Goal: Task Accomplishment & Management: Use online tool/utility

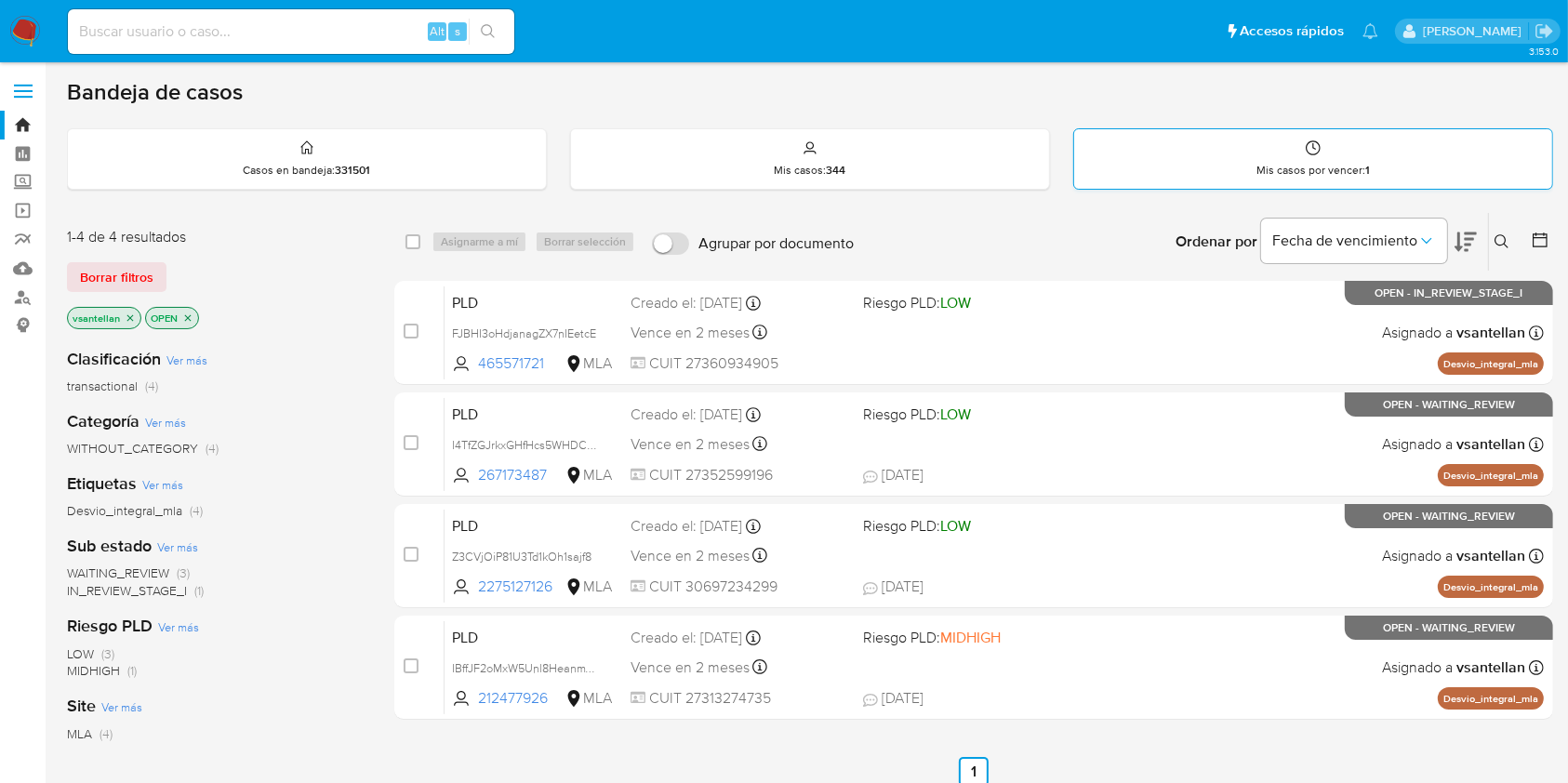
click at [1409, 159] on div "Mis casos por vencer : 1" at bounding box center [1313, 159] width 478 height 60
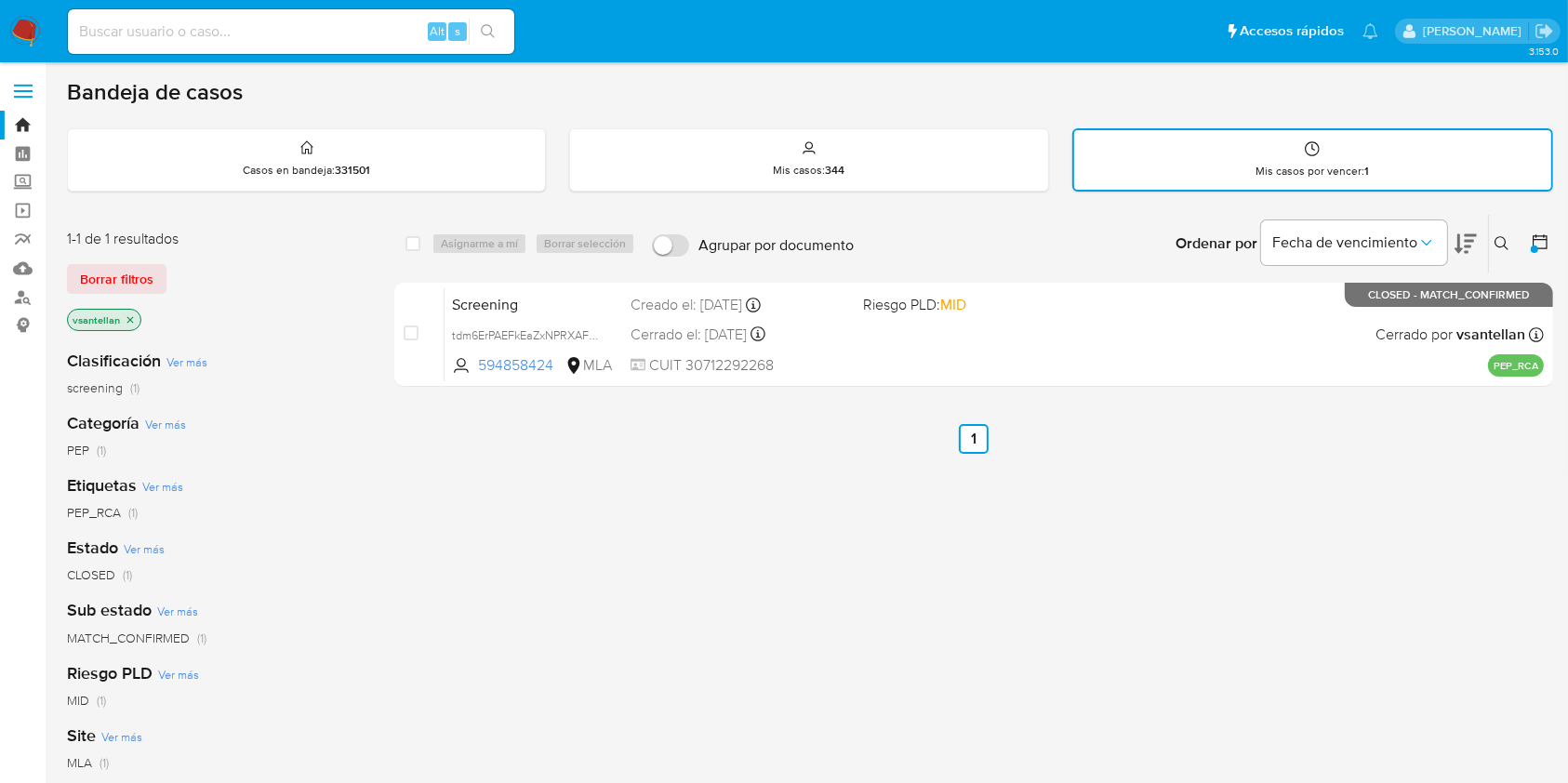
click at [11, 16] on img at bounding box center [25, 32] width 32 height 32
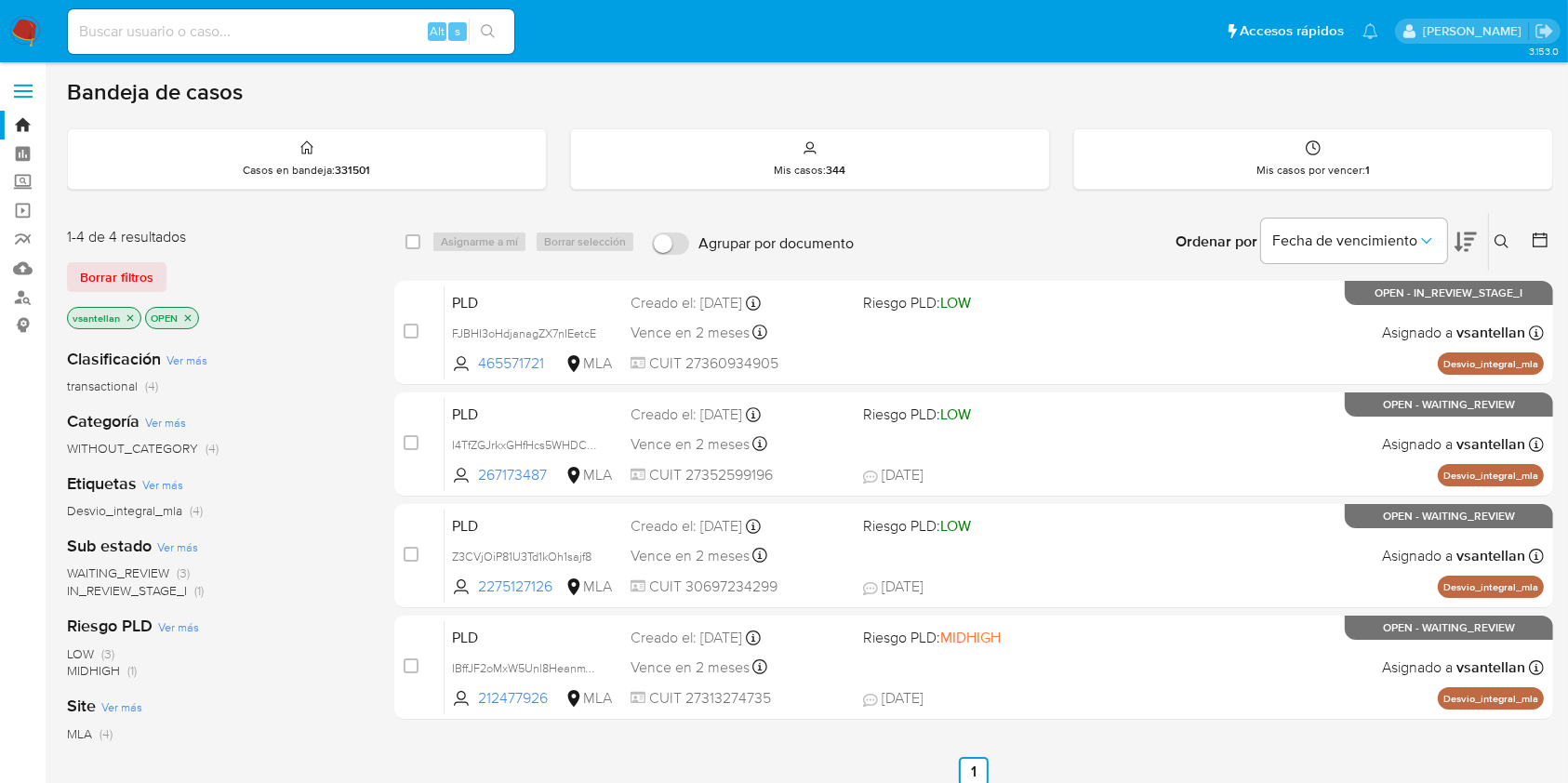
click at [1496, 242] on icon at bounding box center [1502, 242] width 15 height 15
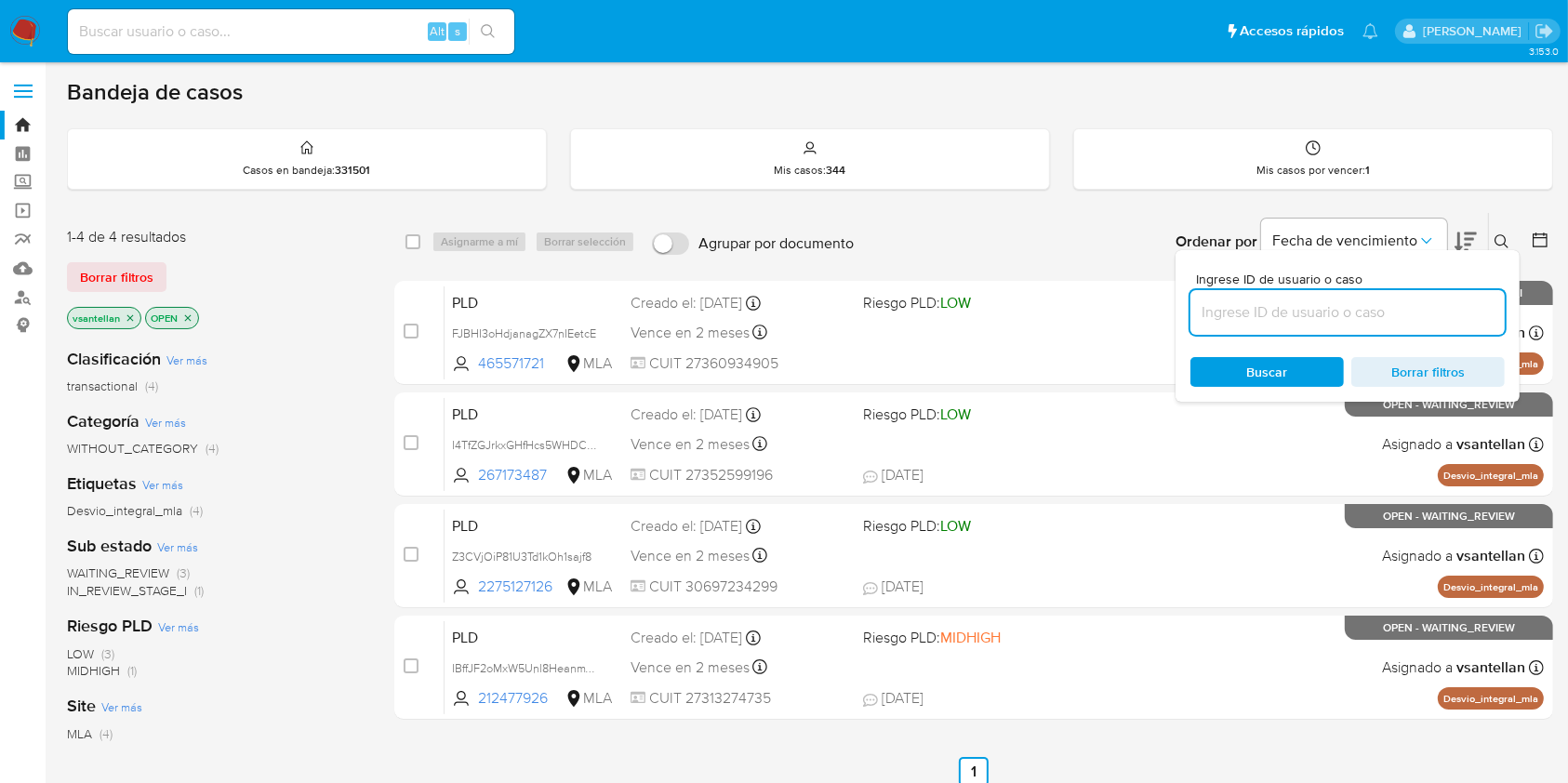
click at [1326, 317] on input at bounding box center [1347, 312] width 314 height 24
type input "311578527"
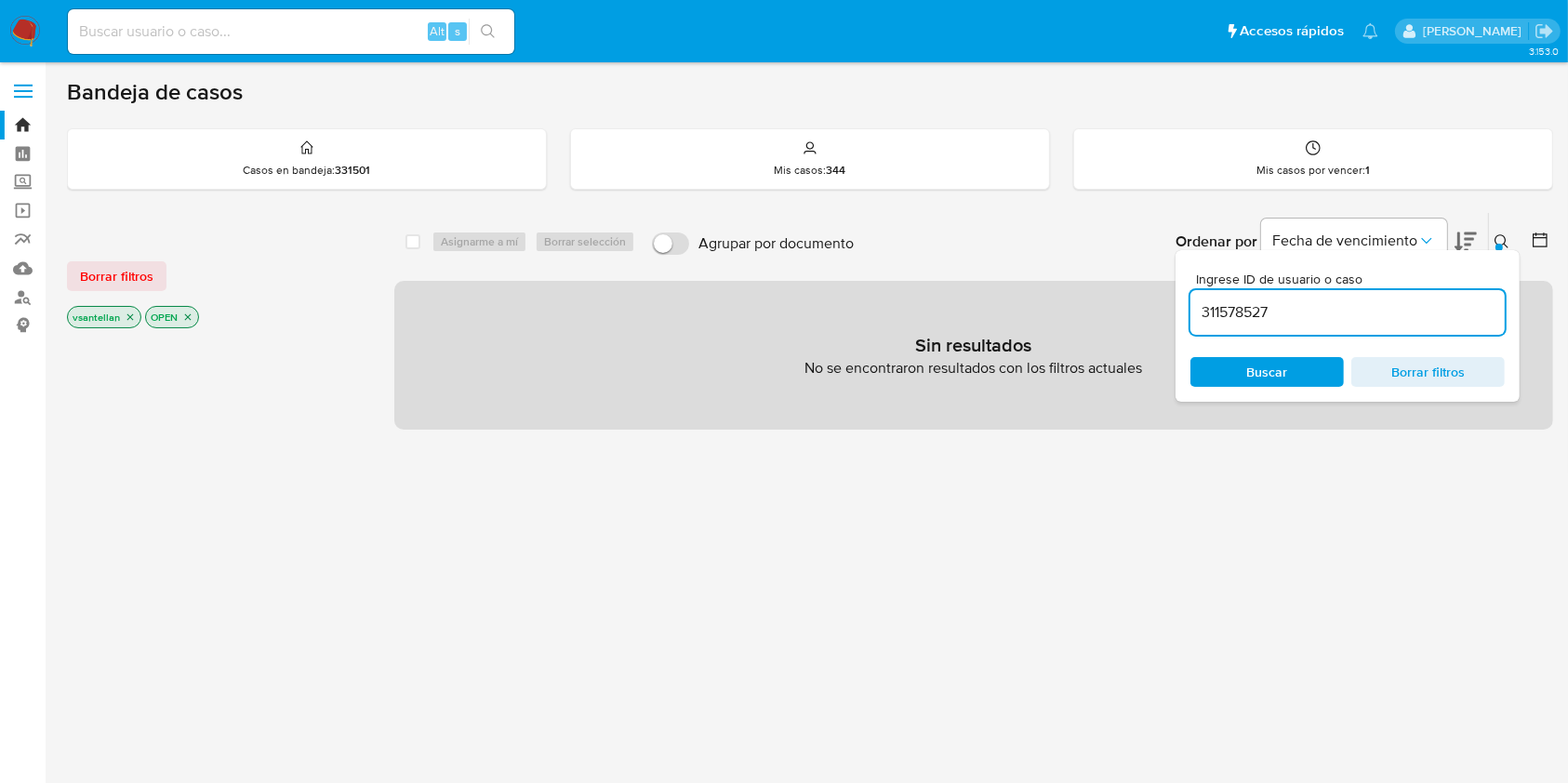
click at [1505, 243] on icon at bounding box center [1502, 242] width 15 height 15
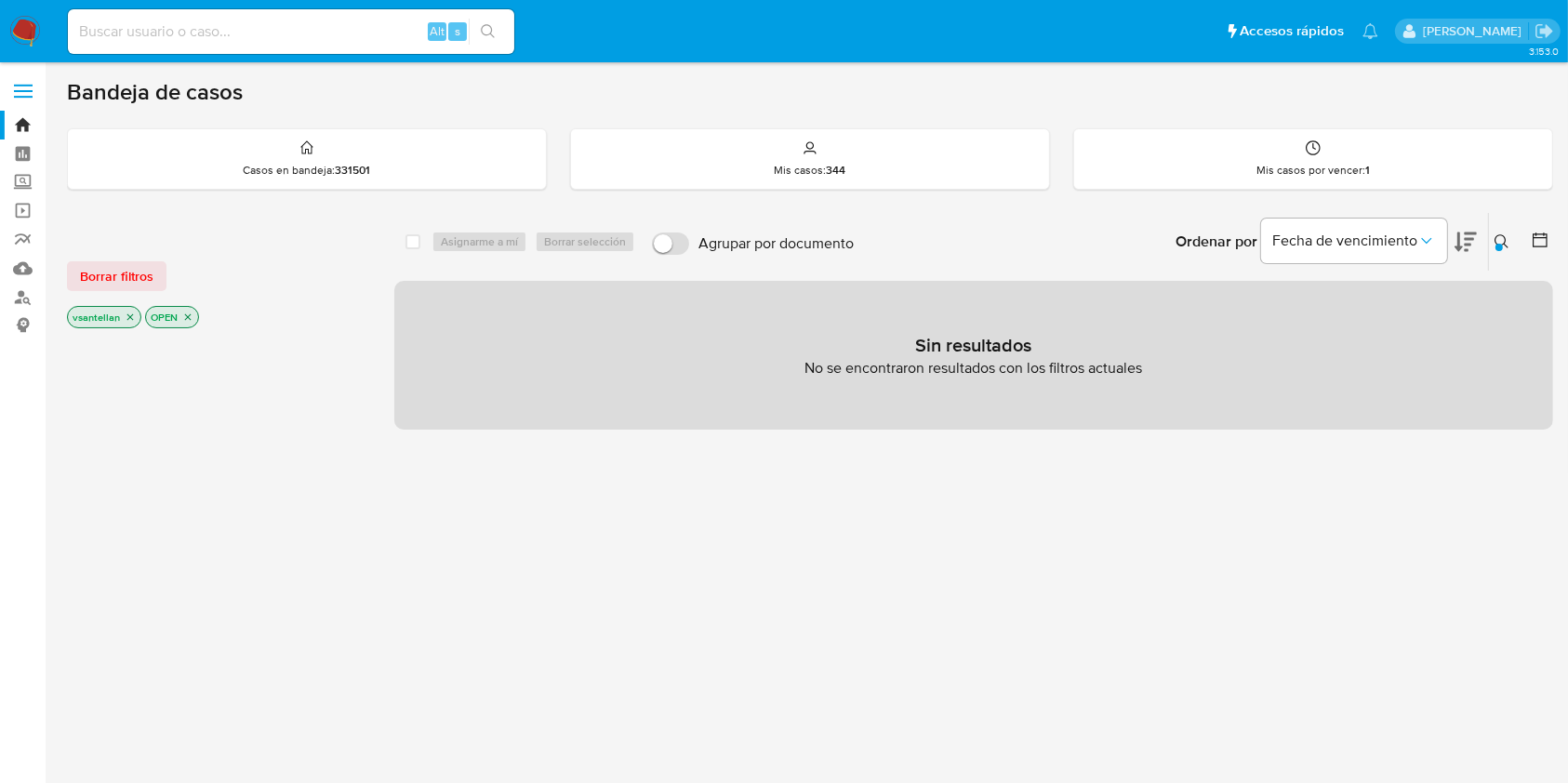
click at [125, 321] on icon "close-filter" at bounding box center [130, 317] width 11 height 11
click at [105, 318] on icon "close-filter" at bounding box center [109, 317] width 11 height 11
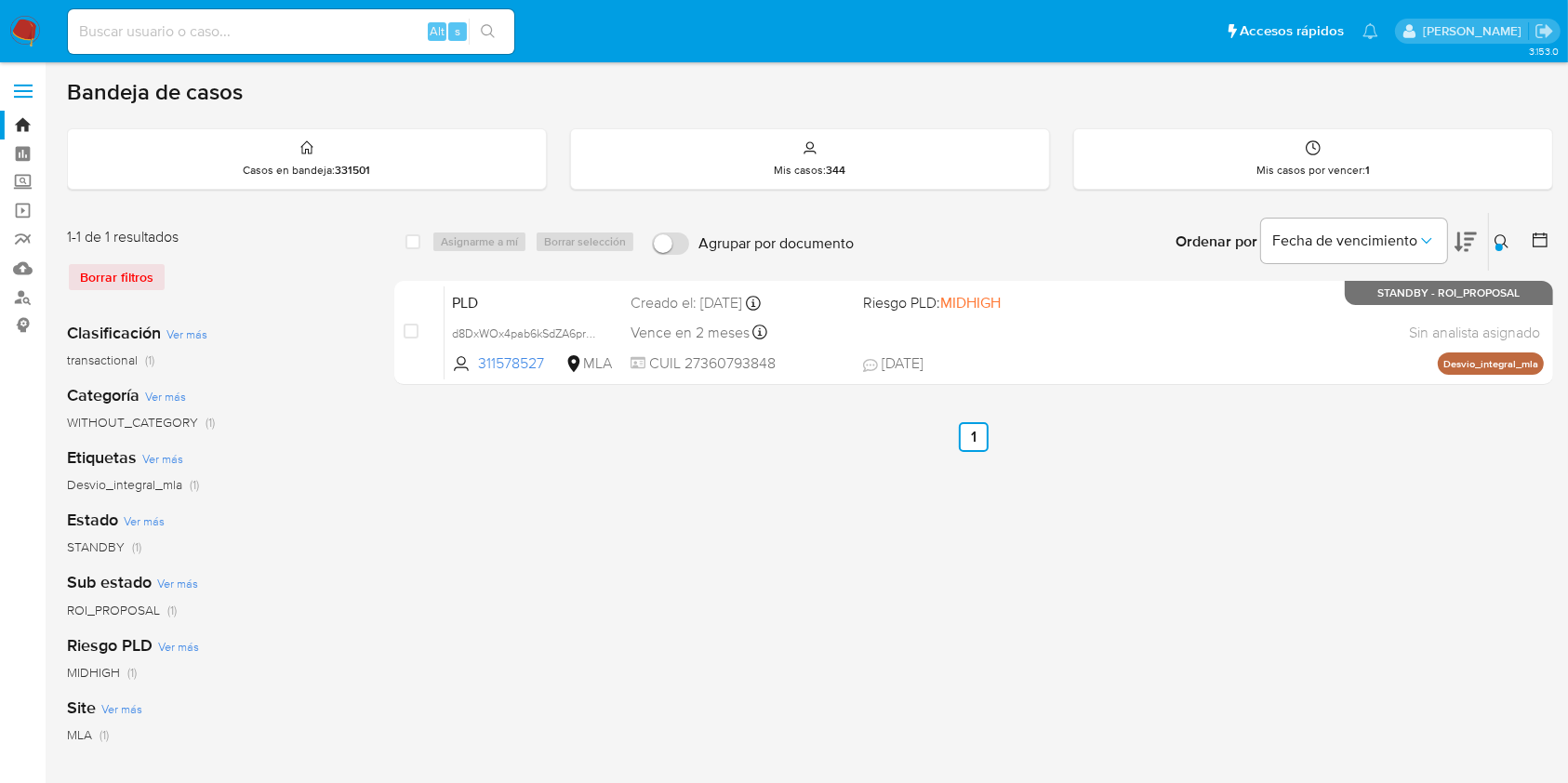
drag, startPoint x: 35, startPoint y: 32, endPoint x: 36, endPoint y: 22, distance: 10.0
click at [35, 32] on img at bounding box center [25, 32] width 32 height 32
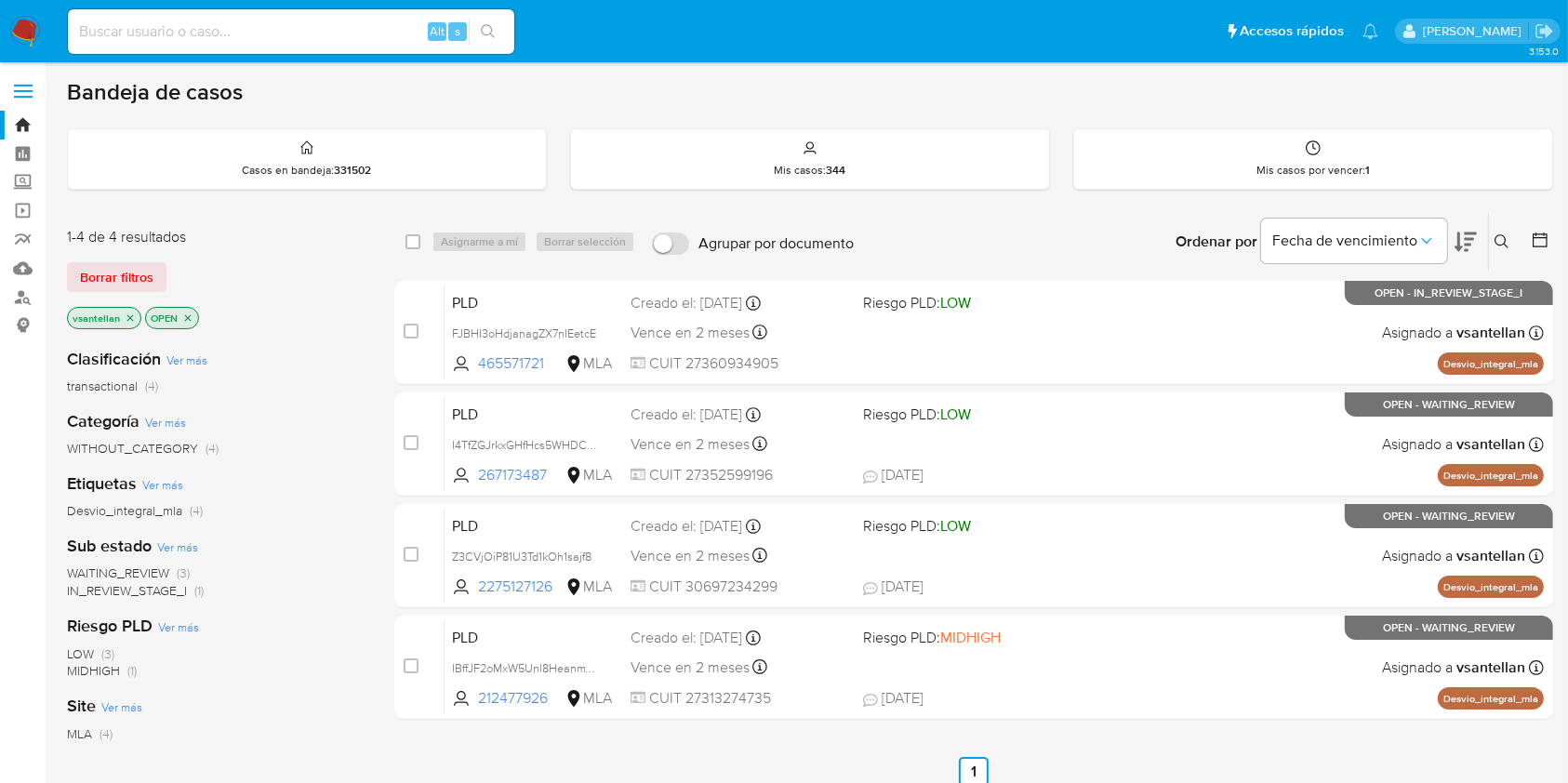
click at [1503, 237] on icon at bounding box center [1502, 242] width 15 height 15
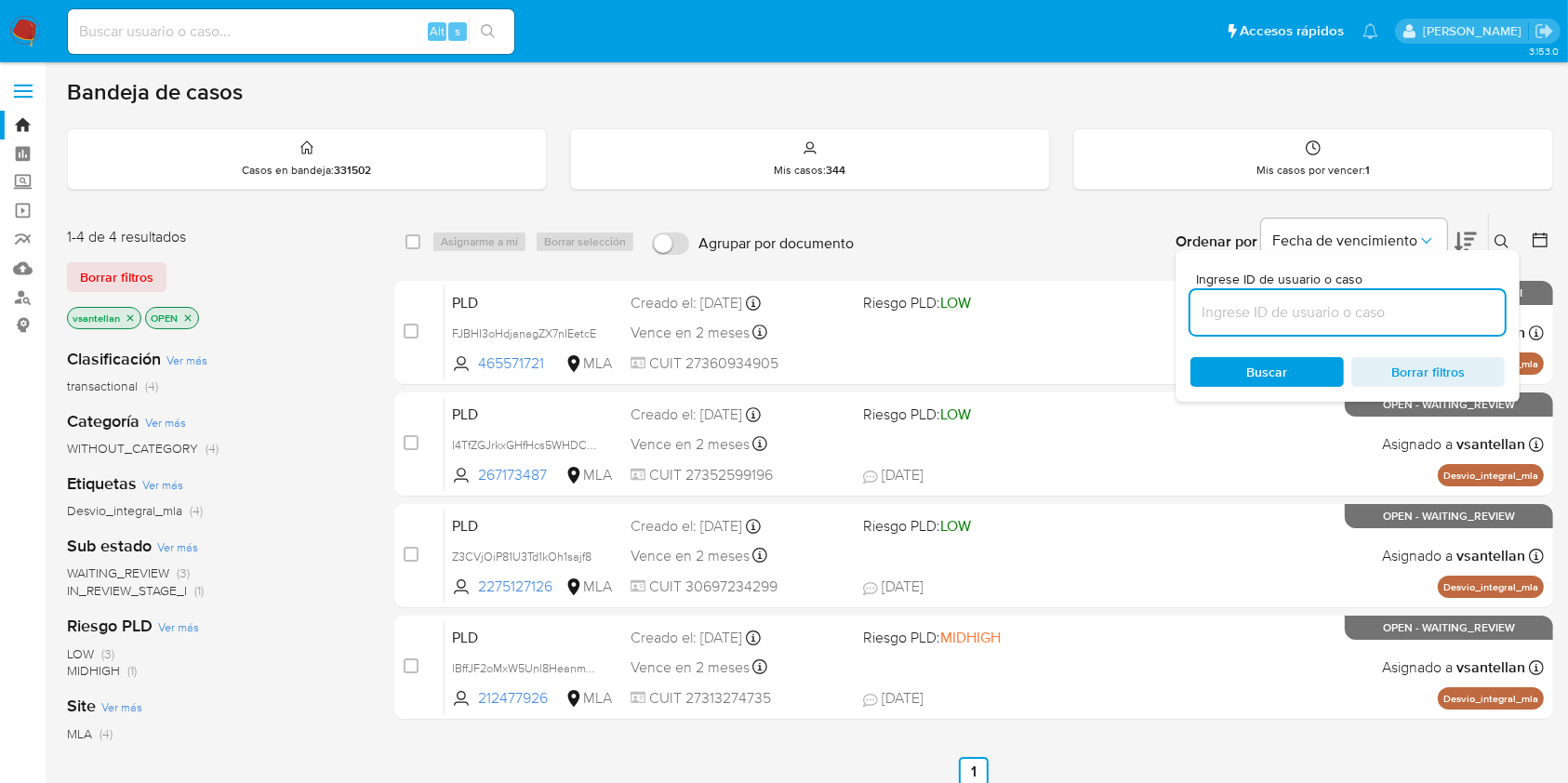
click at [1353, 312] on input at bounding box center [1347, 312] width 314 height 24
type input "311578527"
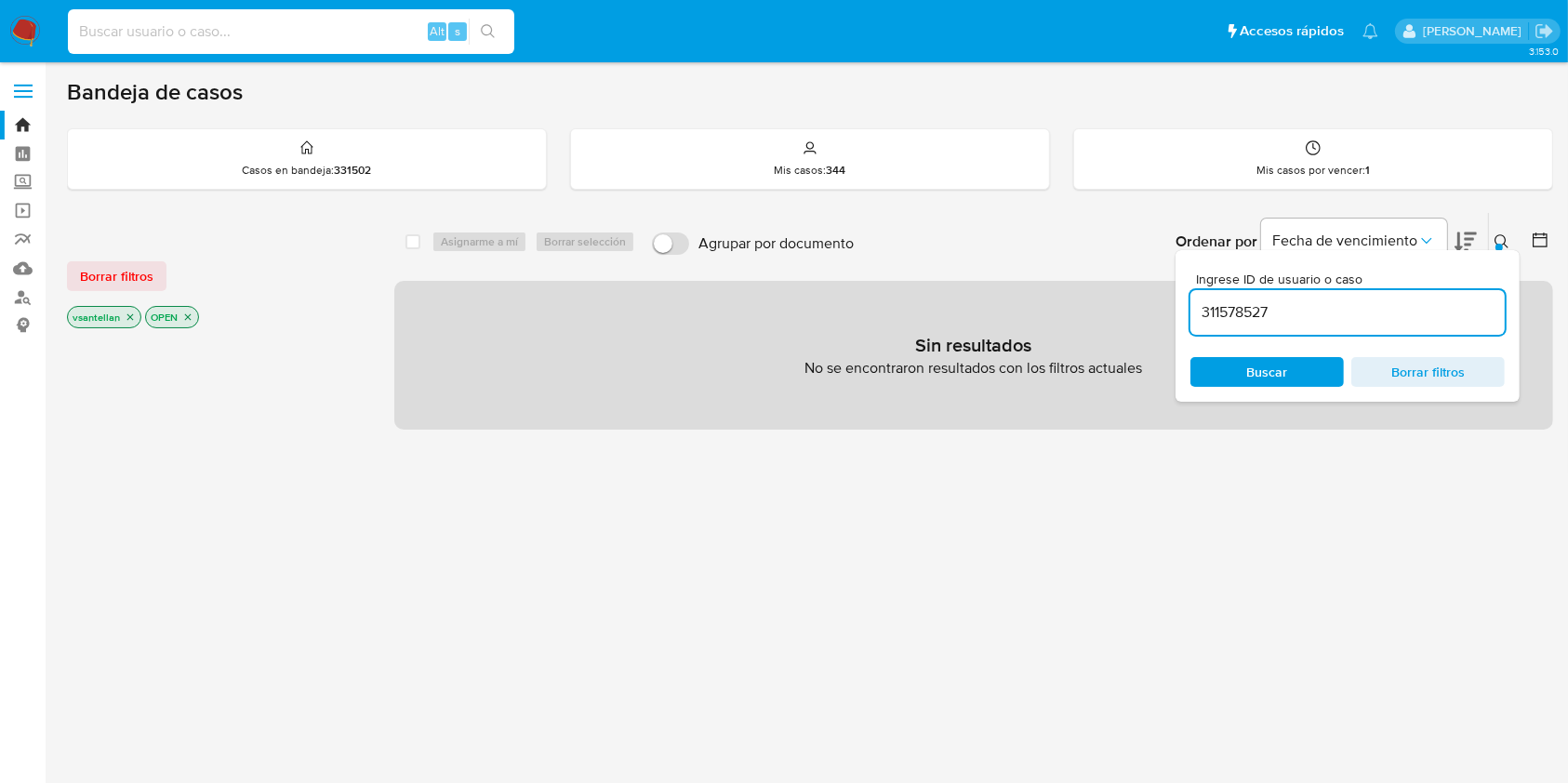
click at [234, 29] on input at bounding box center [291, 32] width 446 height 24
paste input "311578527"
type input "311578527"
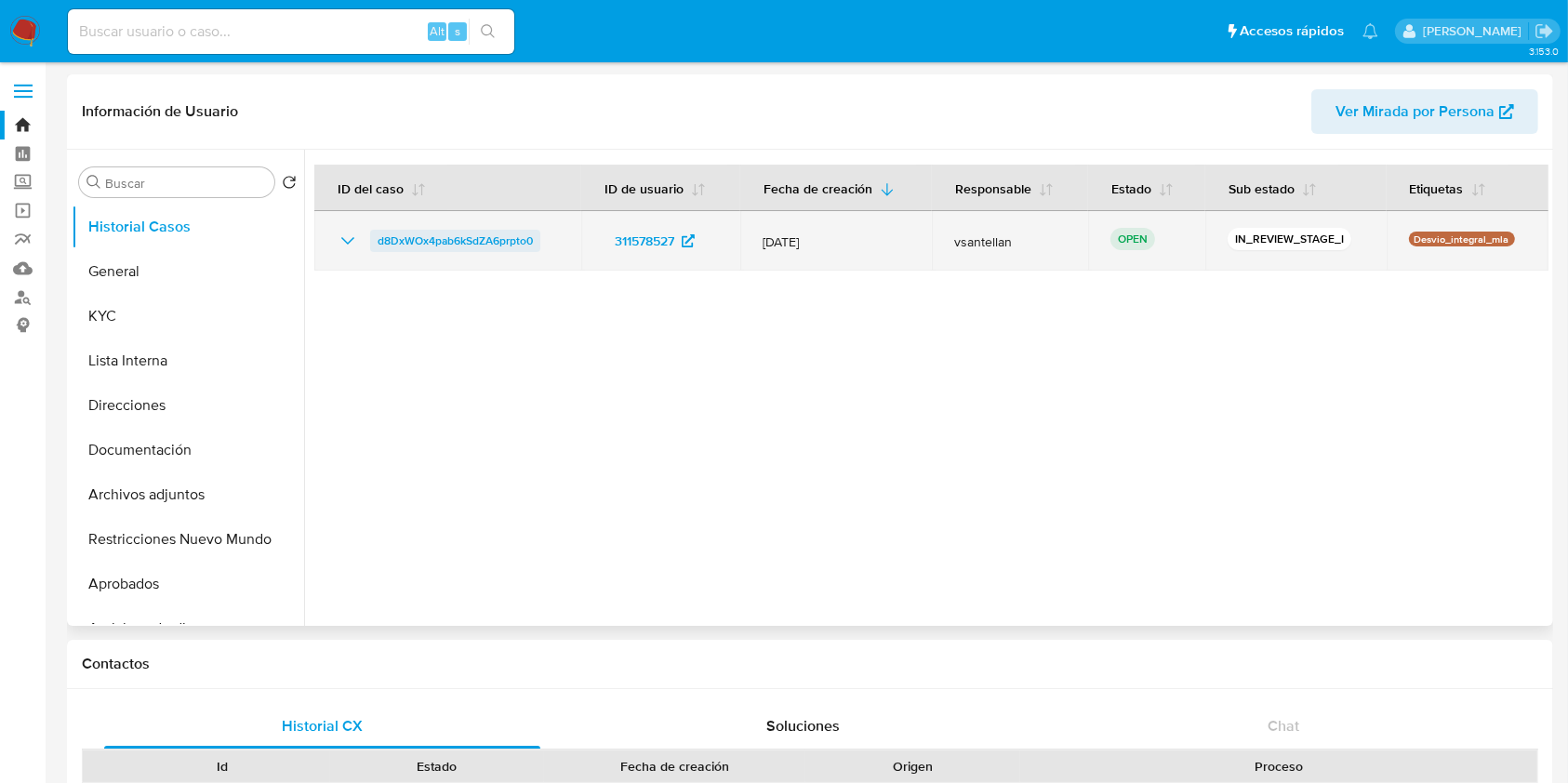
select select "10"
click at [401, 235] on span "d8DxWOx4pab6kSdZA6prpto0" at bounding box center [455, 241] width 155 height 22
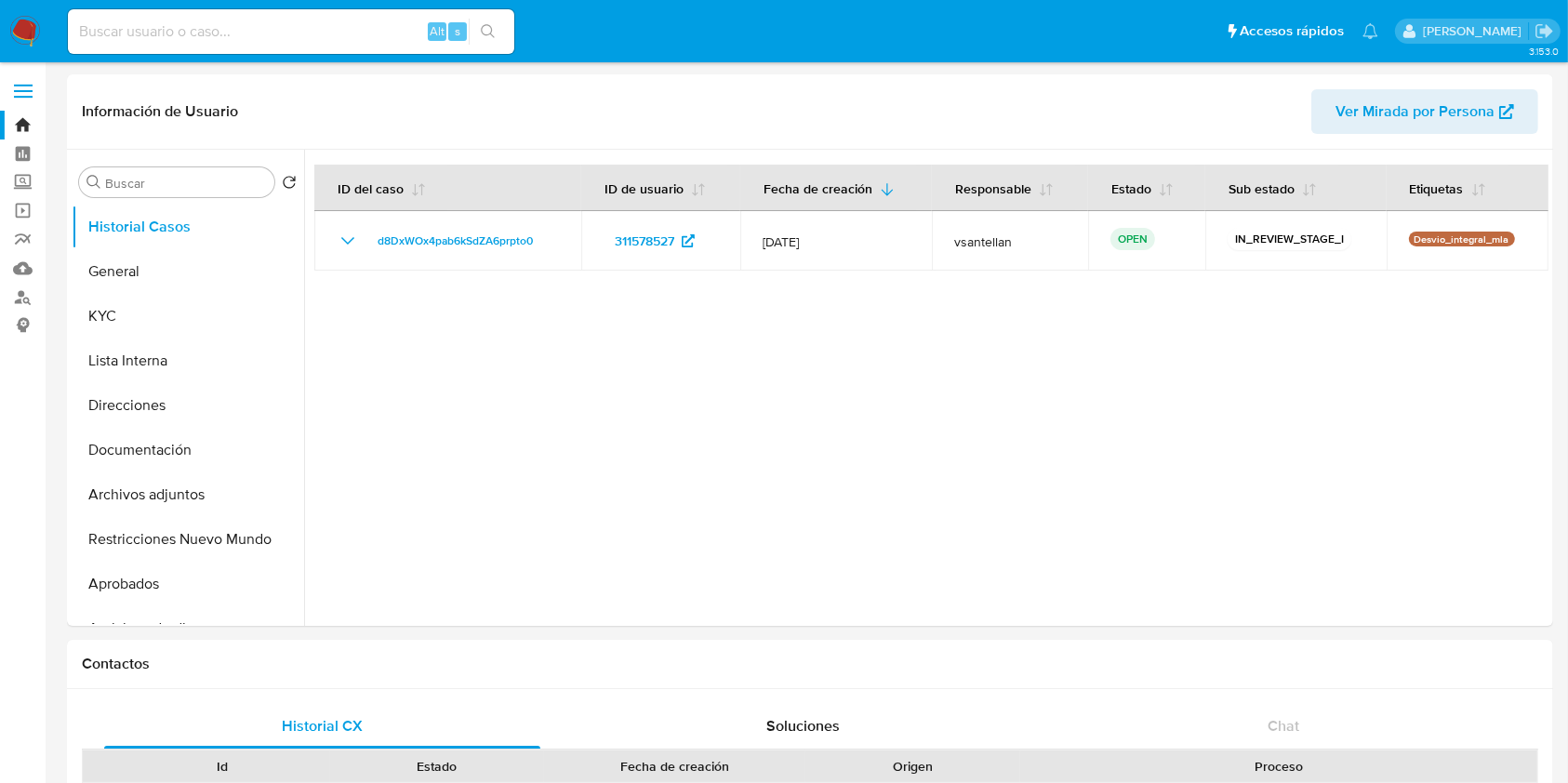
click at [30, 22] on img at bounding box center [25, 32] width 32 height 32
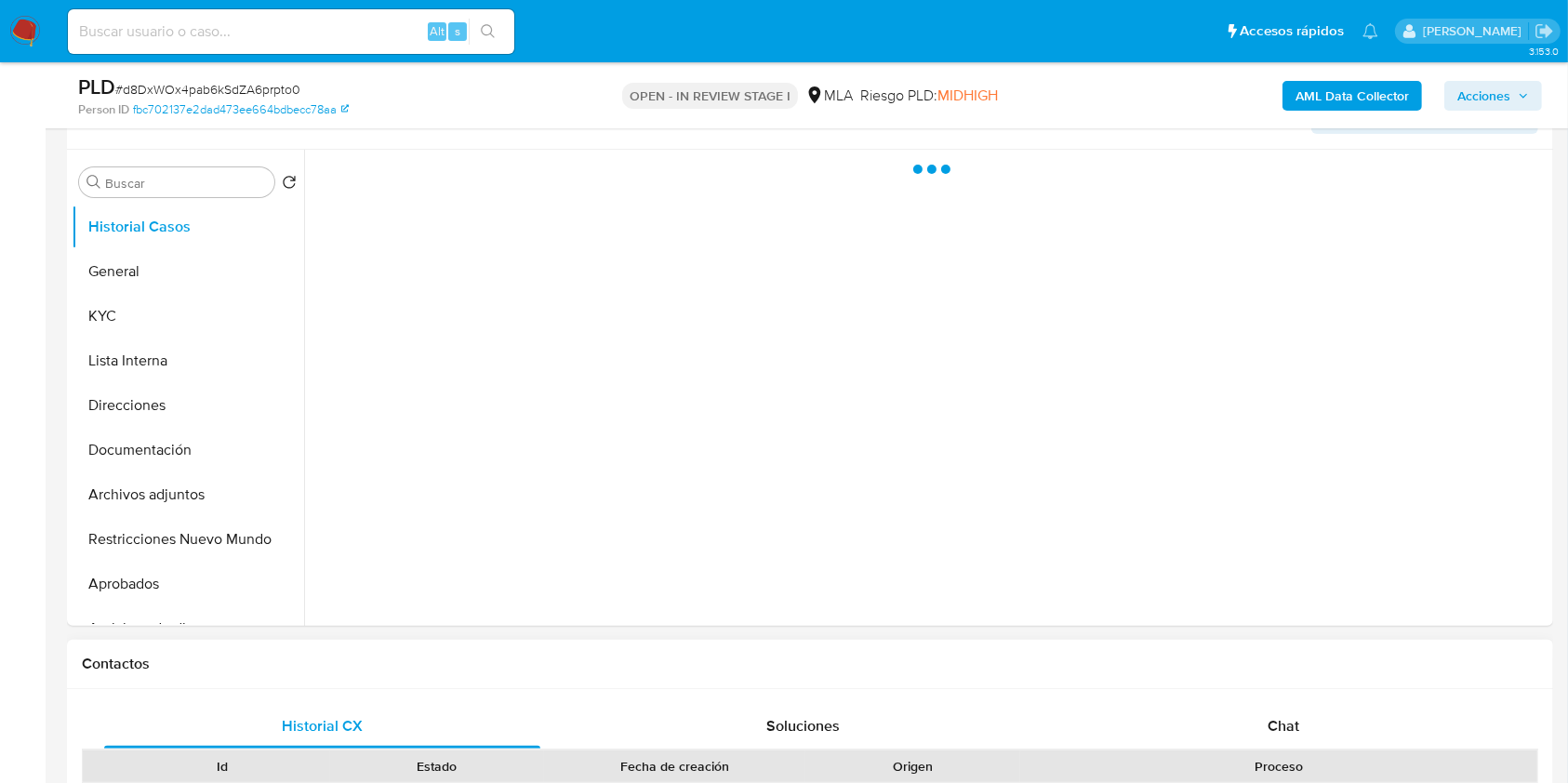
scroll to position [372, 0]
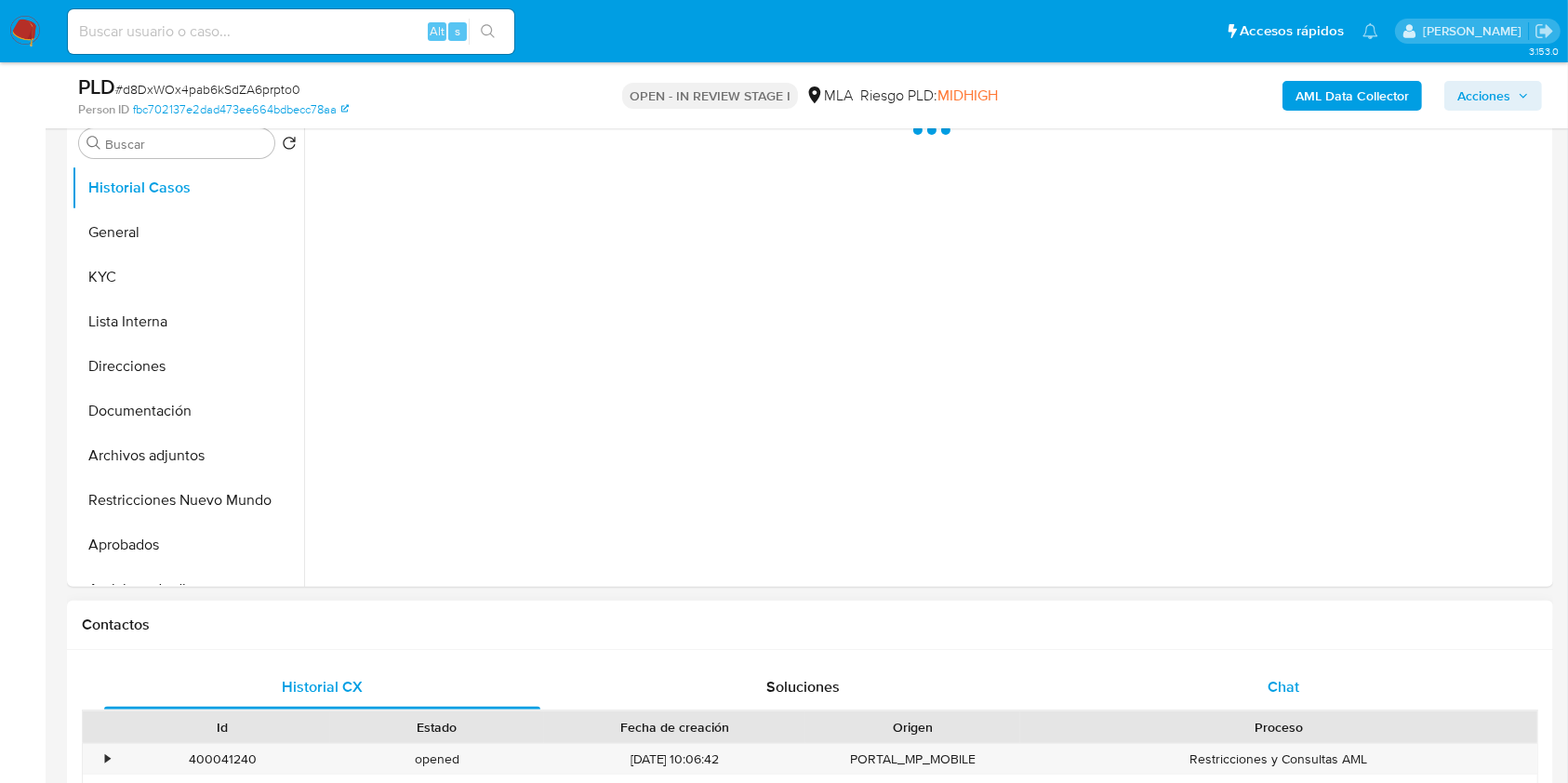
click at [1314, 686] on div "Chat" at bounding box center [1284, 688] width 436 height 45
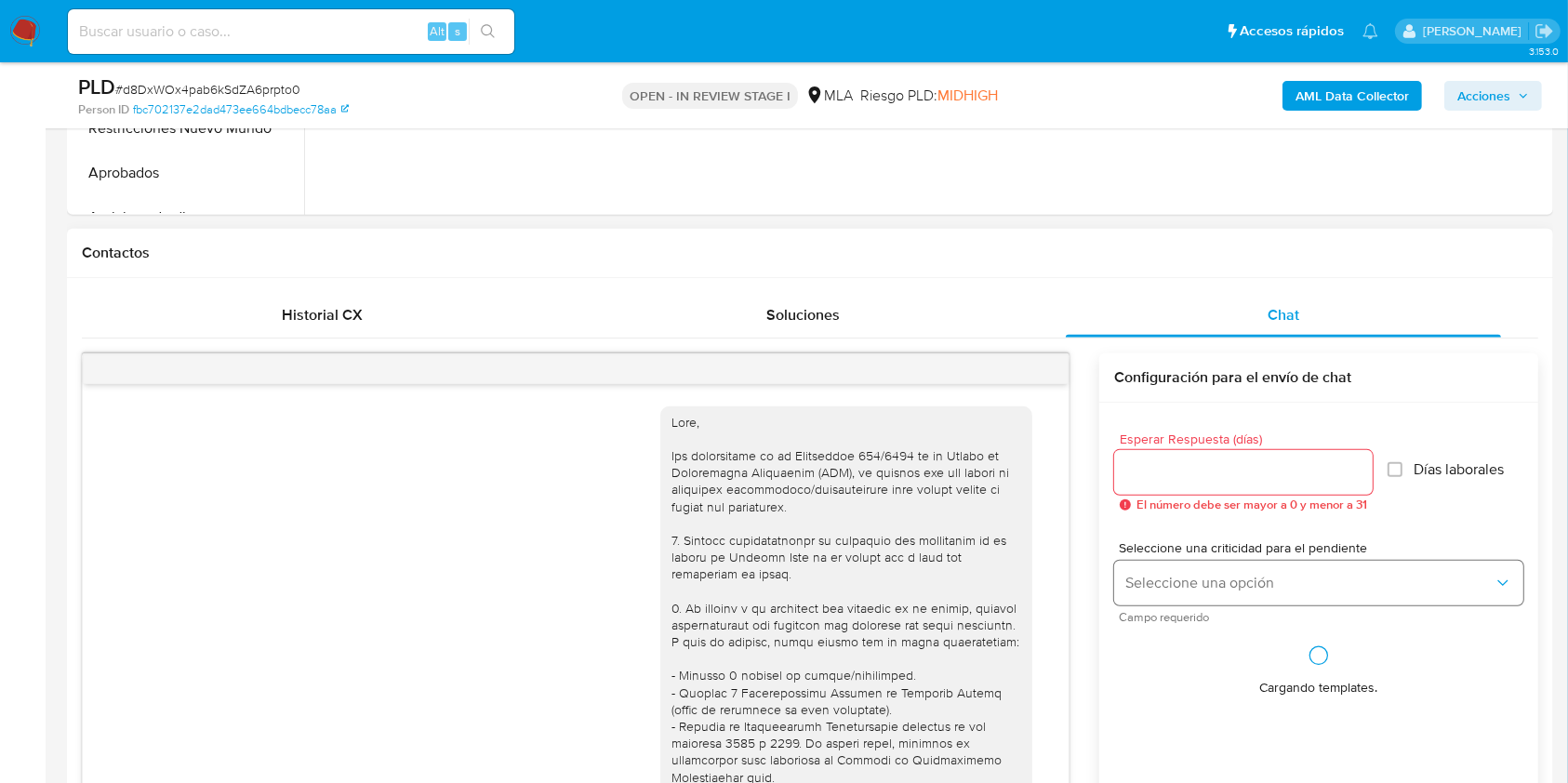
scroll to position [1261, 0]
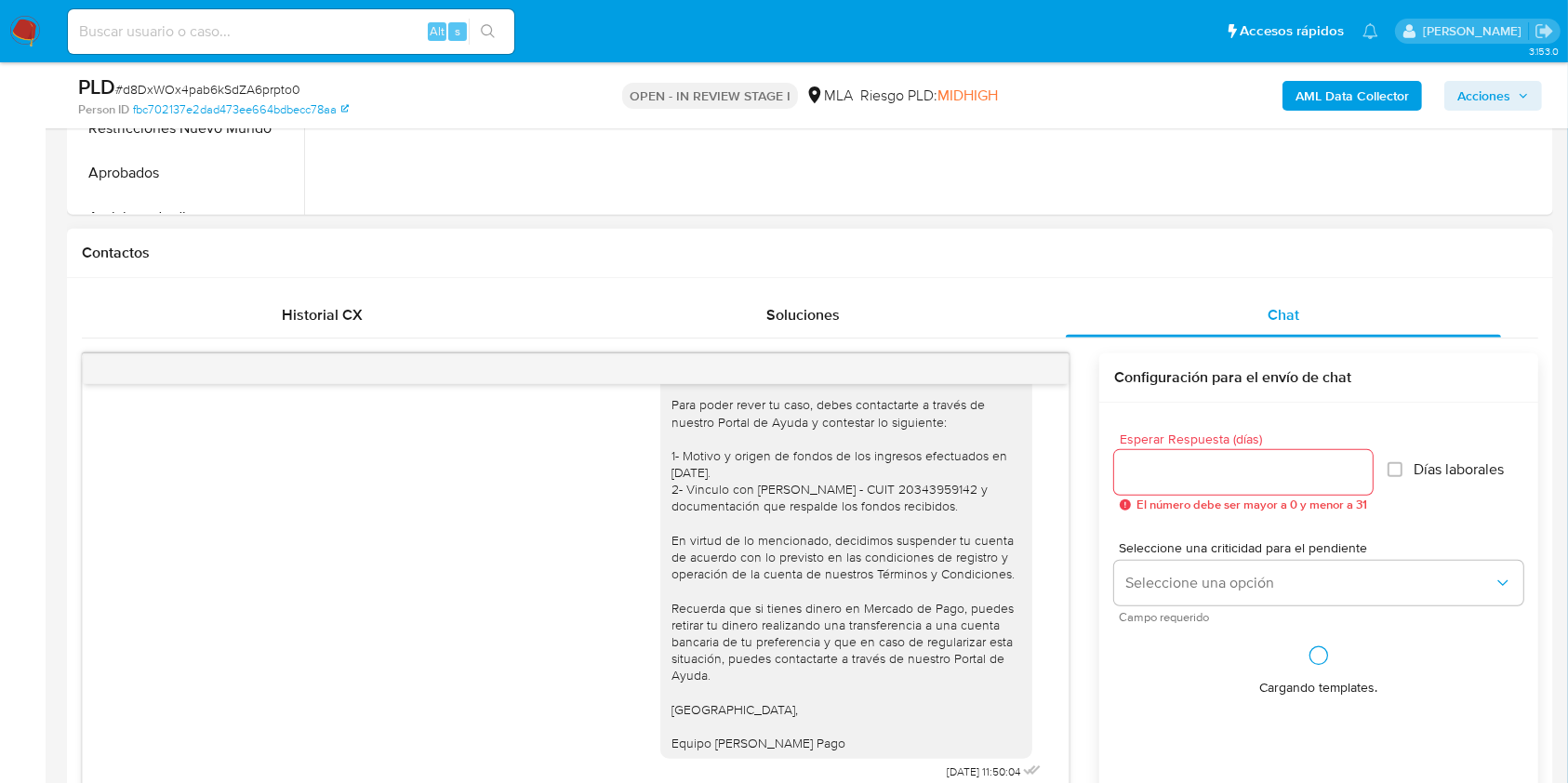
select select "10"
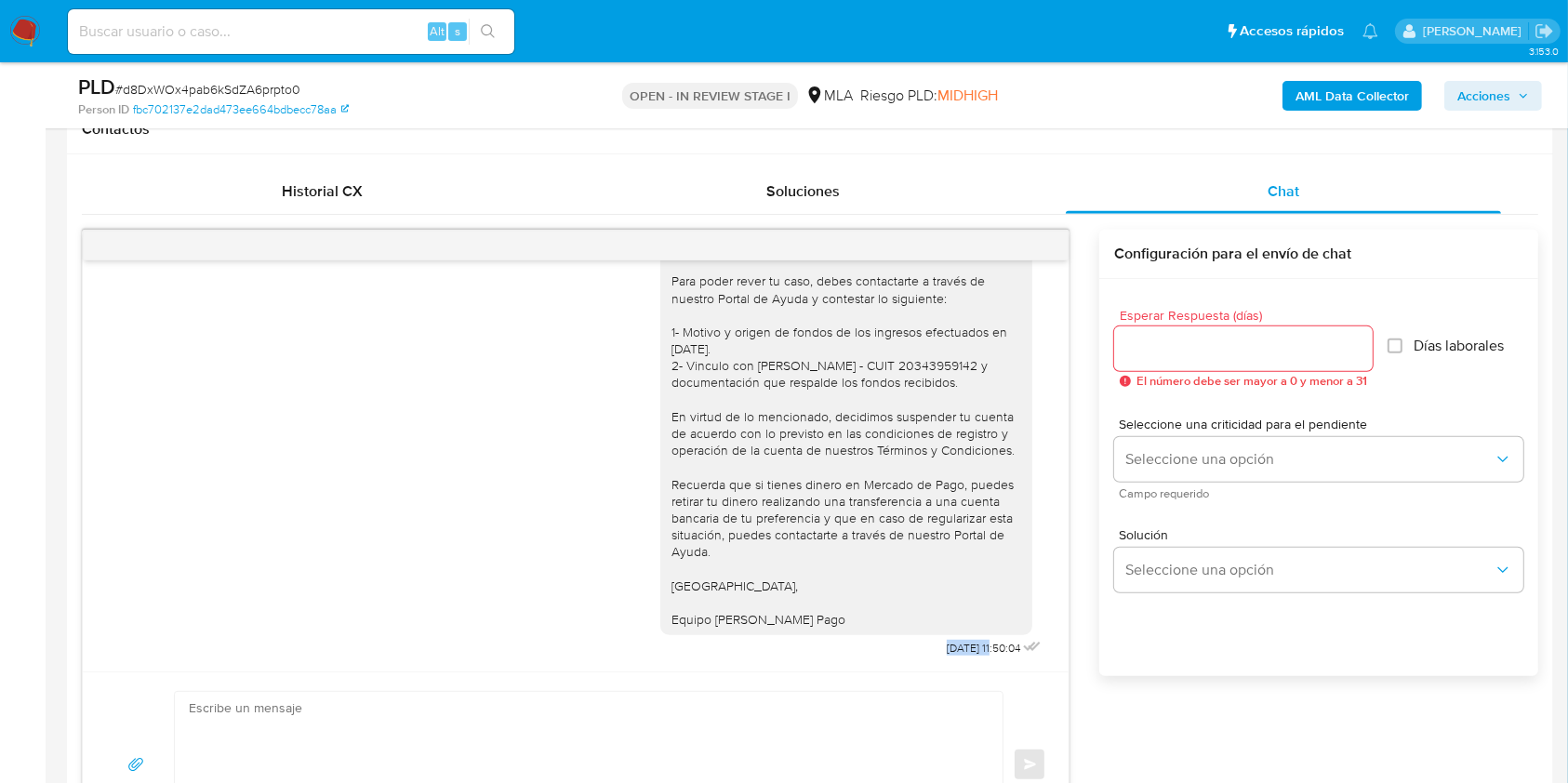
drag, startPoint x: 931, startPoint y: 645, endPoint x: 957, endPoint y: 656, distance: 28.2
click at [957, 656] on div "Hola Anabela Quirico Muchas gracias por la respuesta. Analizamos tu caso y veri…" at bounding box center [853, 389] width 385 height 545
drag, startPoint x: 961, startPoint y: 652, endPoint x: 900, endPoint y: 653, distance: 61.0
click at [900, 653] on div "Hola Anabela Quirico Muchas gracias por la respuesta. Analizamos tu caso y veri…" at bounding box center [853, 389] width 385 height 545
copy span "29/07/2025"
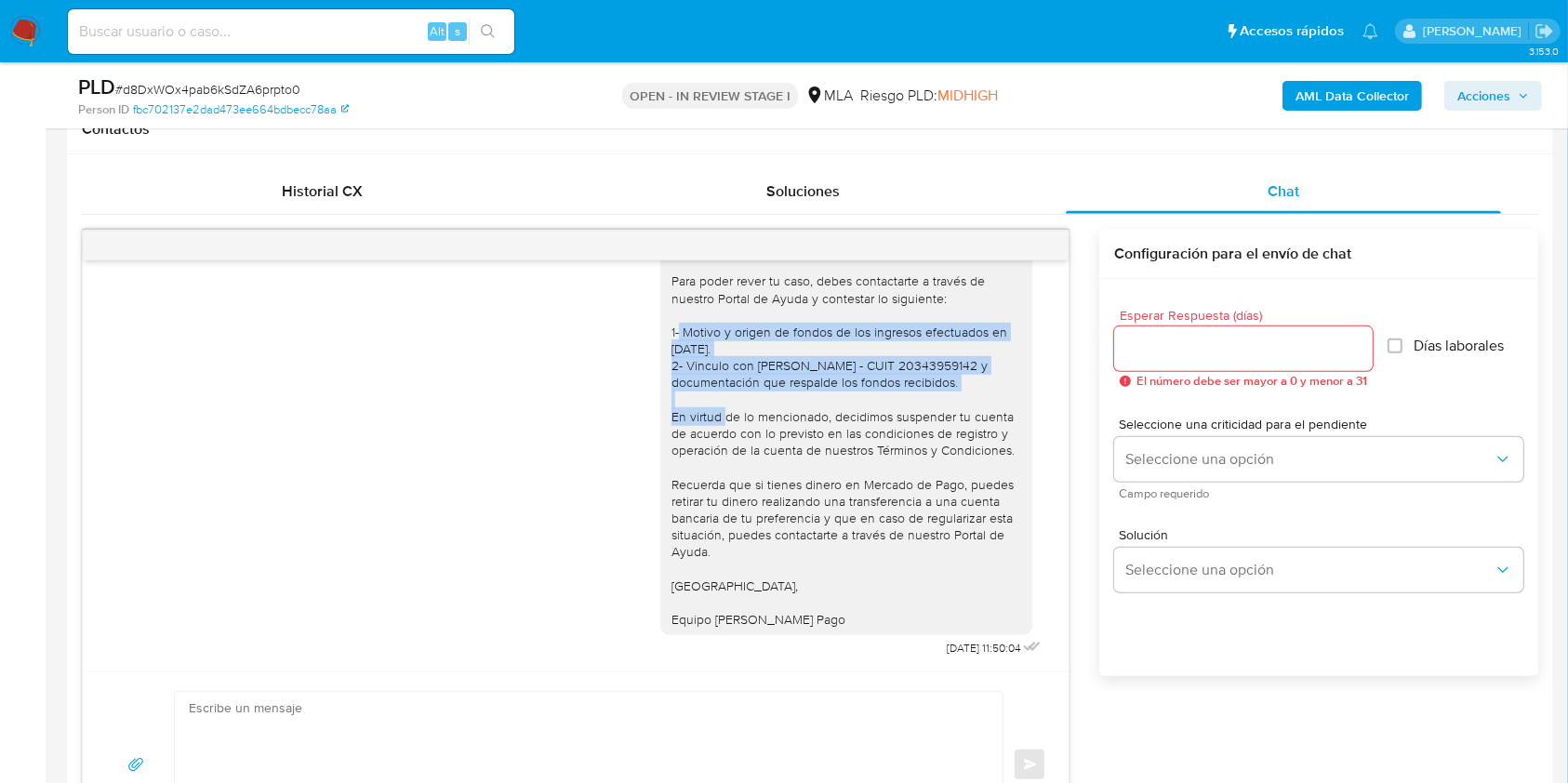
drag, startPoint x: 643, startPoint y: 335, endPoint x: 955, endPoint y: 395, distance: 317.7
click at [955, 395] on div "Hola Anabela Quirico Muchas gracias por la respuesta. Analizamos tu caso y veri…" at bounding box center [846, 383] width 372 height 505
copy div "1- Motivo y origen de fondos de los ingresos efectuados en junio 2025. 2- Vincu…"
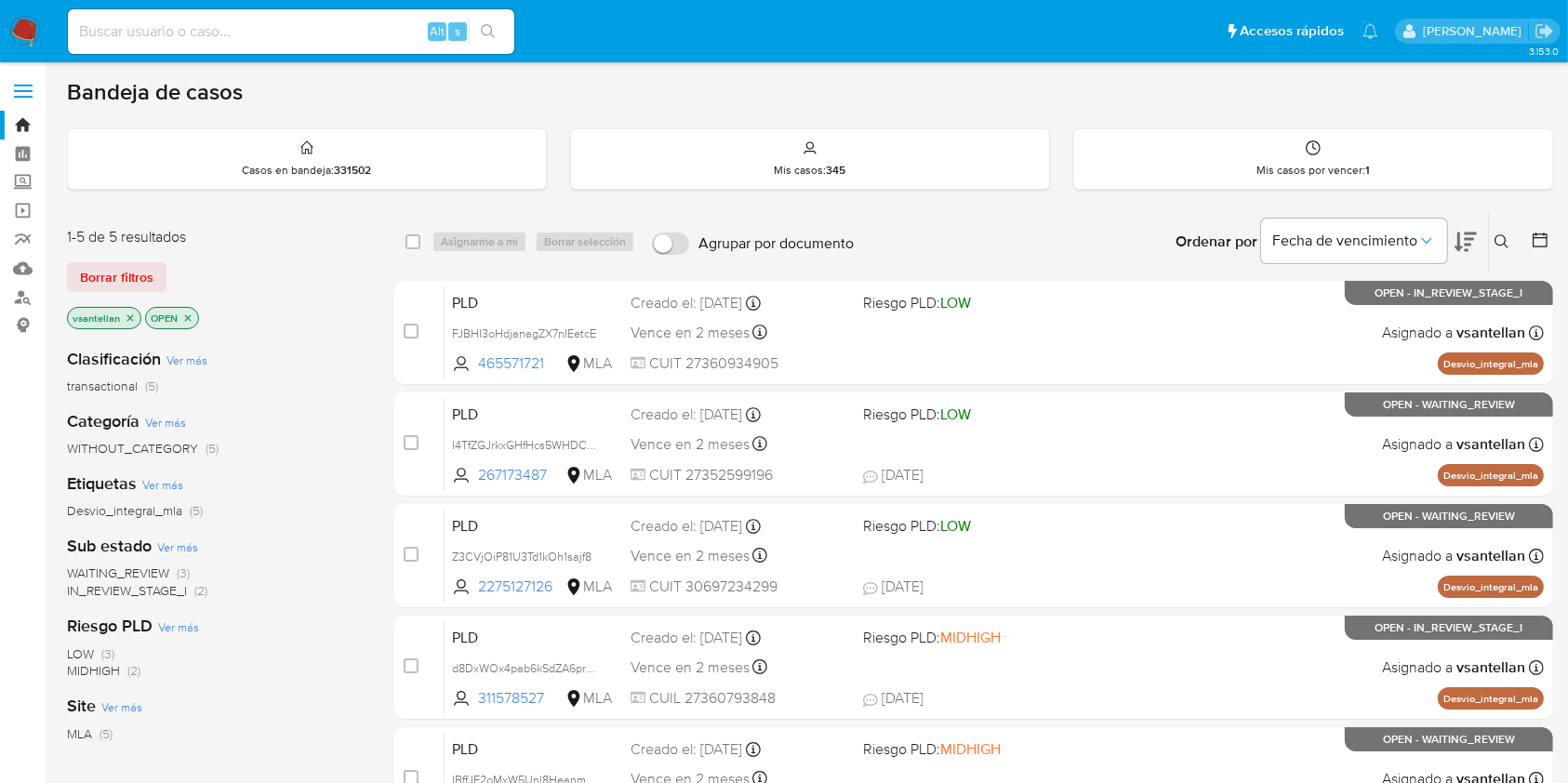
drag, startPoint x: 1503, startPoint y: 248, endPoint x: 1488, endPoint y: 268, distance: 25.0
click at [1503, 246] on icon at bounding box center [1502, 242] width 15 height 15
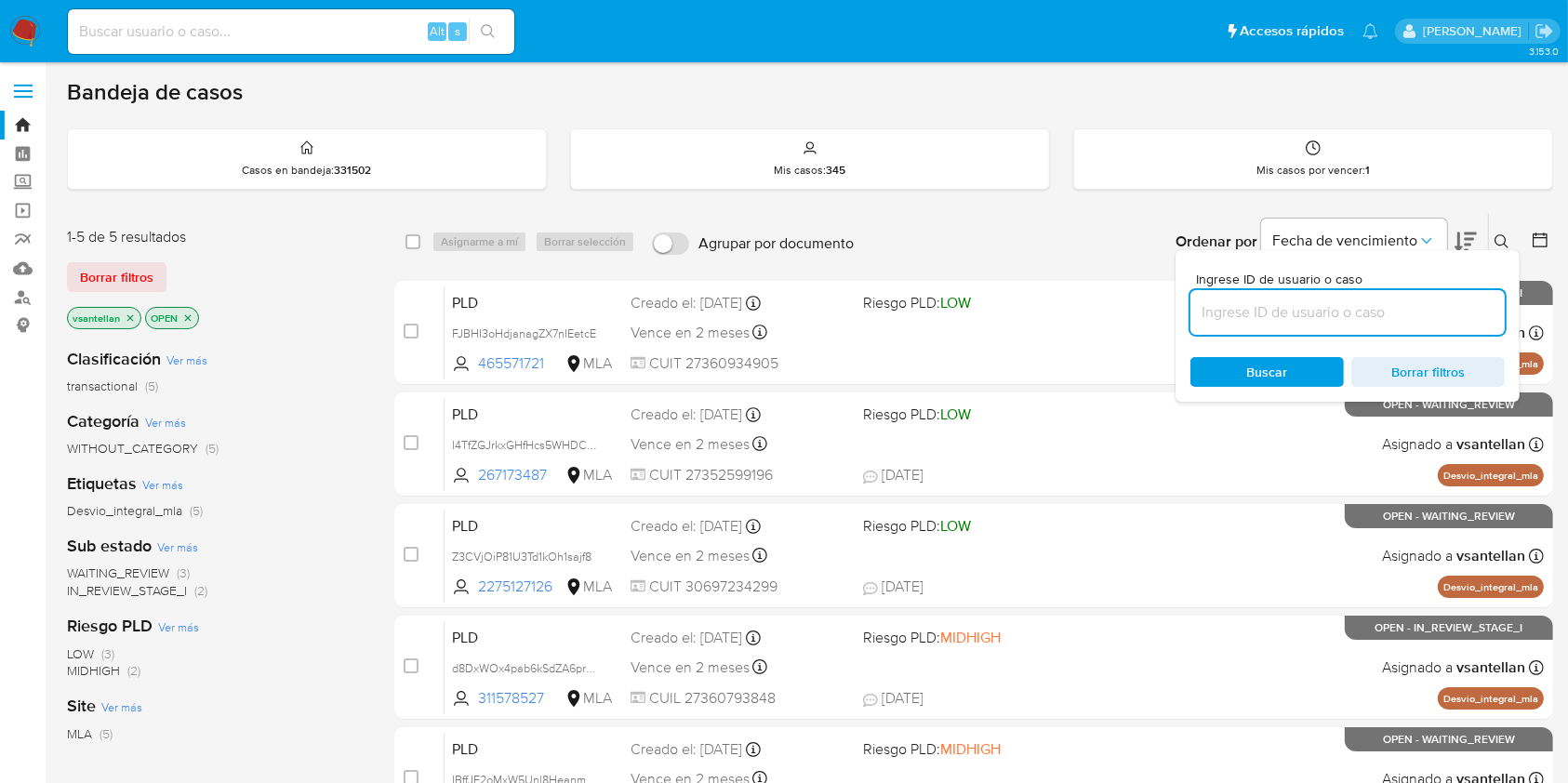
click at [1312, 311] on input at bounding box center [1347, 312] width 314 height 24
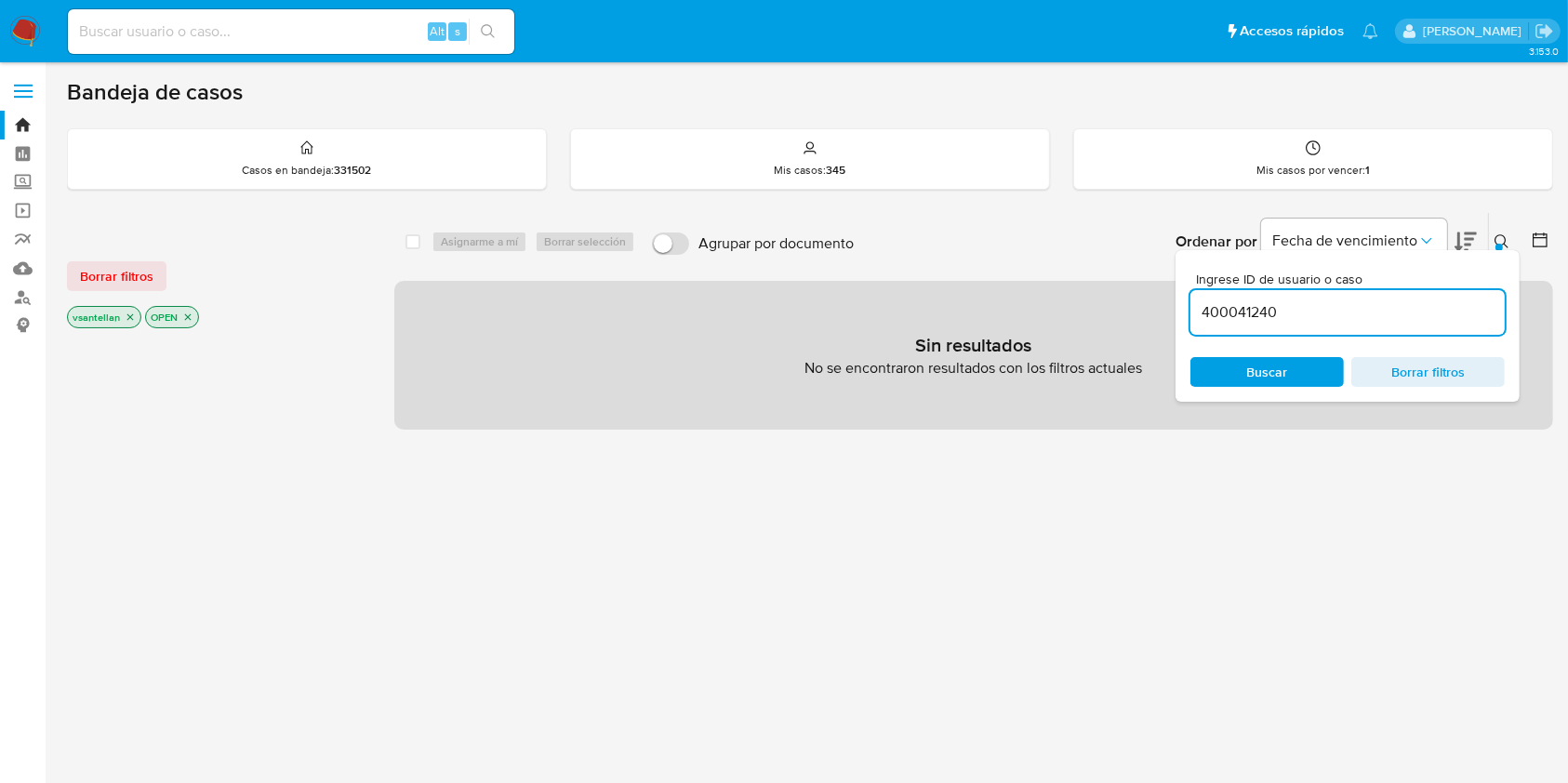
drag, startPoint x: 1311, startPoint y: 311, endPoint x: 1176, endPoint y: 338, distance: 137.7
click at [1176, 338] on div "Ingrese ID de usuario o caso 400041240 Buscar Borrar filtros" at bounding box center [1347, 326] width 344 height 152
paste input "311578527"
type input "311578527"
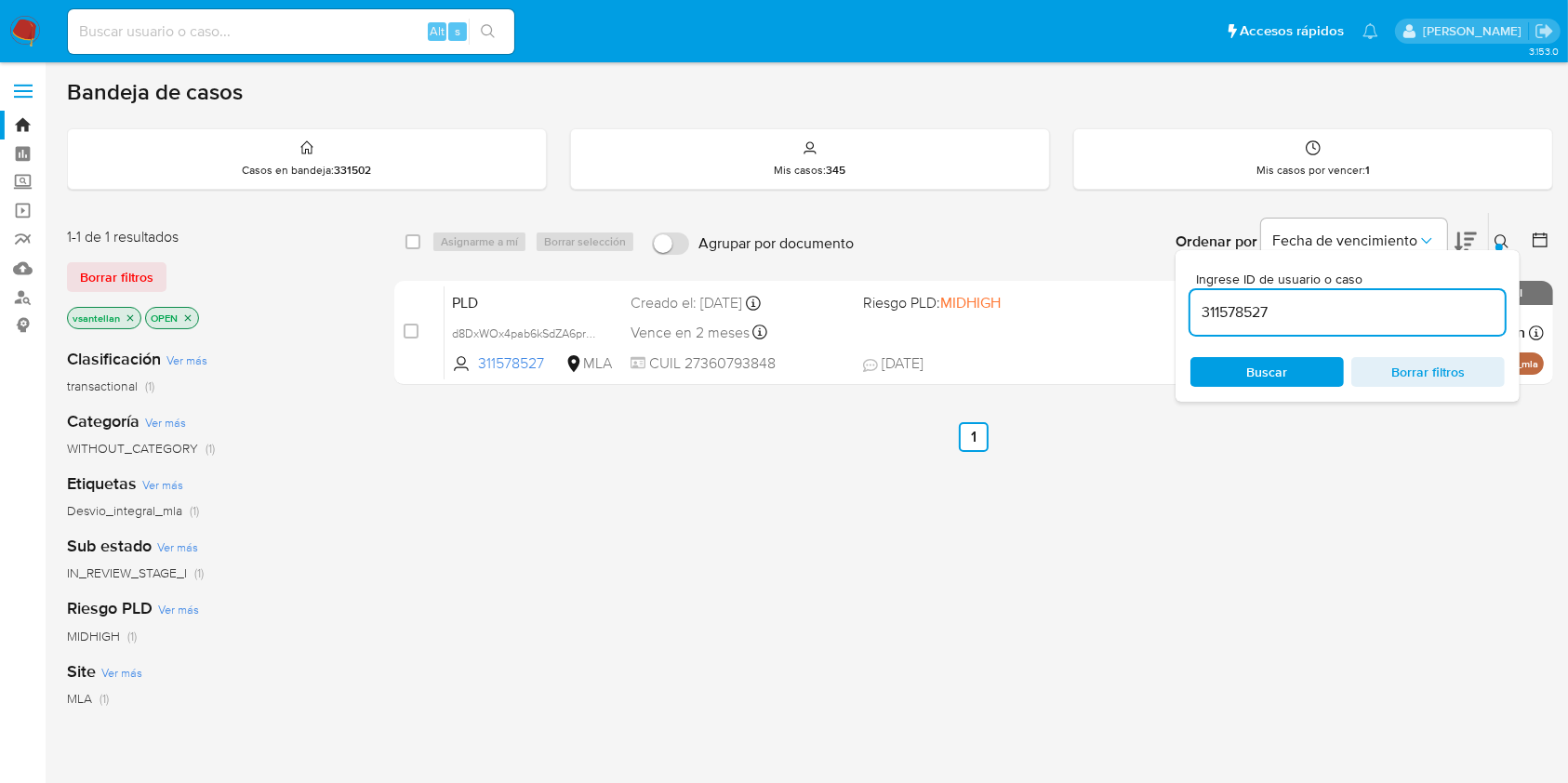
click at [1503, 246] on icon at bounding box center [1502, 242] width 15 height 15
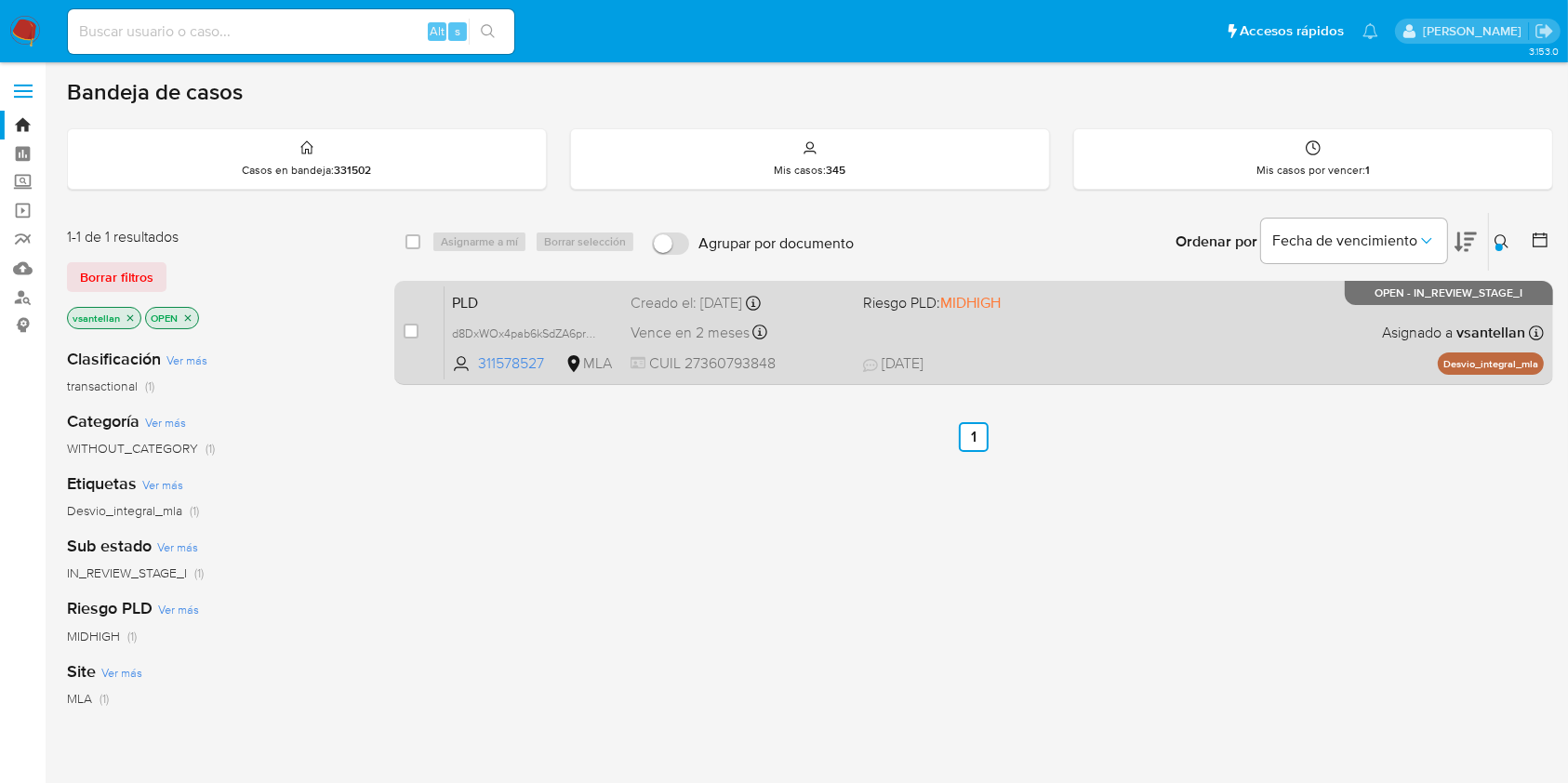
click at [1025, 342] on div "PLD d8DxWOx4pab6kSdZA6prpto0 311578527 MLA Riesgo PLD: MIDHIGH Creado el: 12/07…" at bounding box center [994, 332] width 1100 height 94
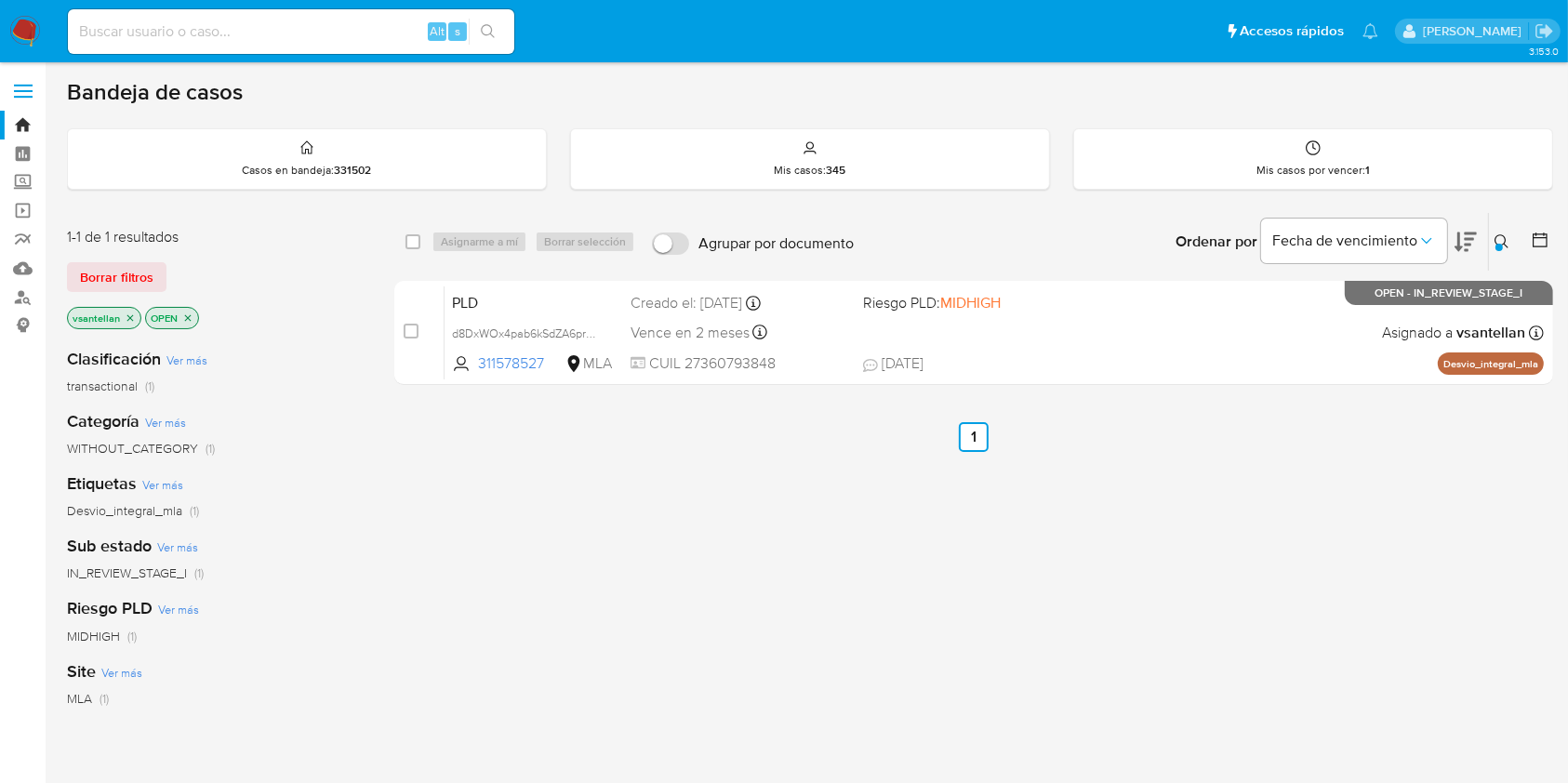
click at [45, 37] on nav "Pausado Ver notificaciones Alt s Accesos rápidos Presiona las siguientes teclas…" at bounding box center [784, 31] width 1568 height 63
click at [34, 23] on img at bounding box center [25, 32] width 32 height 32
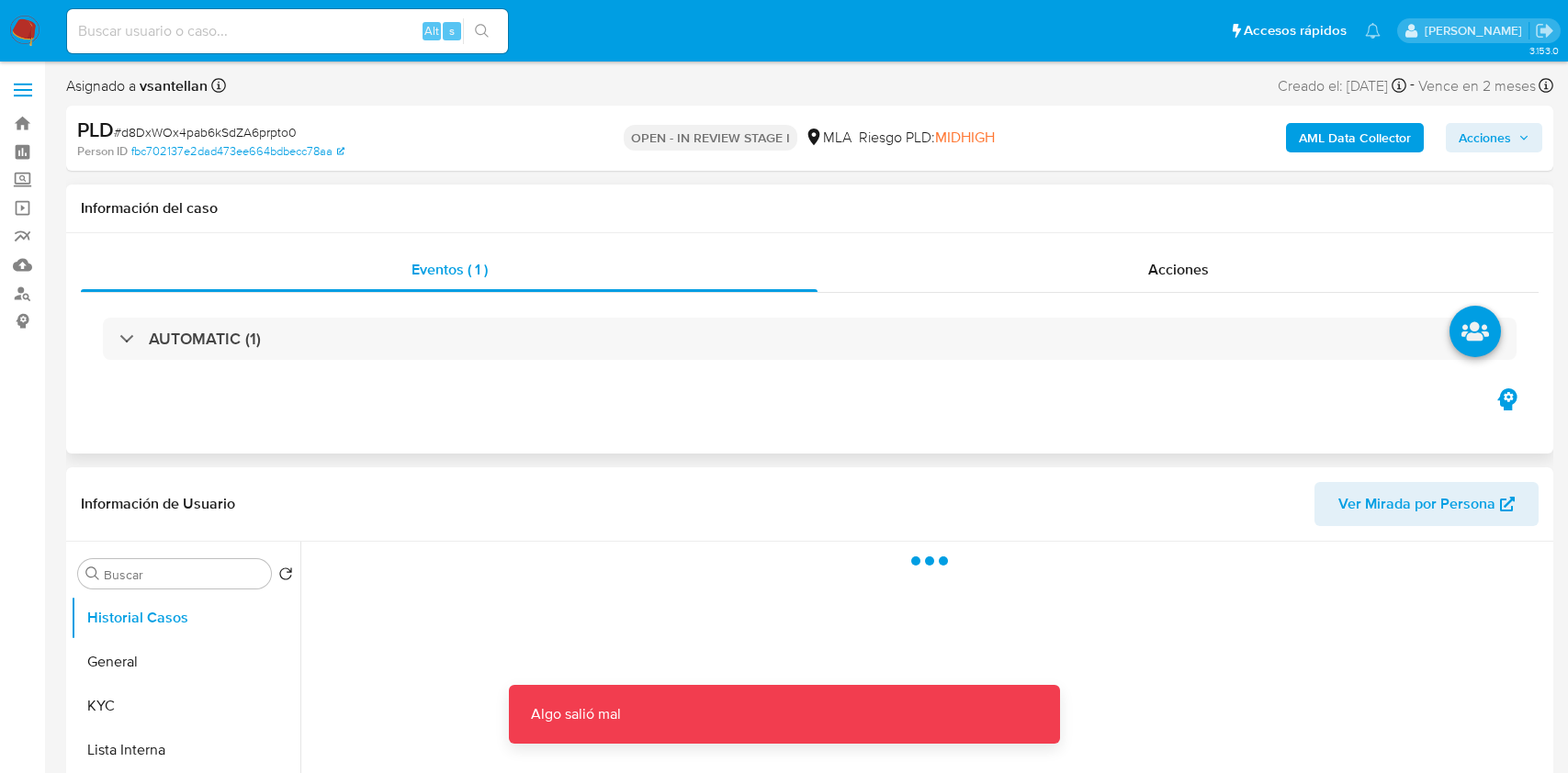
select select "10"
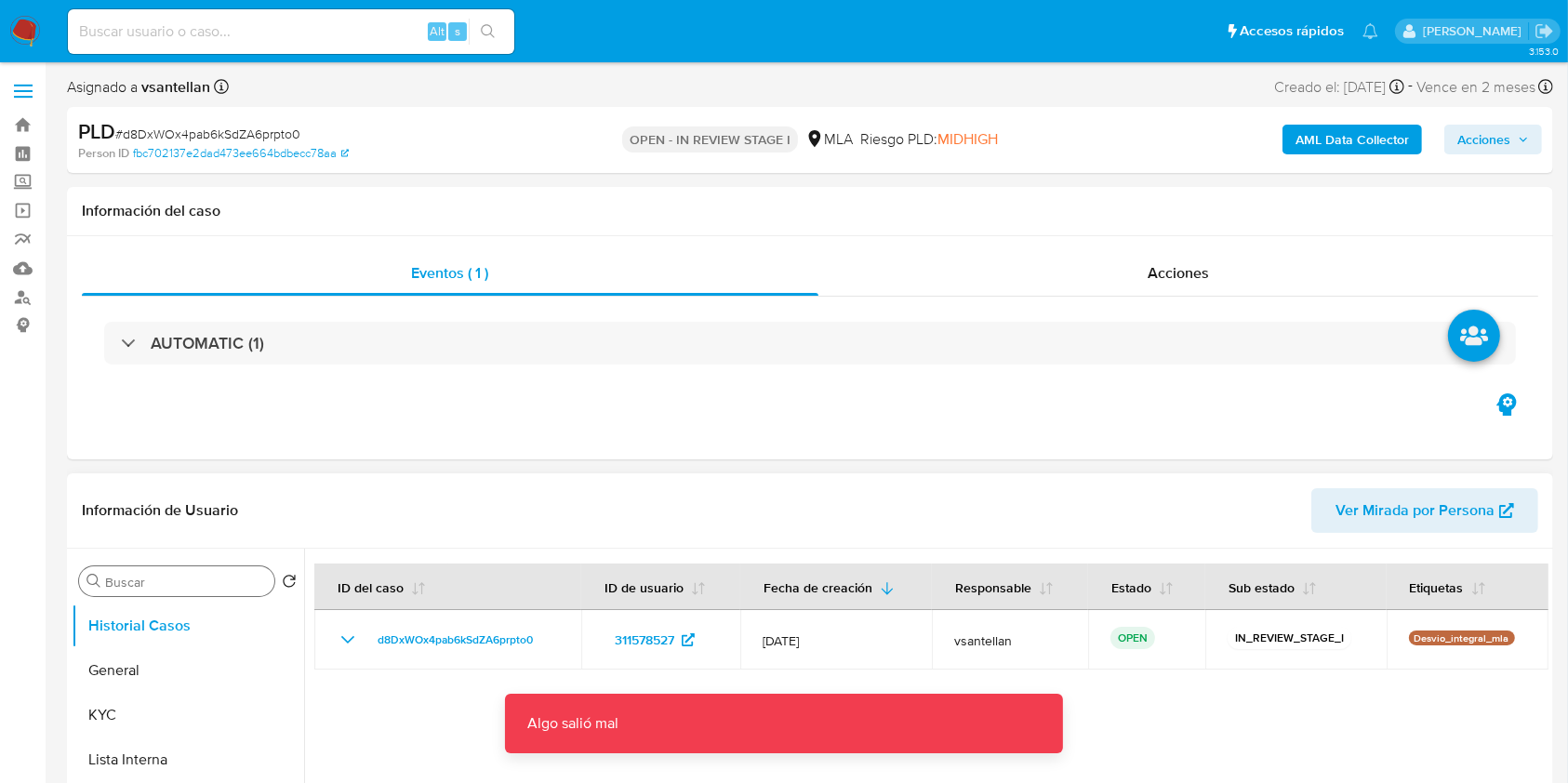
scroll to position [123, 0]
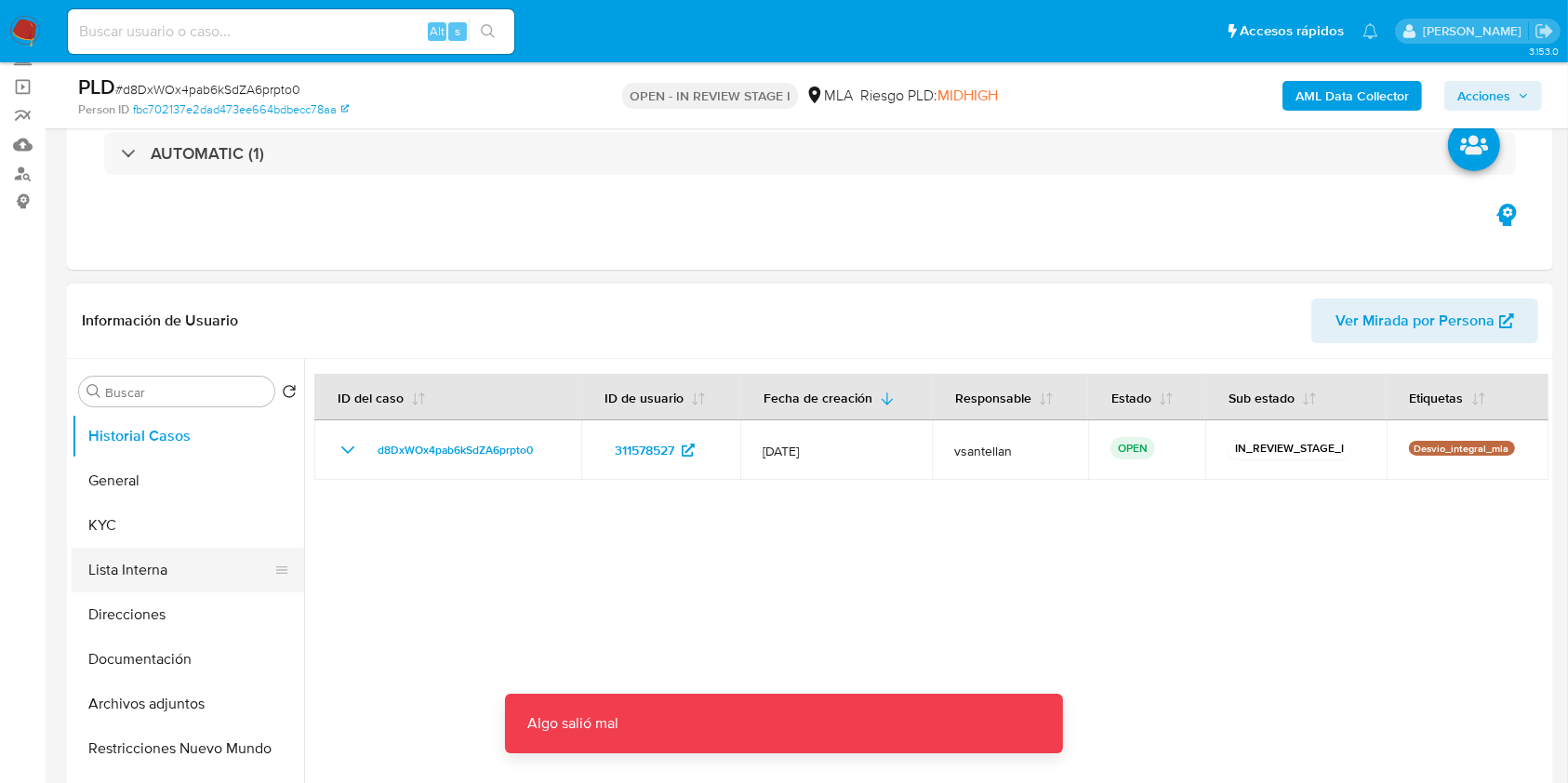
click at [133, 552] on ul "Historial Casos General KYC Lista Interna Direcciones Documentación Archivos ad…" at bounding box center [188, 624] width 233 height 420
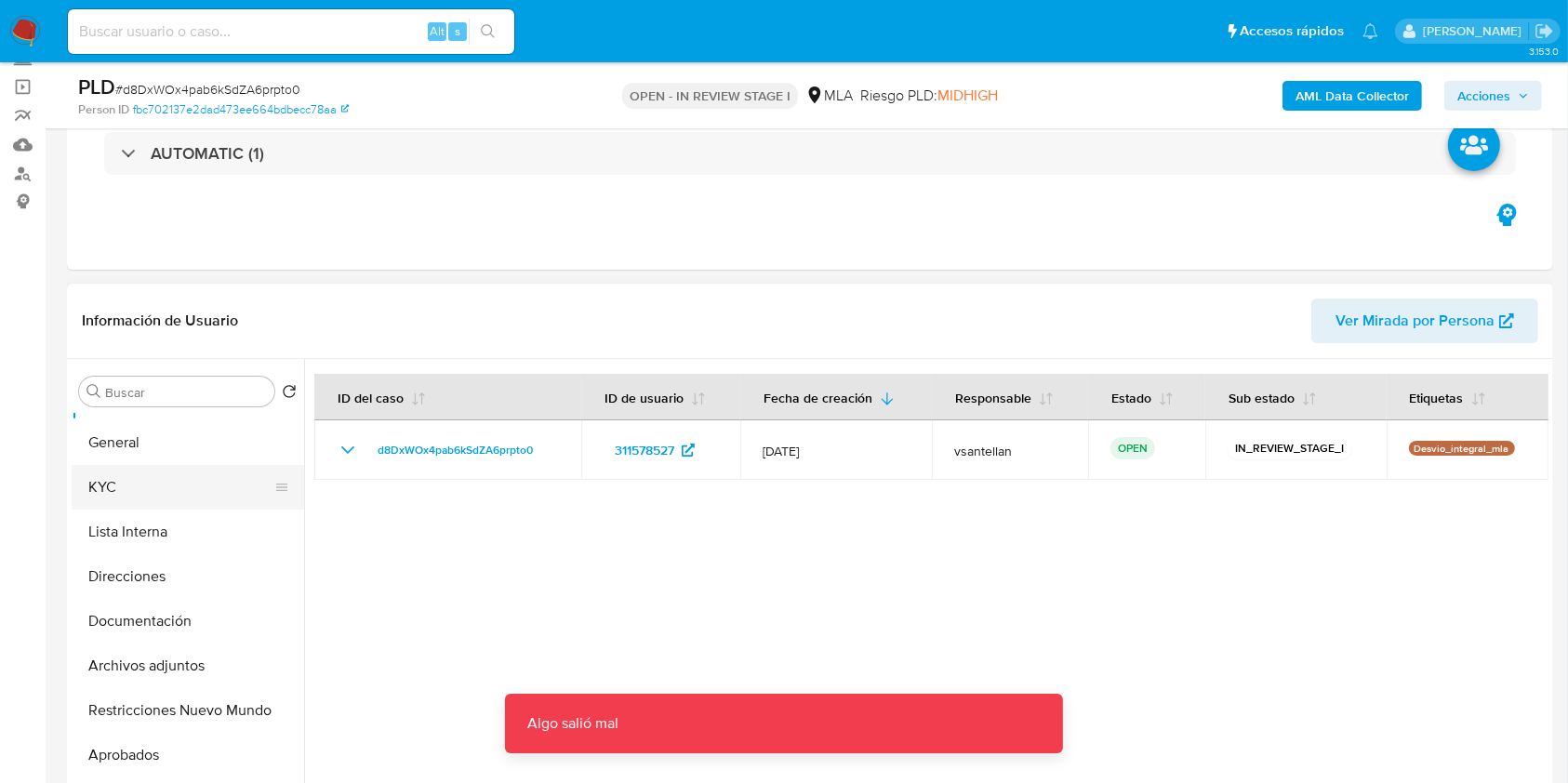
scroll to position [0, 0]
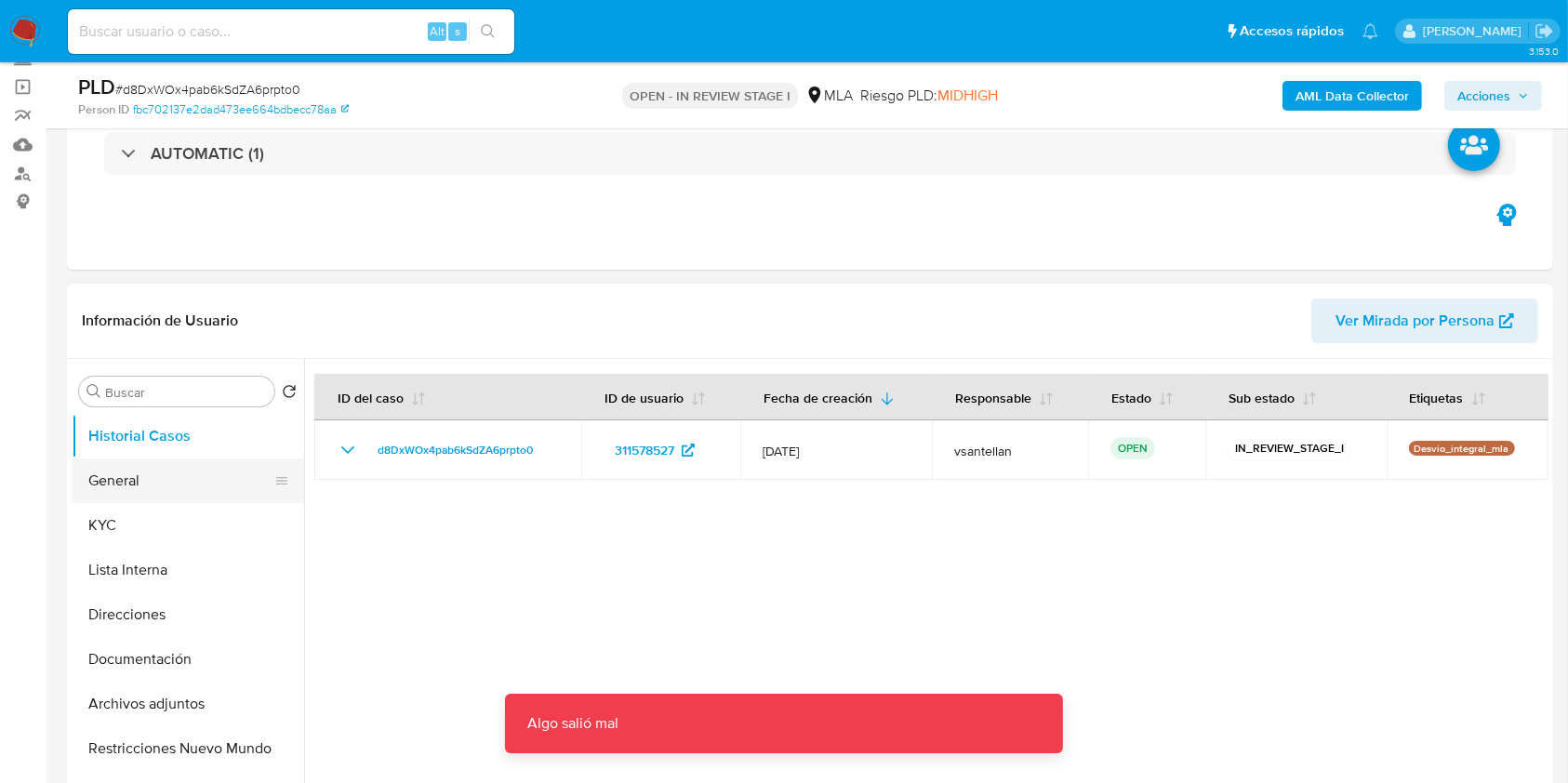
click at [130, 481] on button "General" at bounding box center [180, 481] width 218 height 45
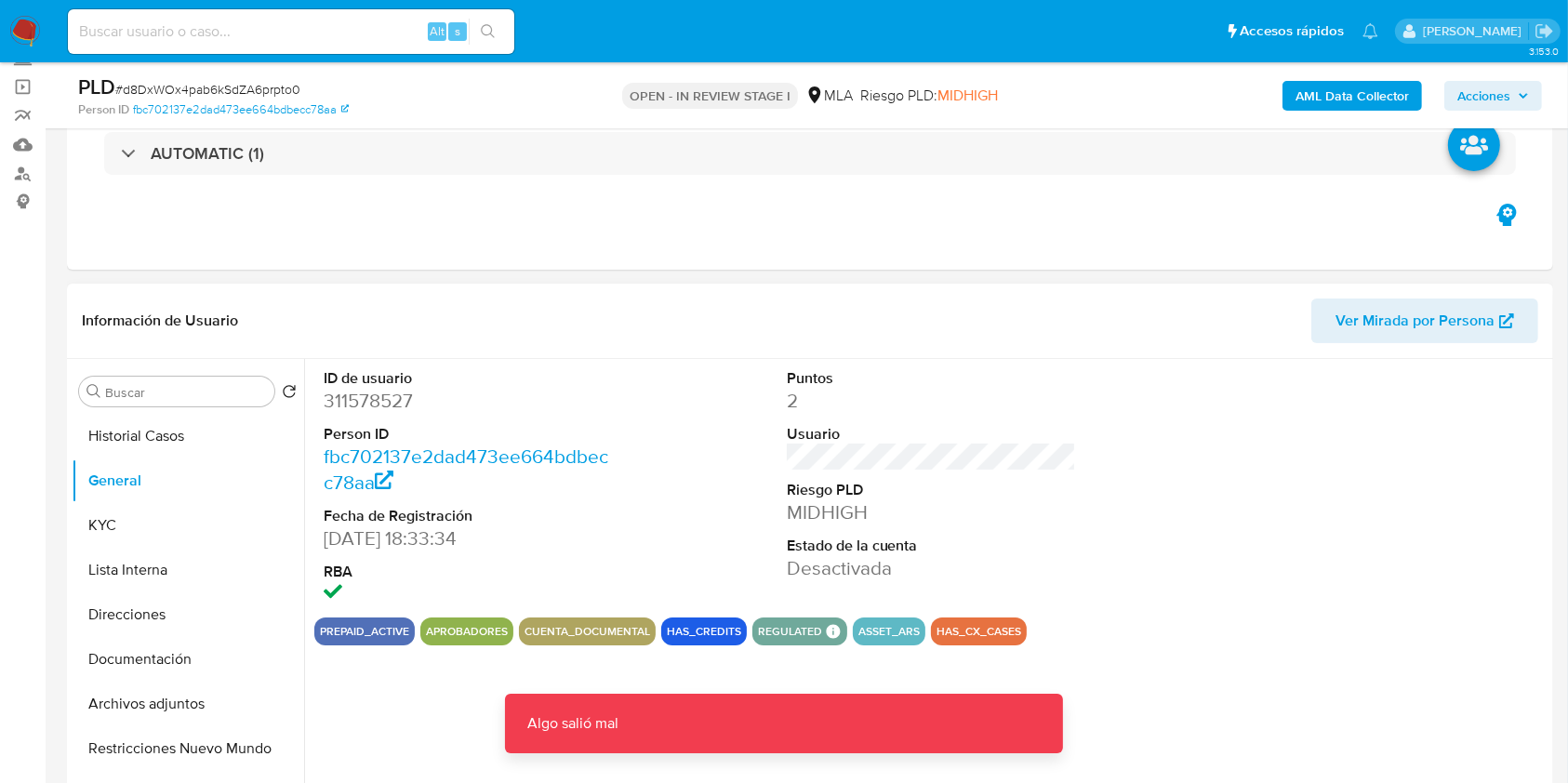
click at [387, 401] on dd "311578527" at bounding box center [468, 401] width 290 height 26
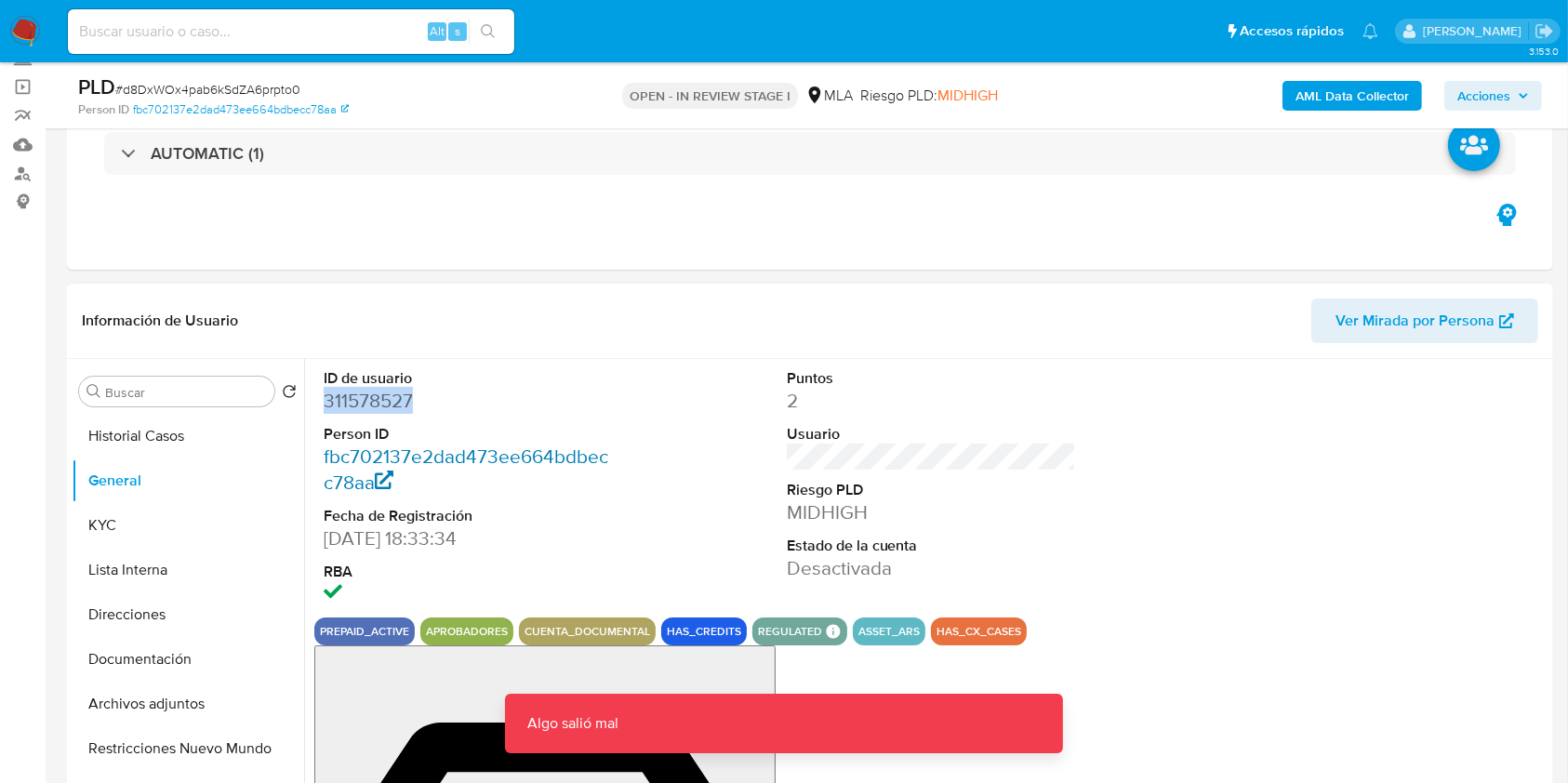
copy dd "311578527"
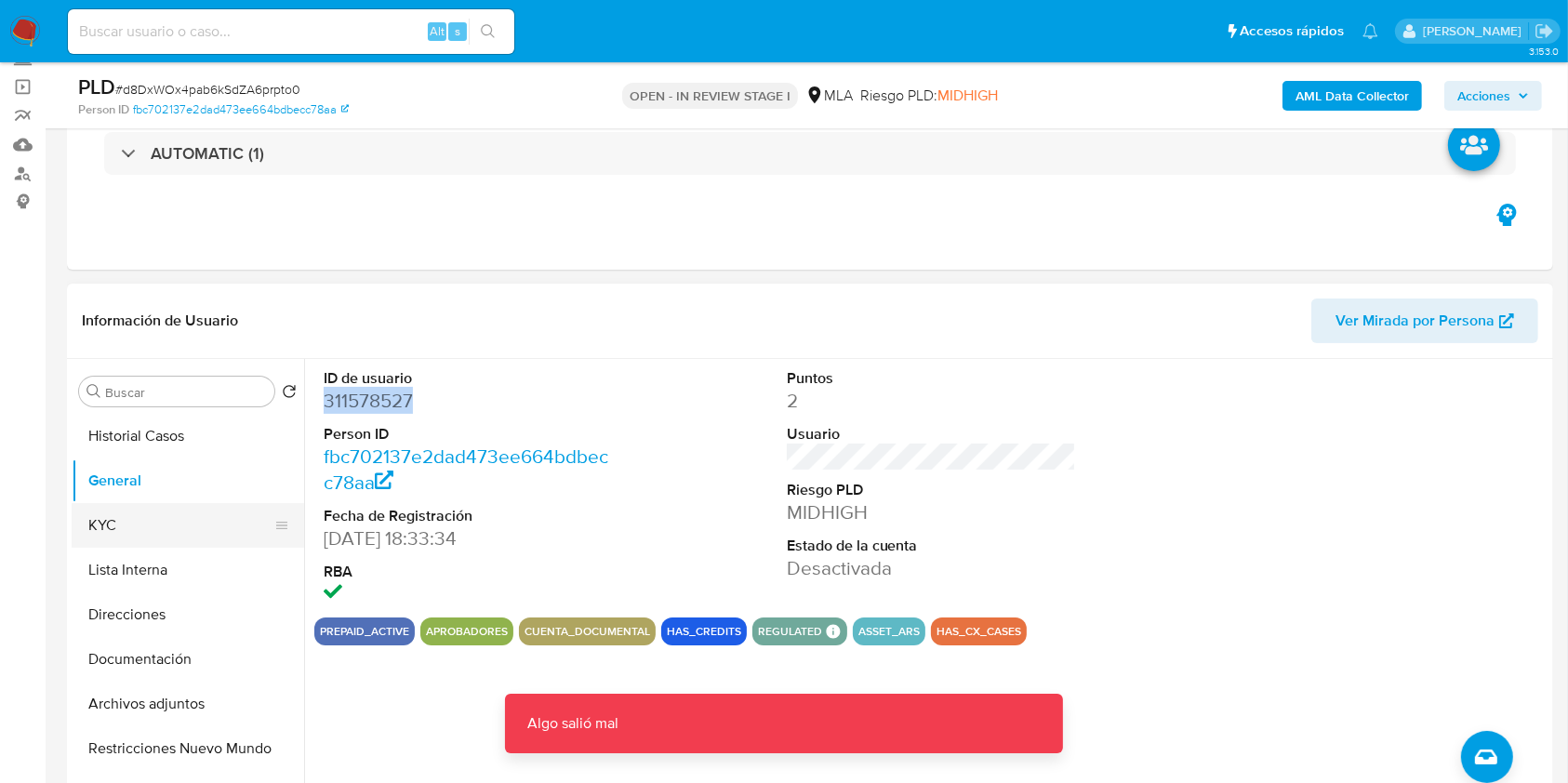
click at [141, 510] on button "KYC" at bounding box center [180, 526] width 218 height 45
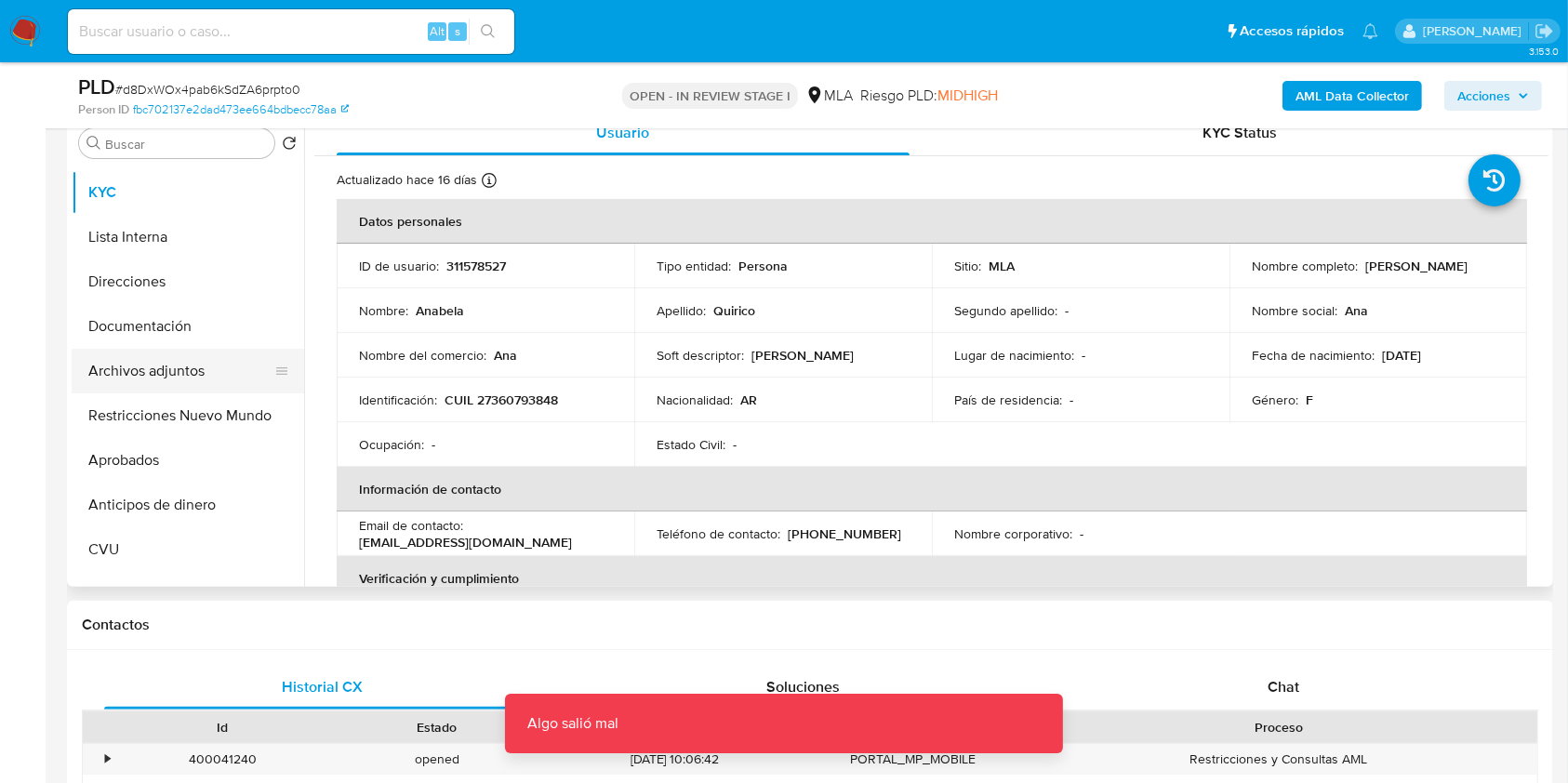
scroll to position [123, 0]
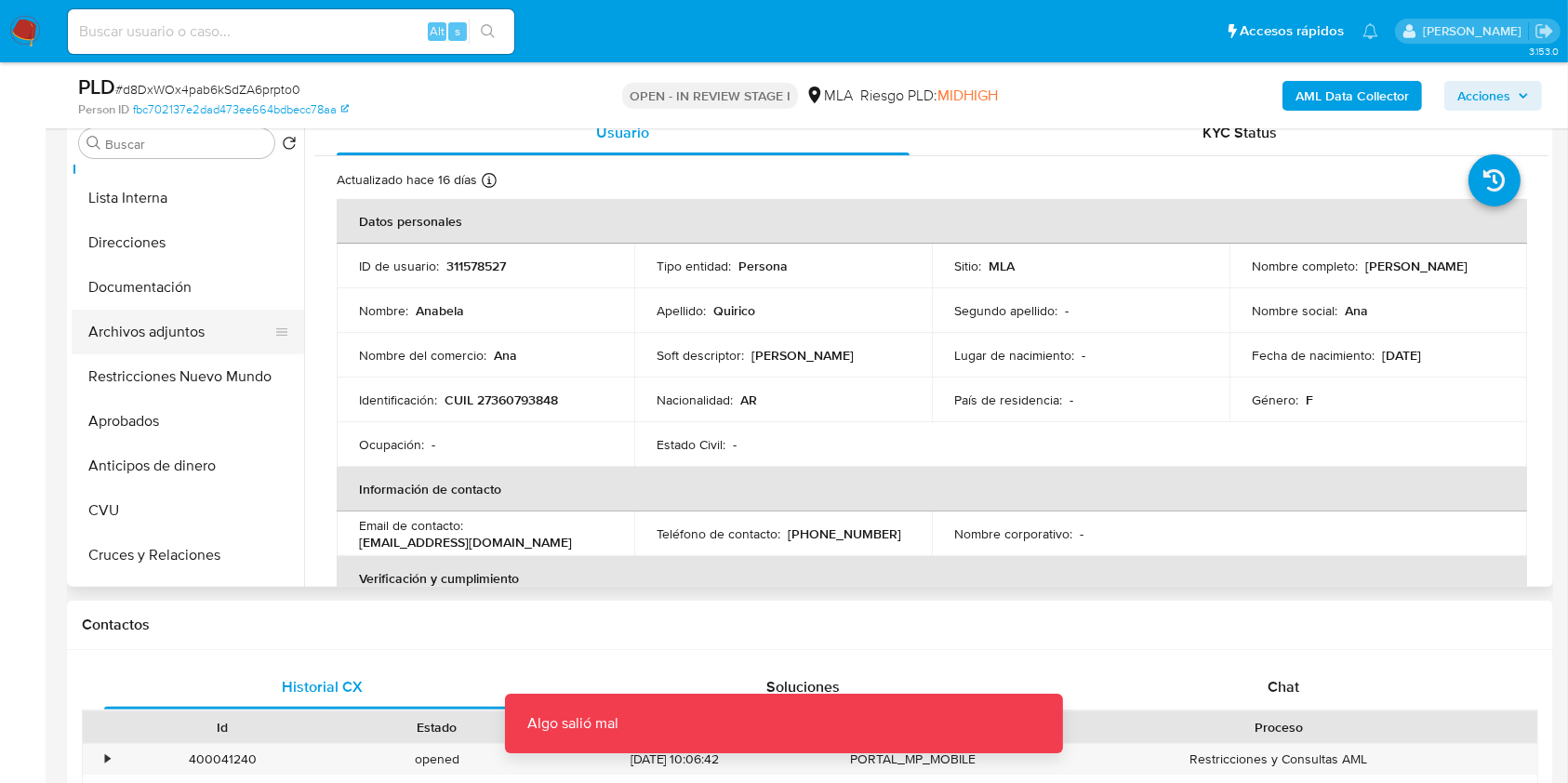
click at [223, 468] on button "Anticipos de dinero" at bounding box center [188, 466] width 233 height 45
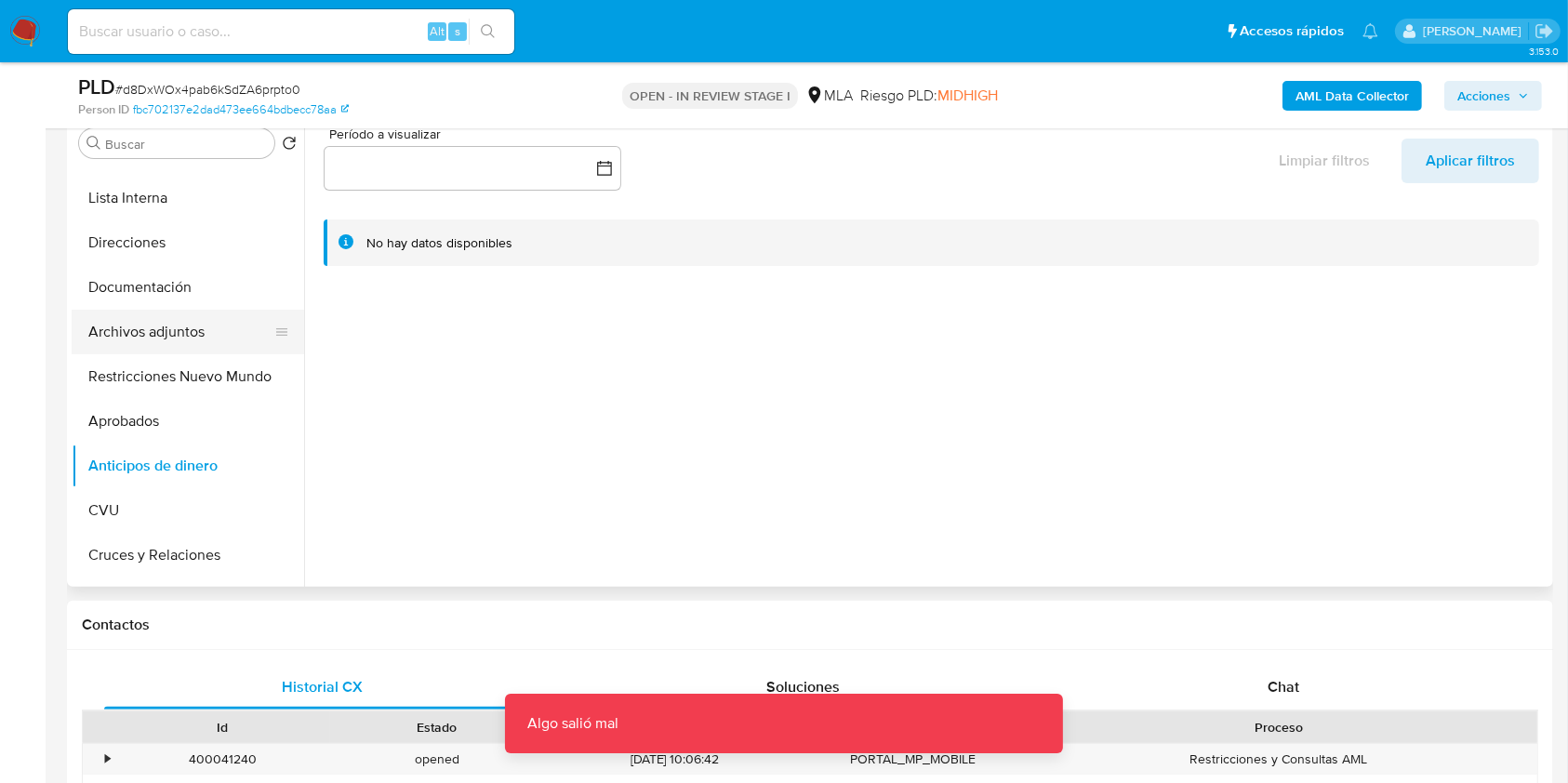
click at [151, 328] on button "Archivos adjuntos" at bounding box center [180, 332] width 218 height 45
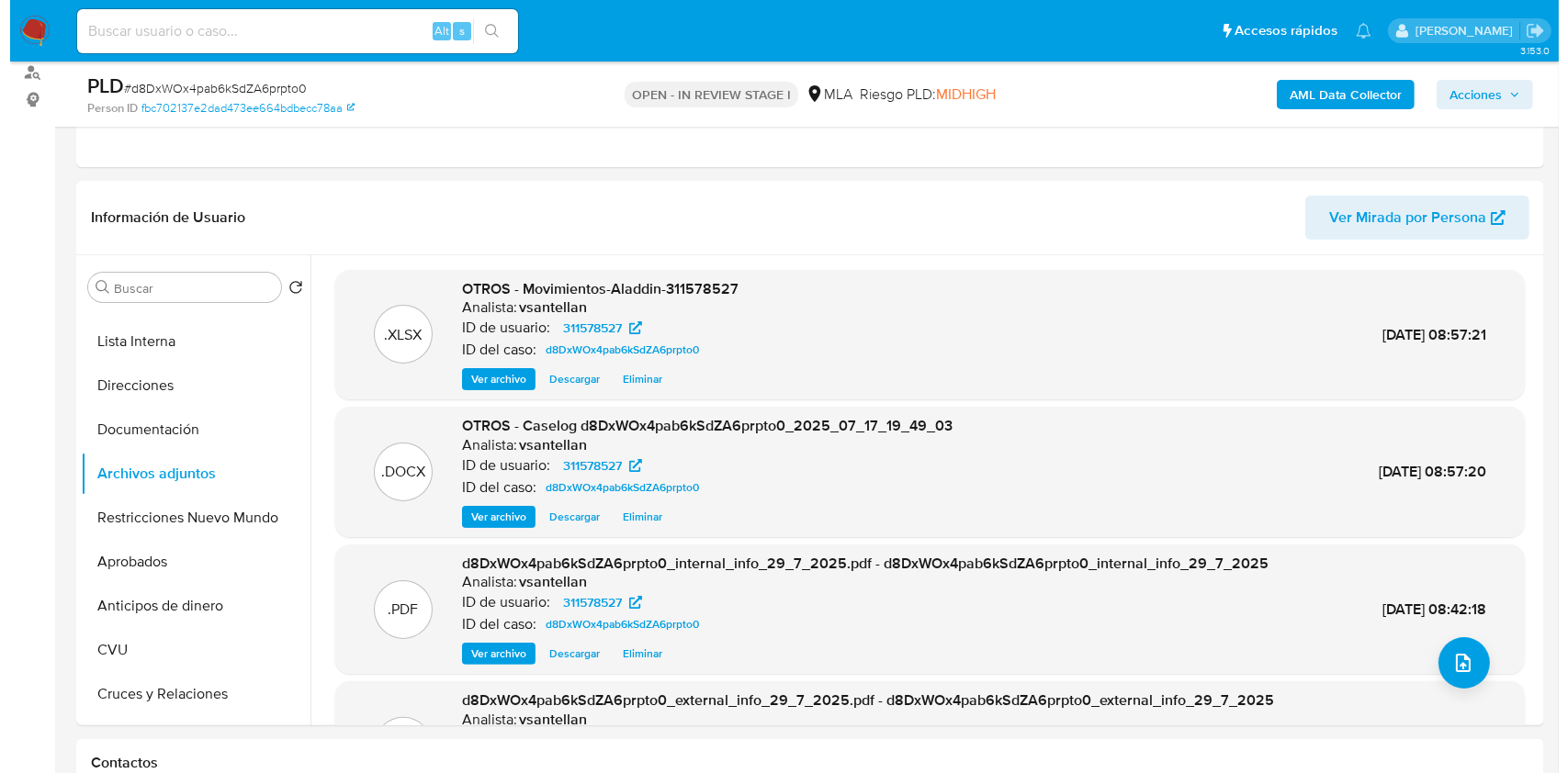
scroll to position [245, 0]
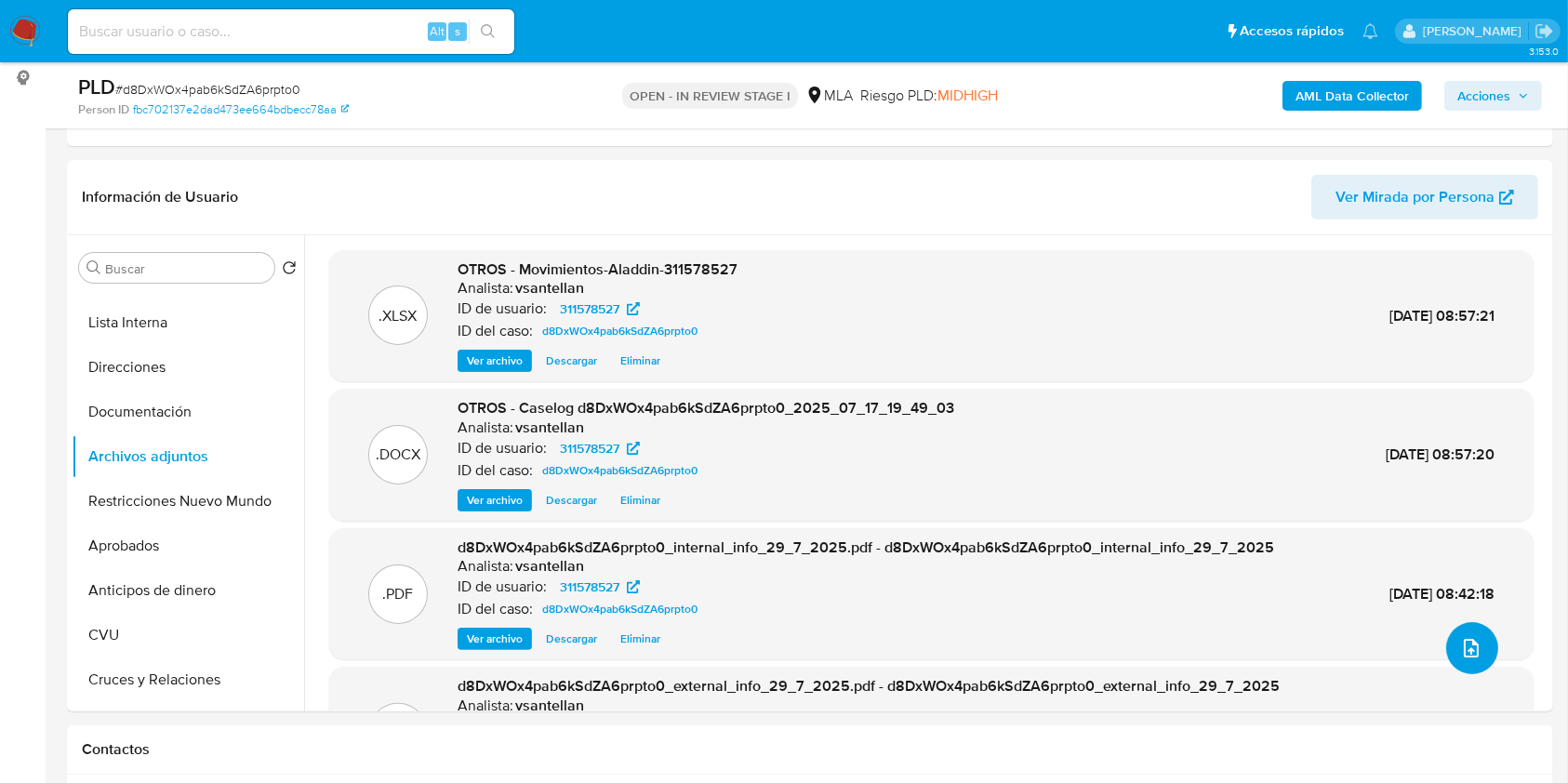
click at [1464, 651] on icon "upload-file" at bounding box center [1472, 648] width 22 height 22
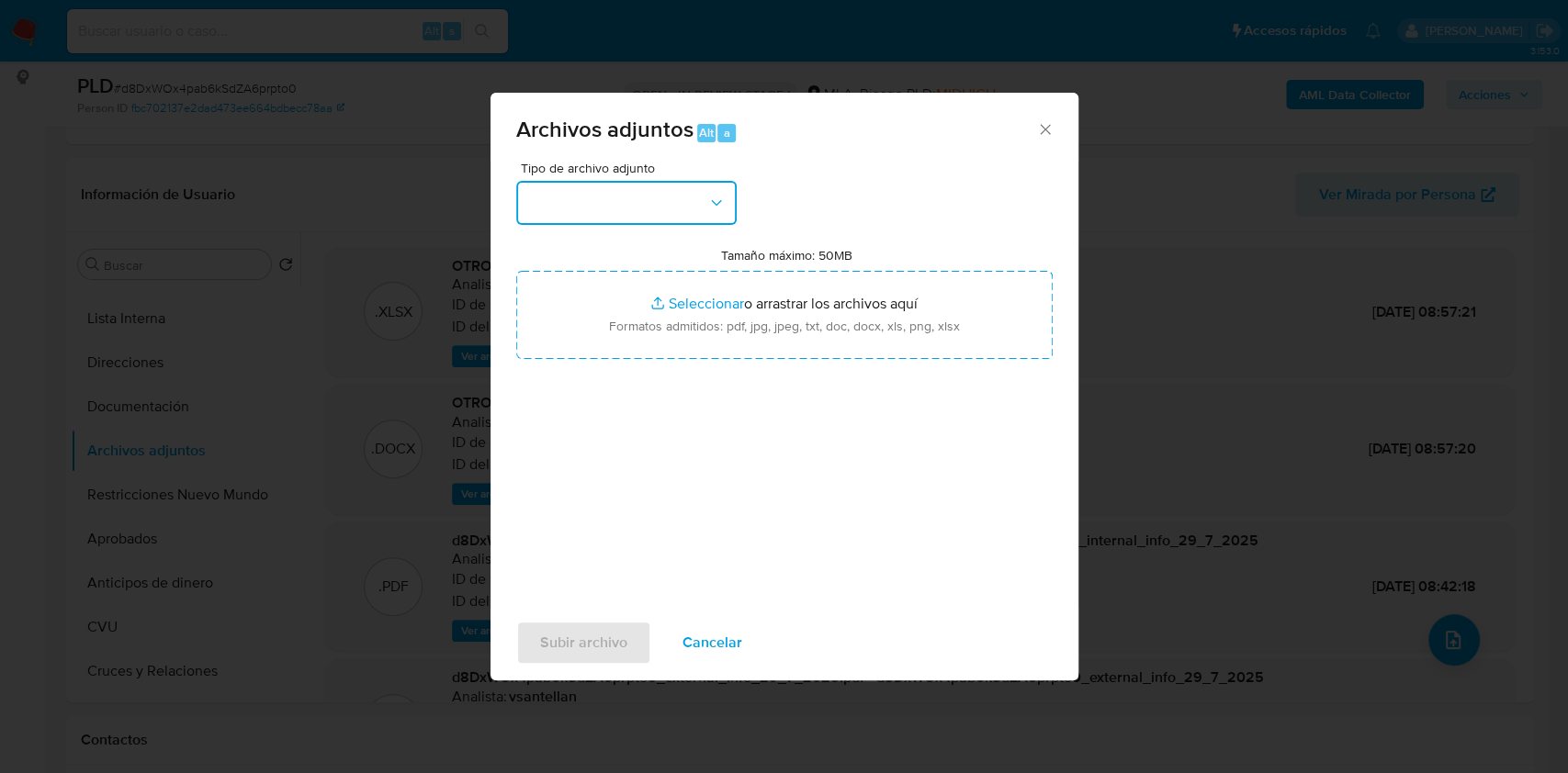
click at [614, 192] on button "button" at bounding box center [626, 203] width 221 height 44
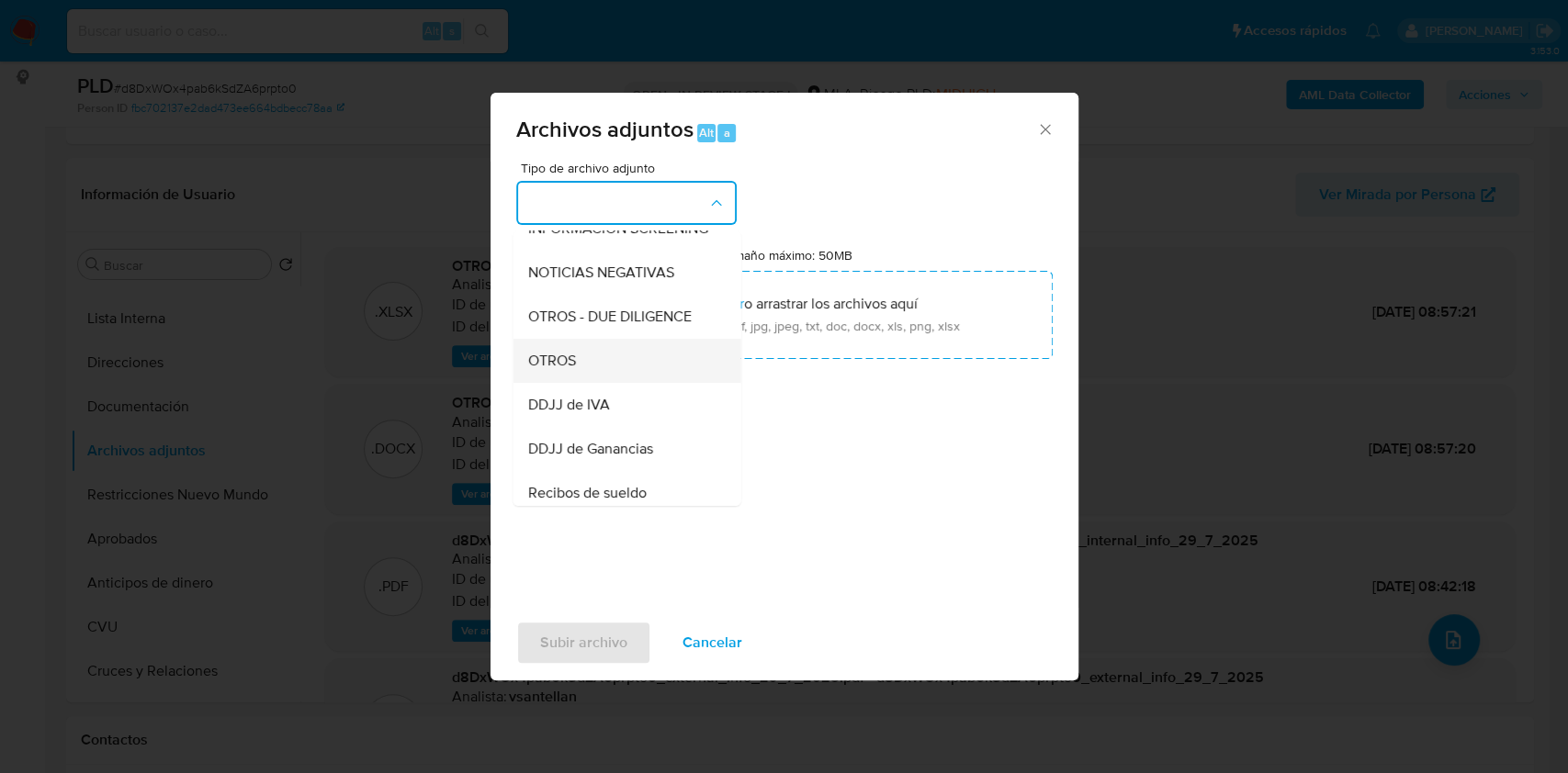
click at [598, 374] on div "OTROS" at bounding box center [621, 361] width 187 height 44
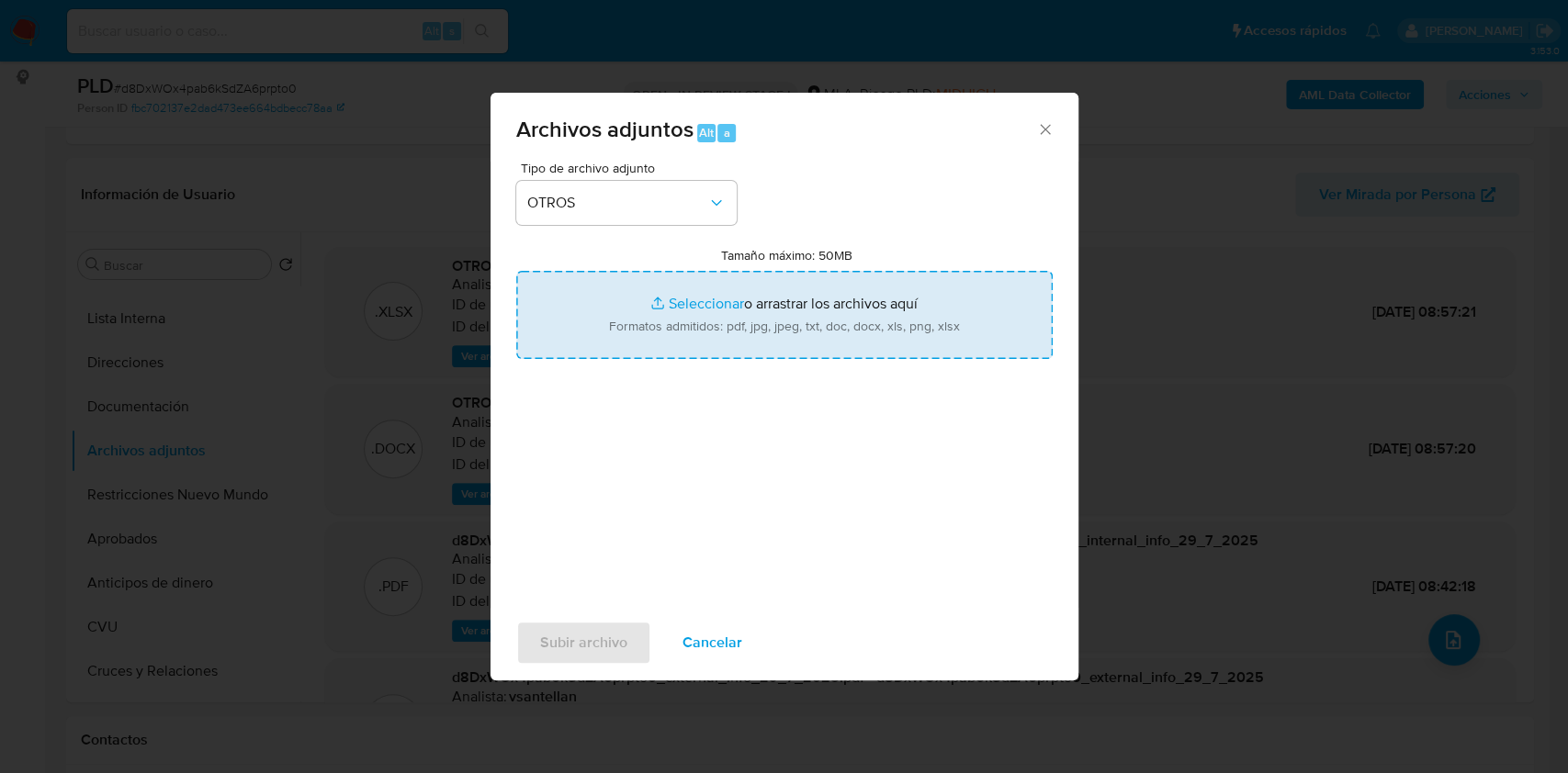
click at [633, 289] on input "Tamaño máximo: 50MB Seleccionar archivos" at bounding box center [784, 314] width 537 height 88
type input "C:\fakepath\resumen tarjeta de crédito.png"
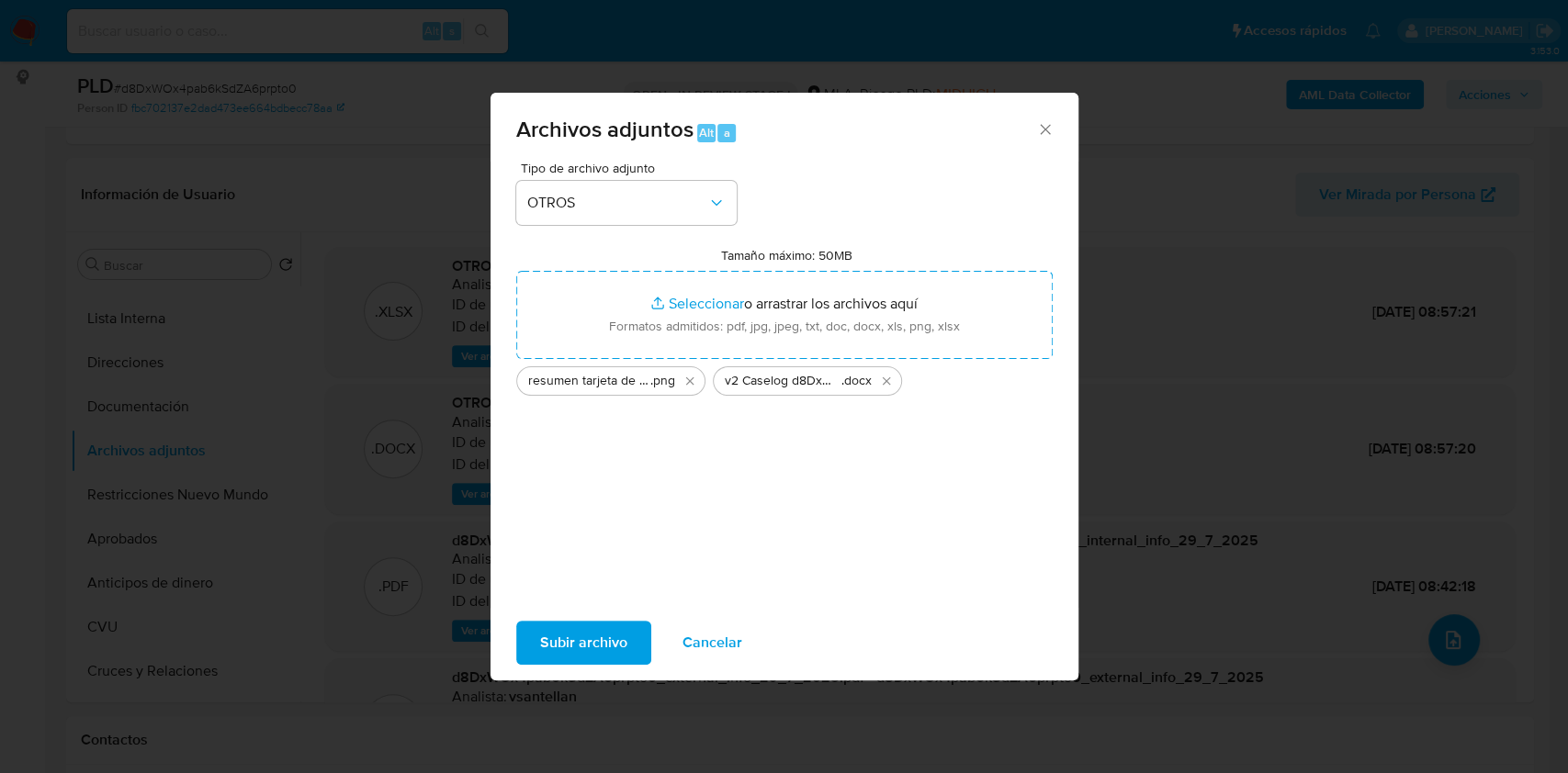
click at [590, 643] on span "Subir archivo" at bounding box center [584, 643] width 87 height 41
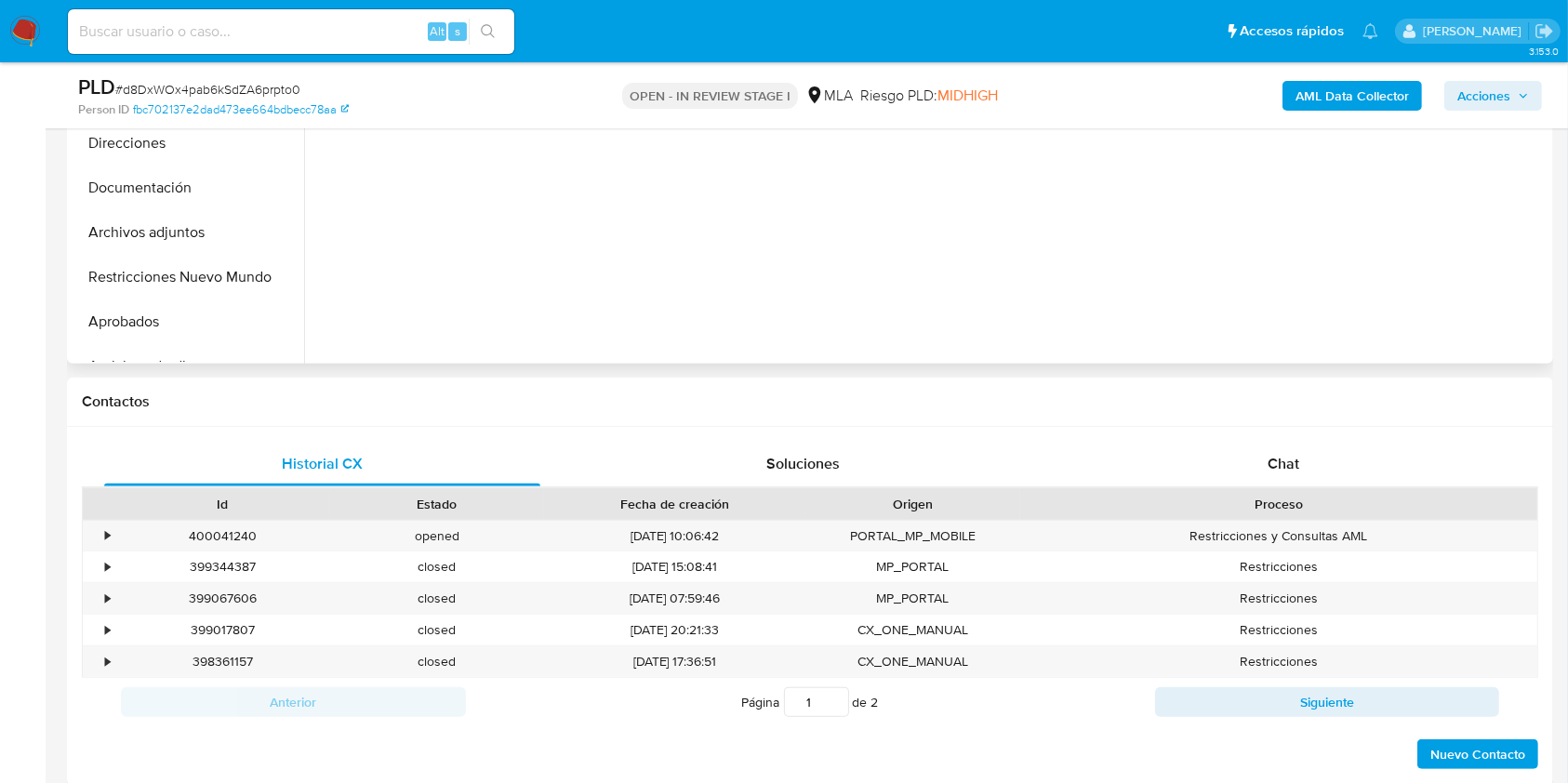
scroll to position [745, 0]
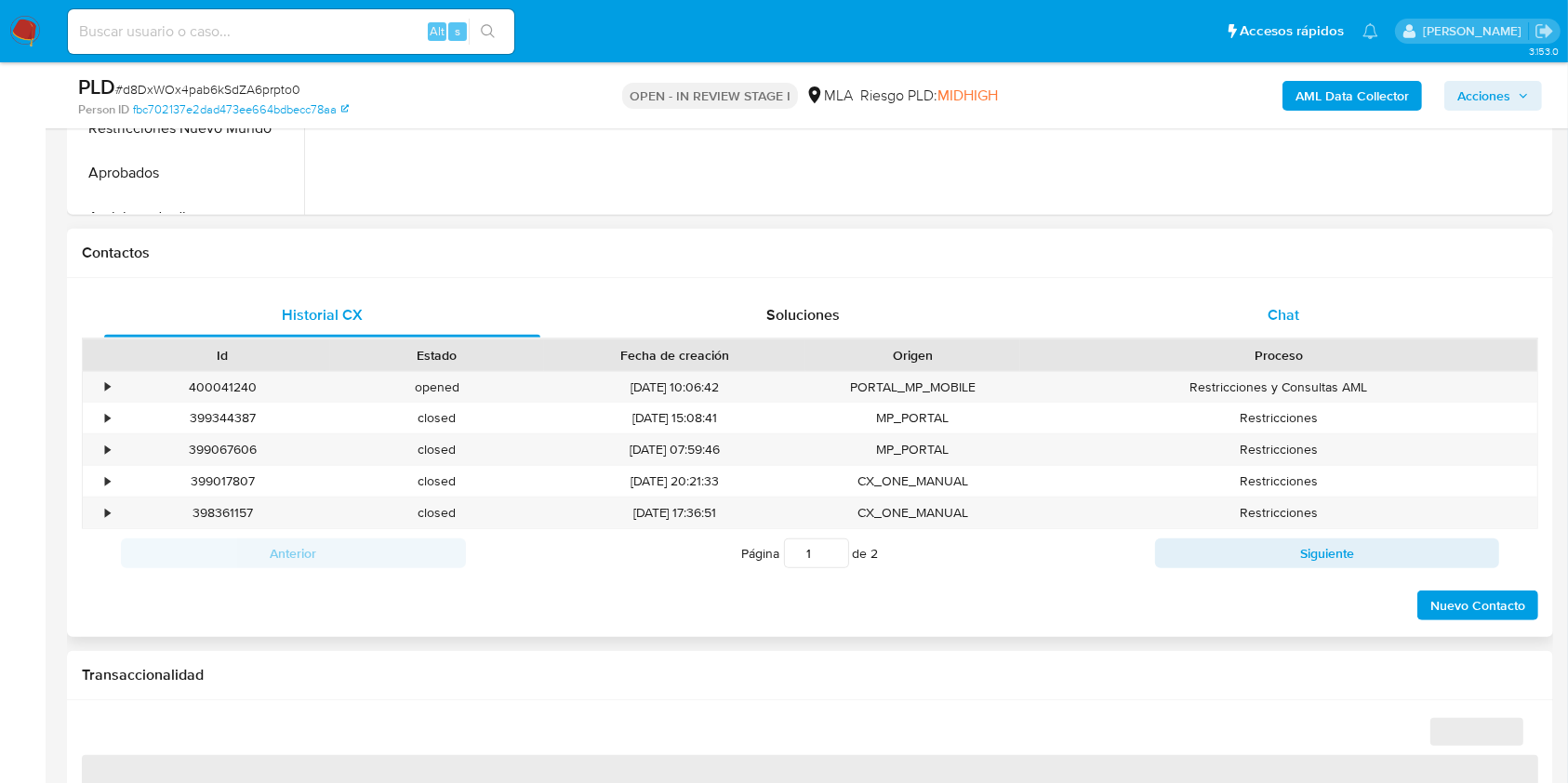
click at [1300, 293] on div "Chat" at bounding box center [1284, 315] width 436 height 45
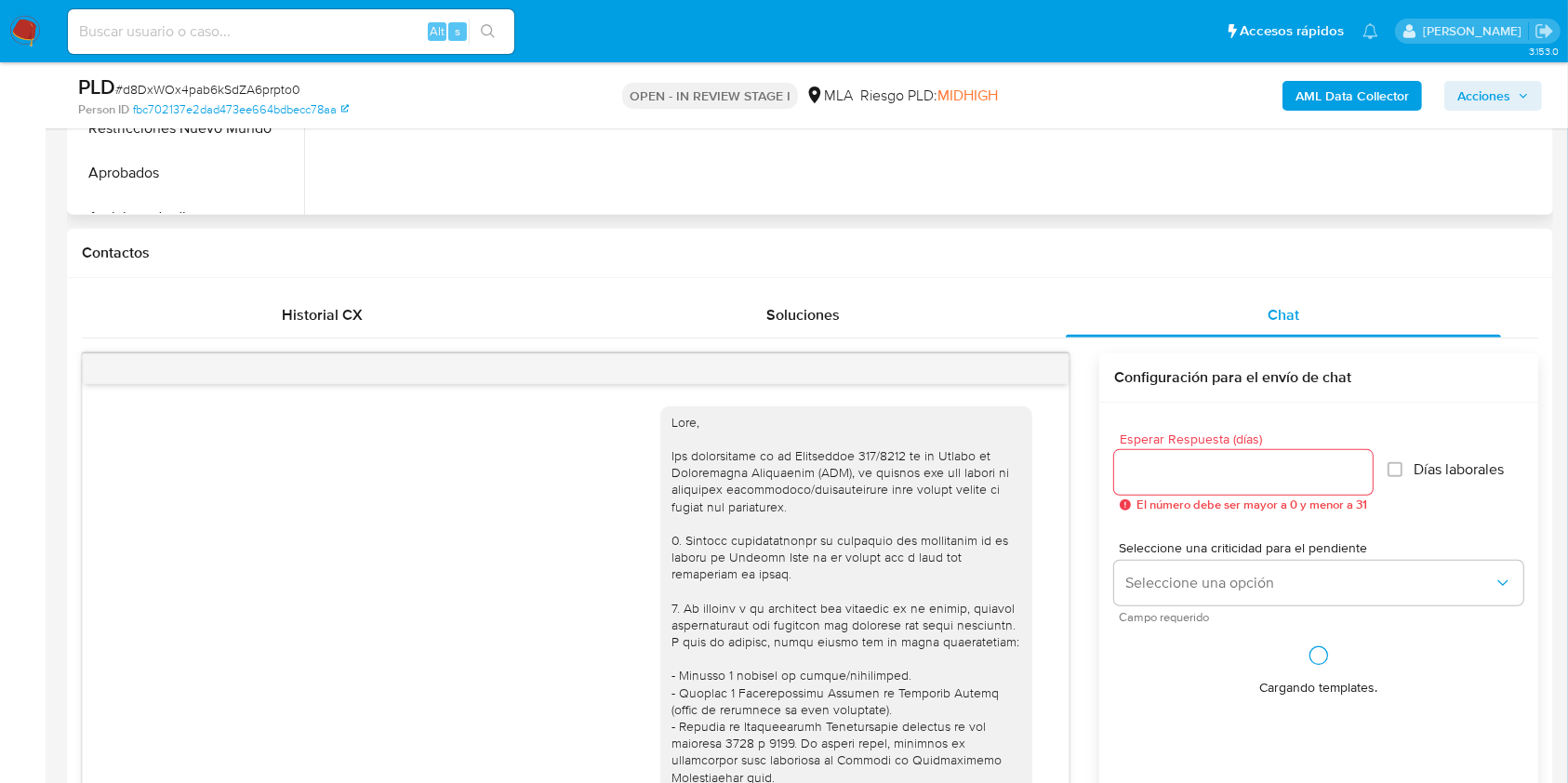
select select "10"
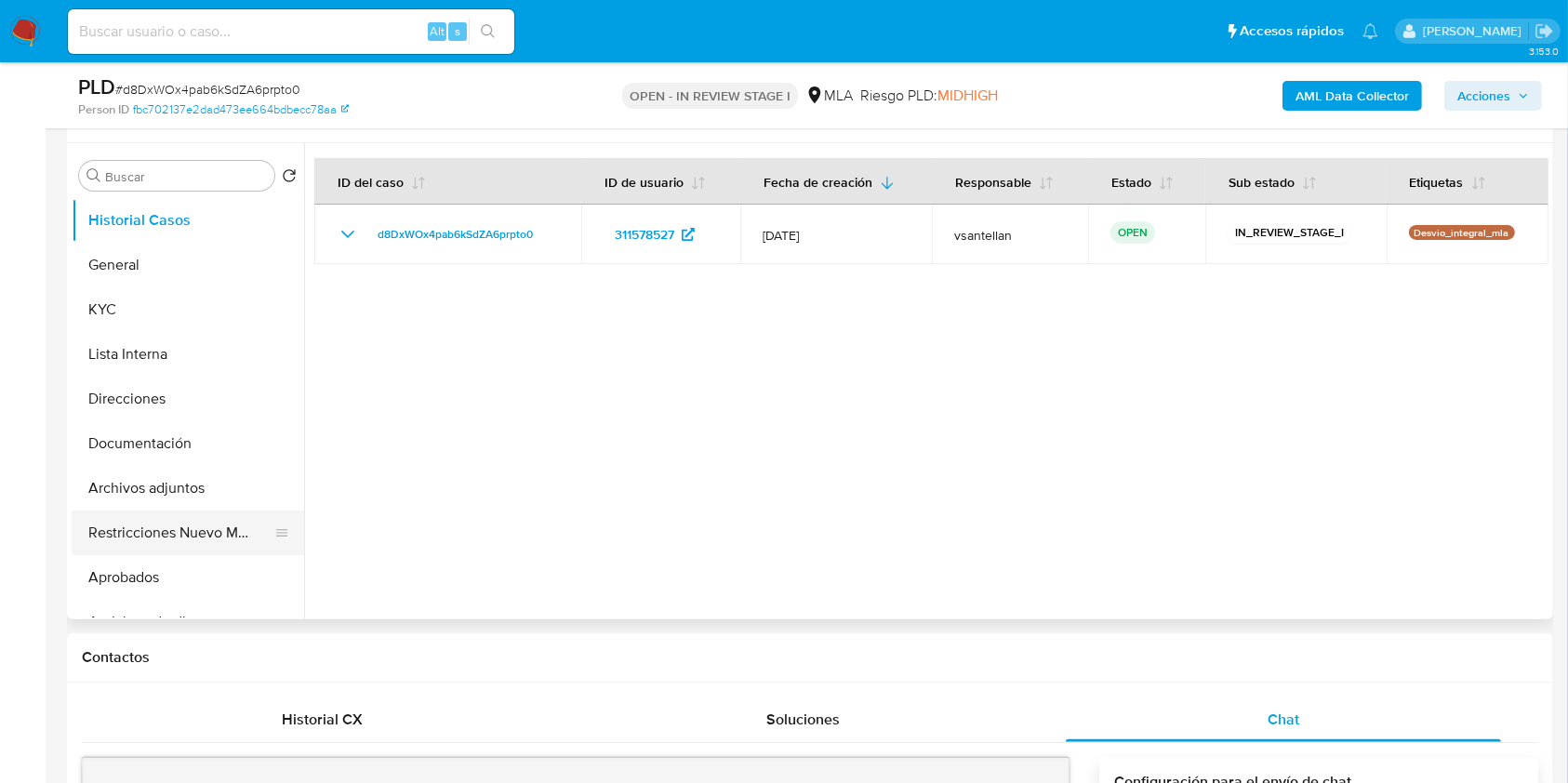
scroll to position [1261, 0]
click at [122, 536] on button "Restricciones Nuevo Mundo" at bounding box center [180, 533] width 218 height 45
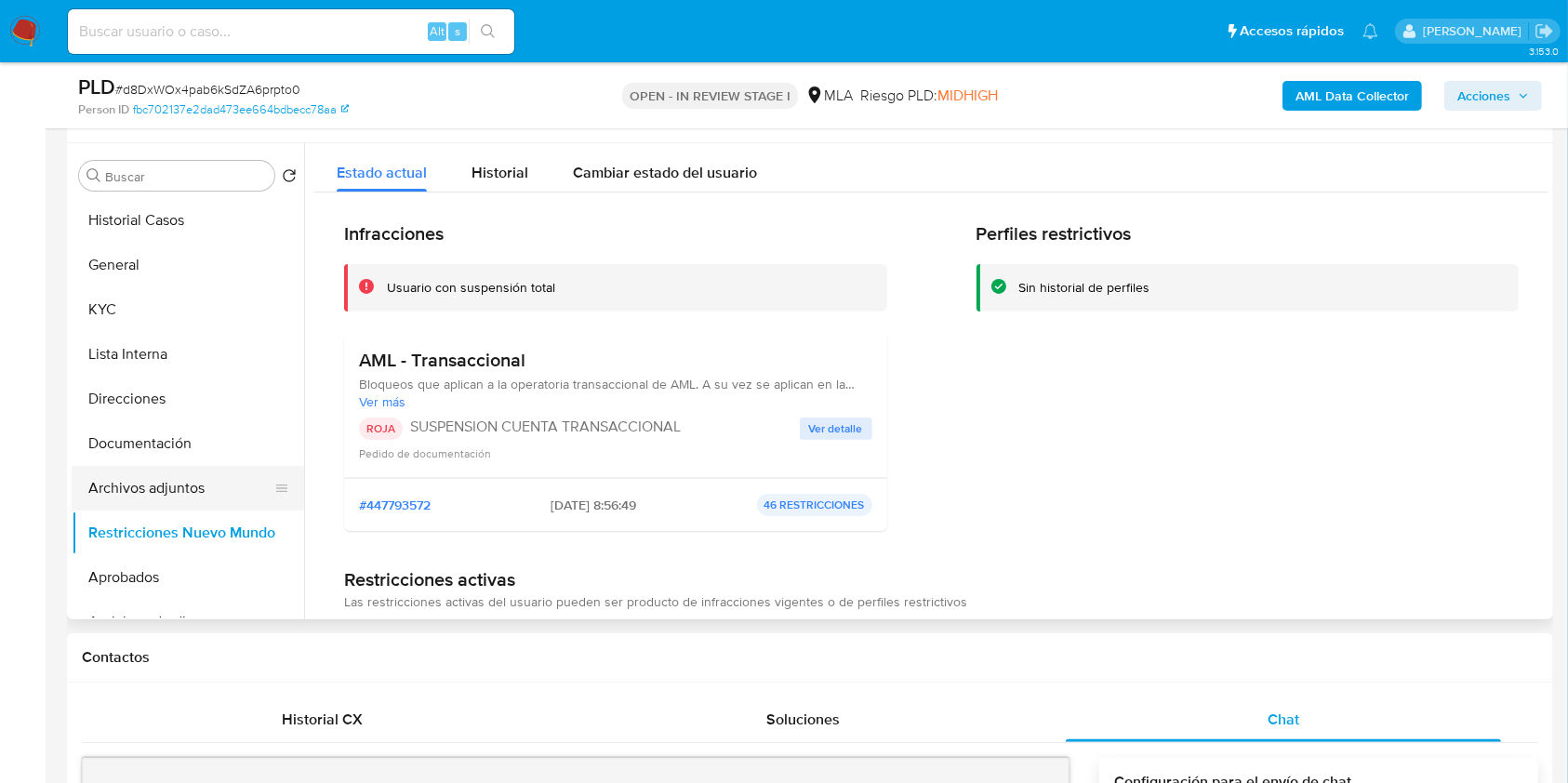
click at [221, 485] on button "Archivos adjuntos" at bounding box center [180, 488] width 218 height 45
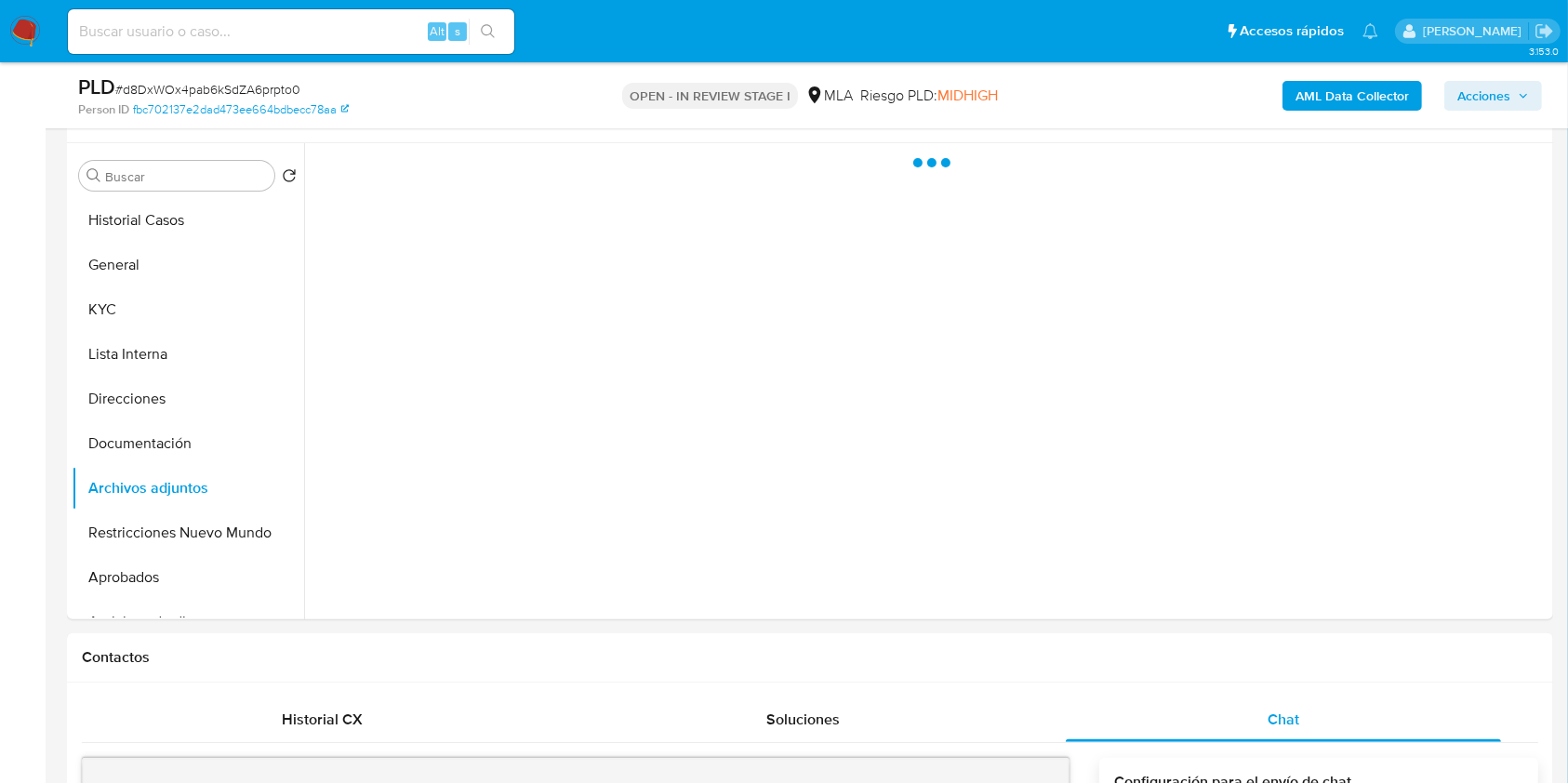
click at [1510, 92] on span "Acciones" at bounding box center [1484, 96] width 53 height 30
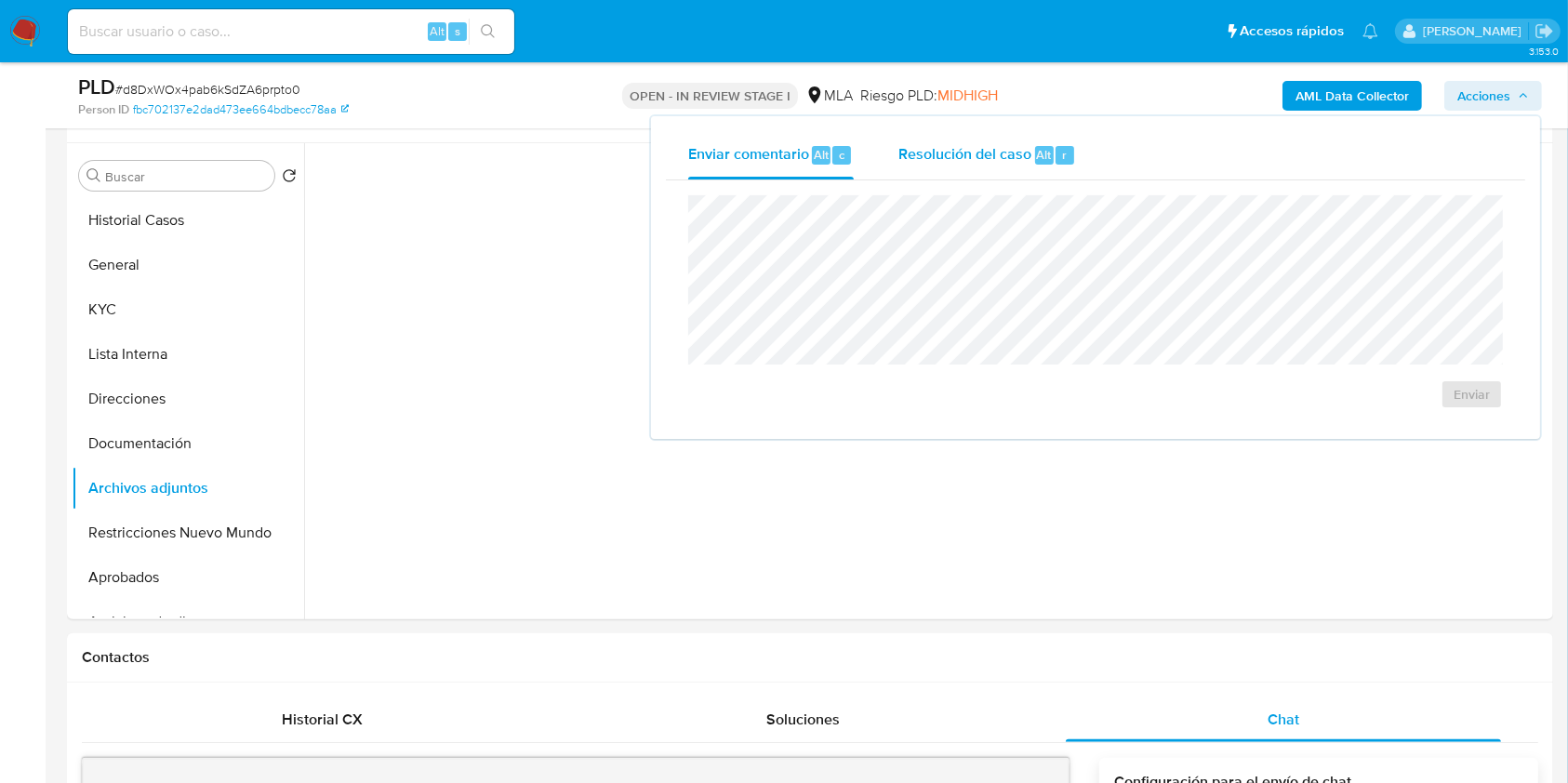
click at [932, 146] on span "Resolución del caso" at bounding box center [965, 153] width 133 height 22
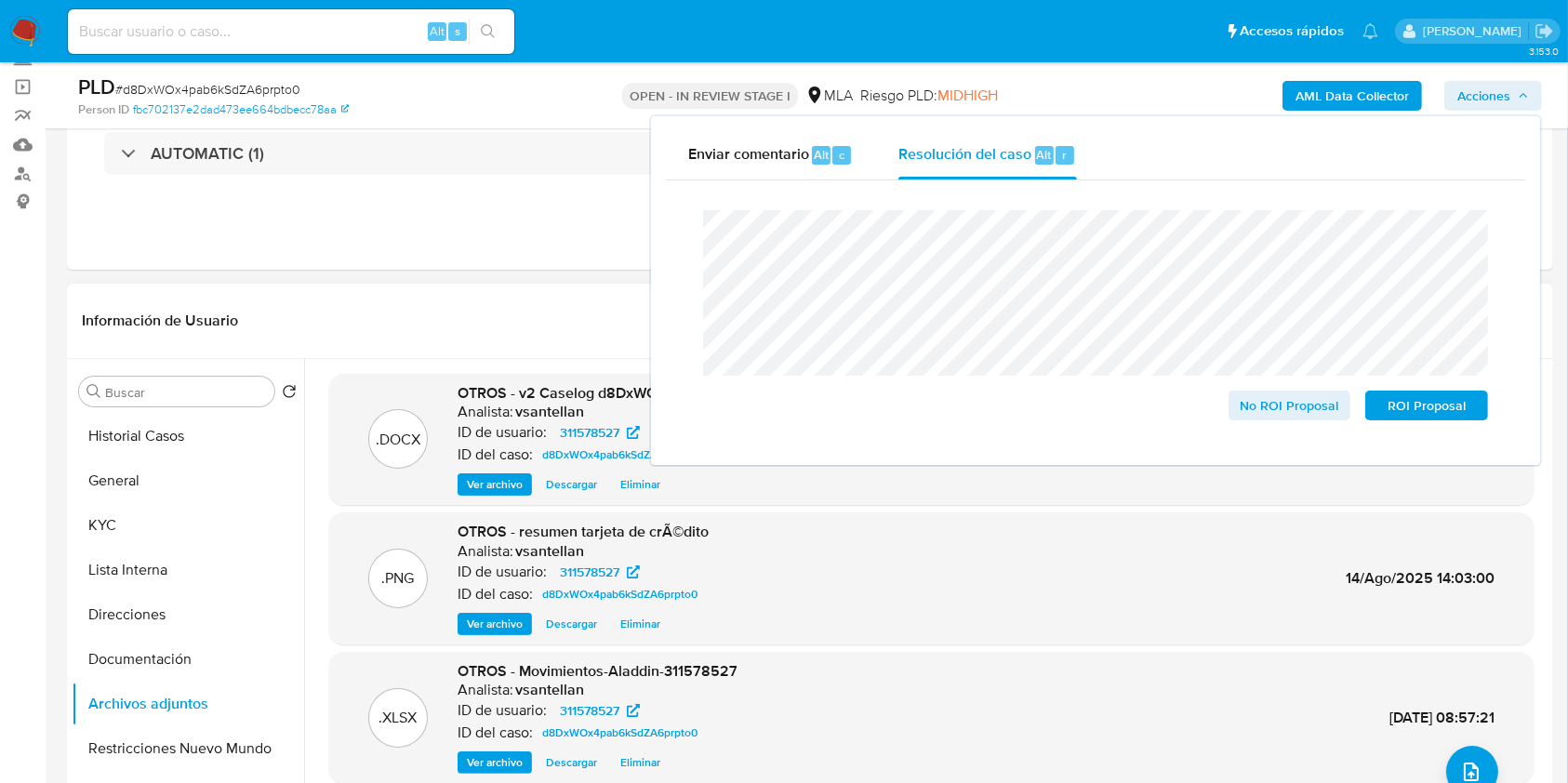
scroll to position [0, 0]
click at [1435, 409] on span "ROI Proposal" at bounding box center [1426, 406] width 96 height 26
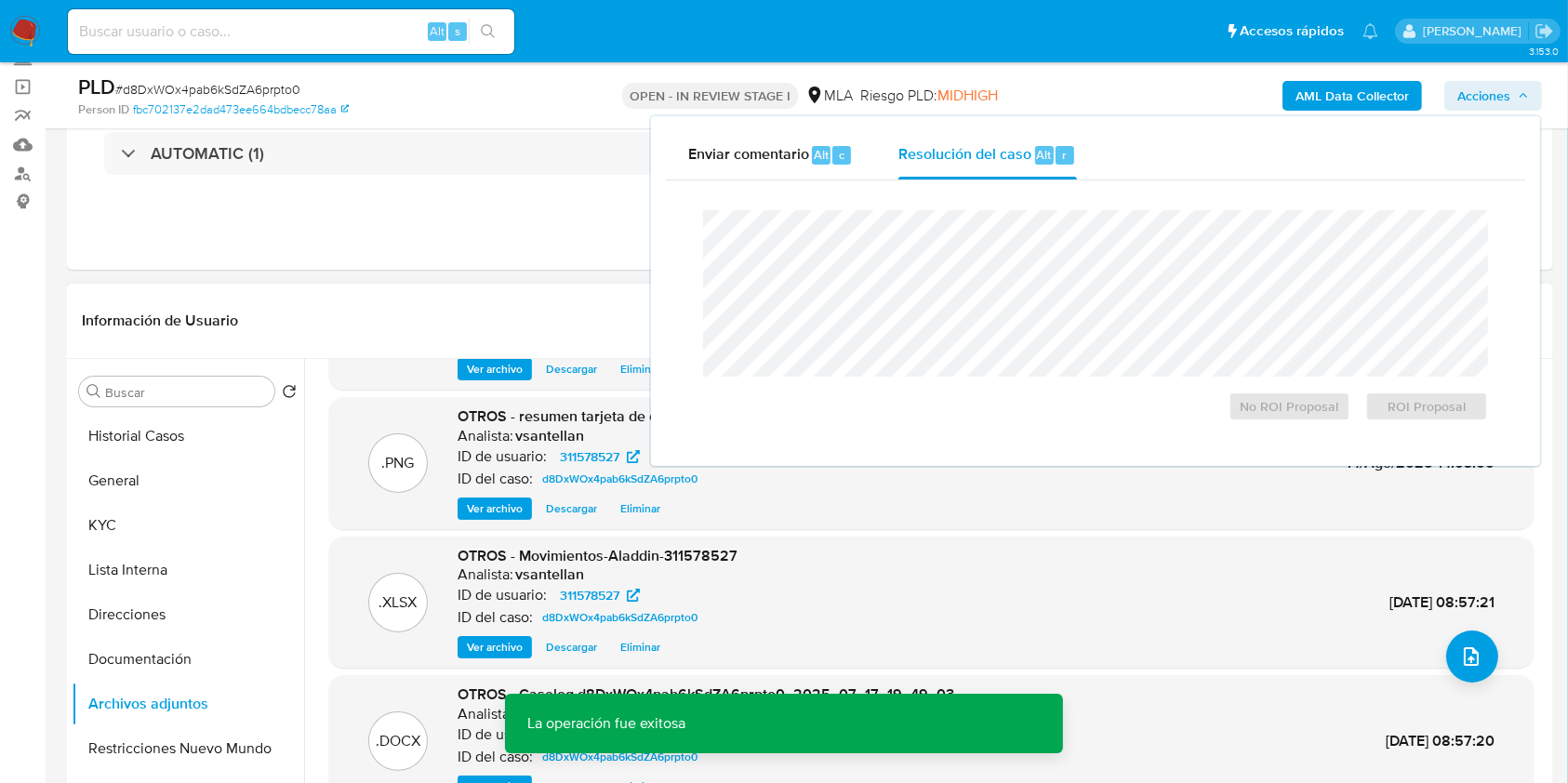
scroll to position [156, 0]
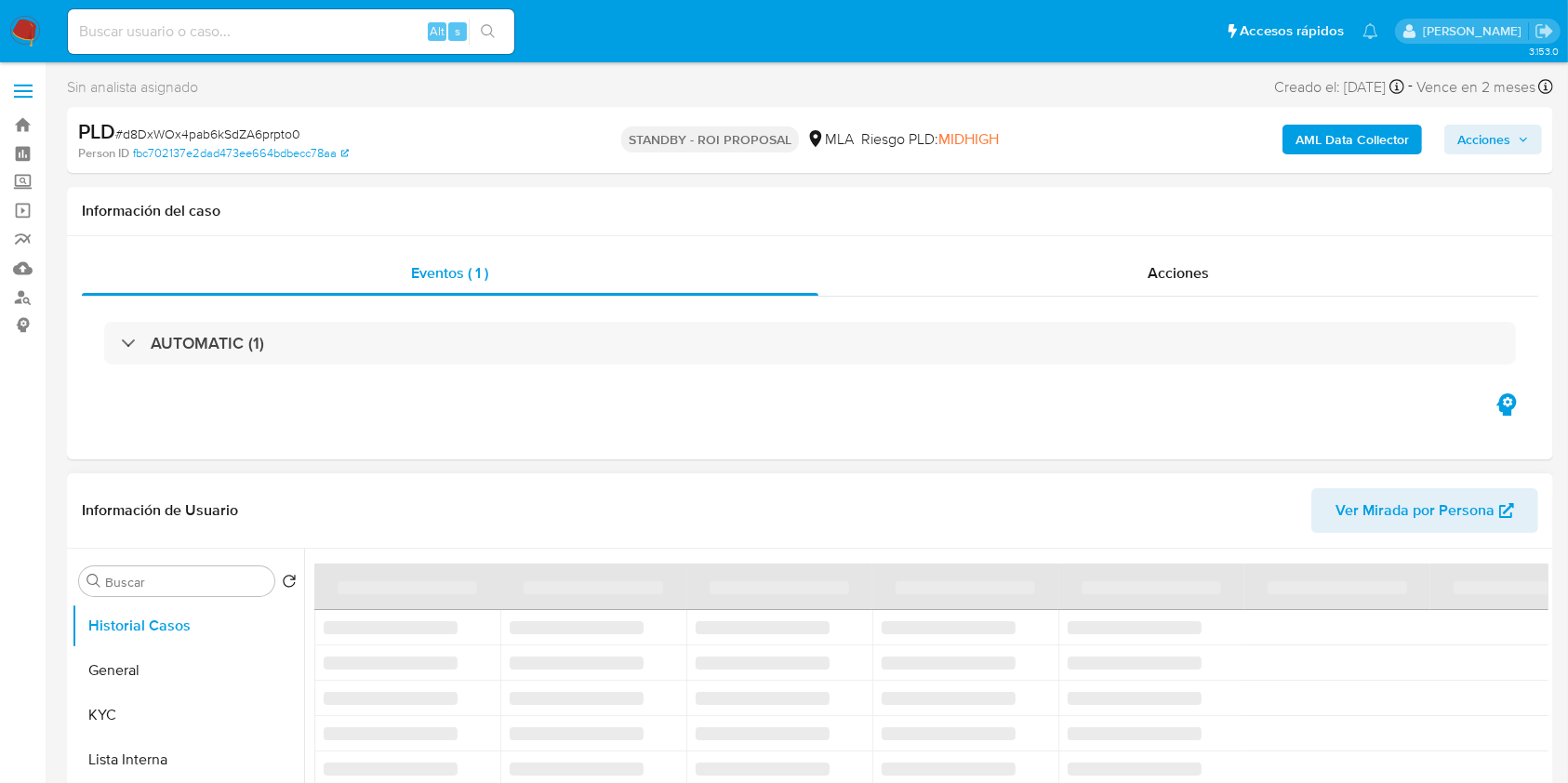
select select "10"
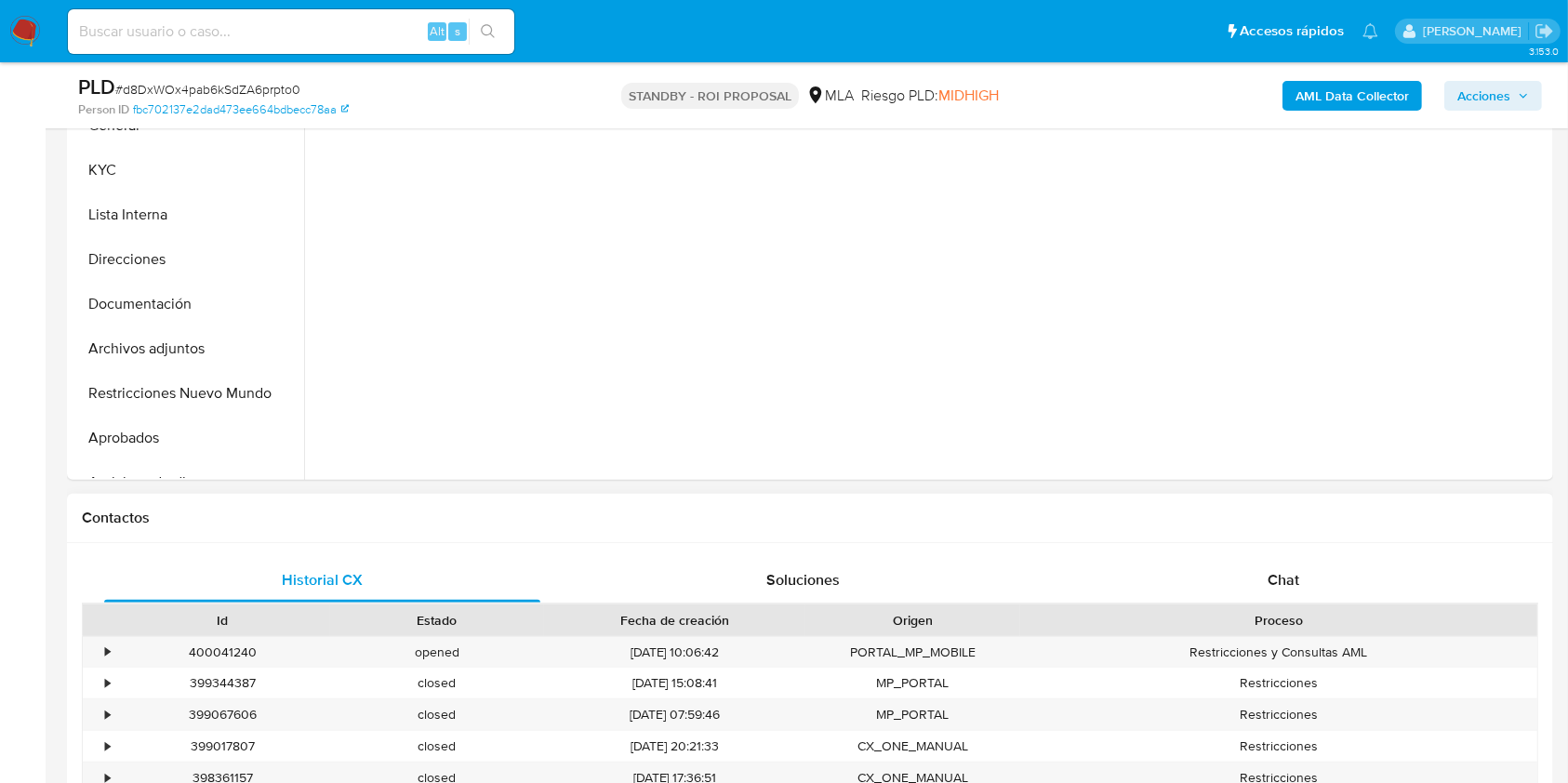
scroll to position [496, 0]
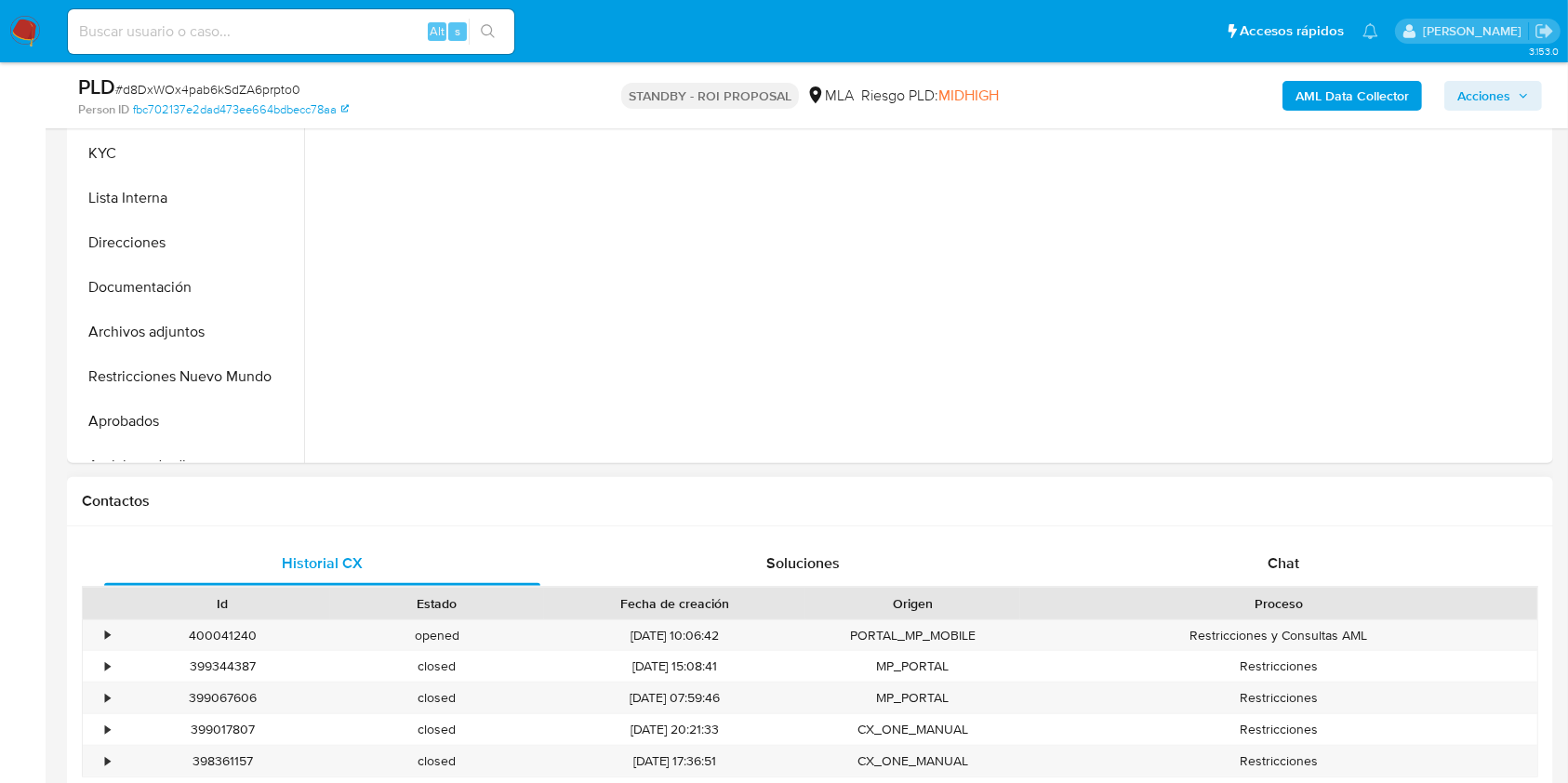
click at [1316, 589] on div "Proceso" at bounding box center [1278, 604] width 517 height 32
drag, startPoint x: 1306, startPoint y: 571, endPoint x: 1301, endPoint y: 584, distance: 13.9
click at [1306, 570] on div "Chat" at bounding box center [1284, 564] width 436 height 45
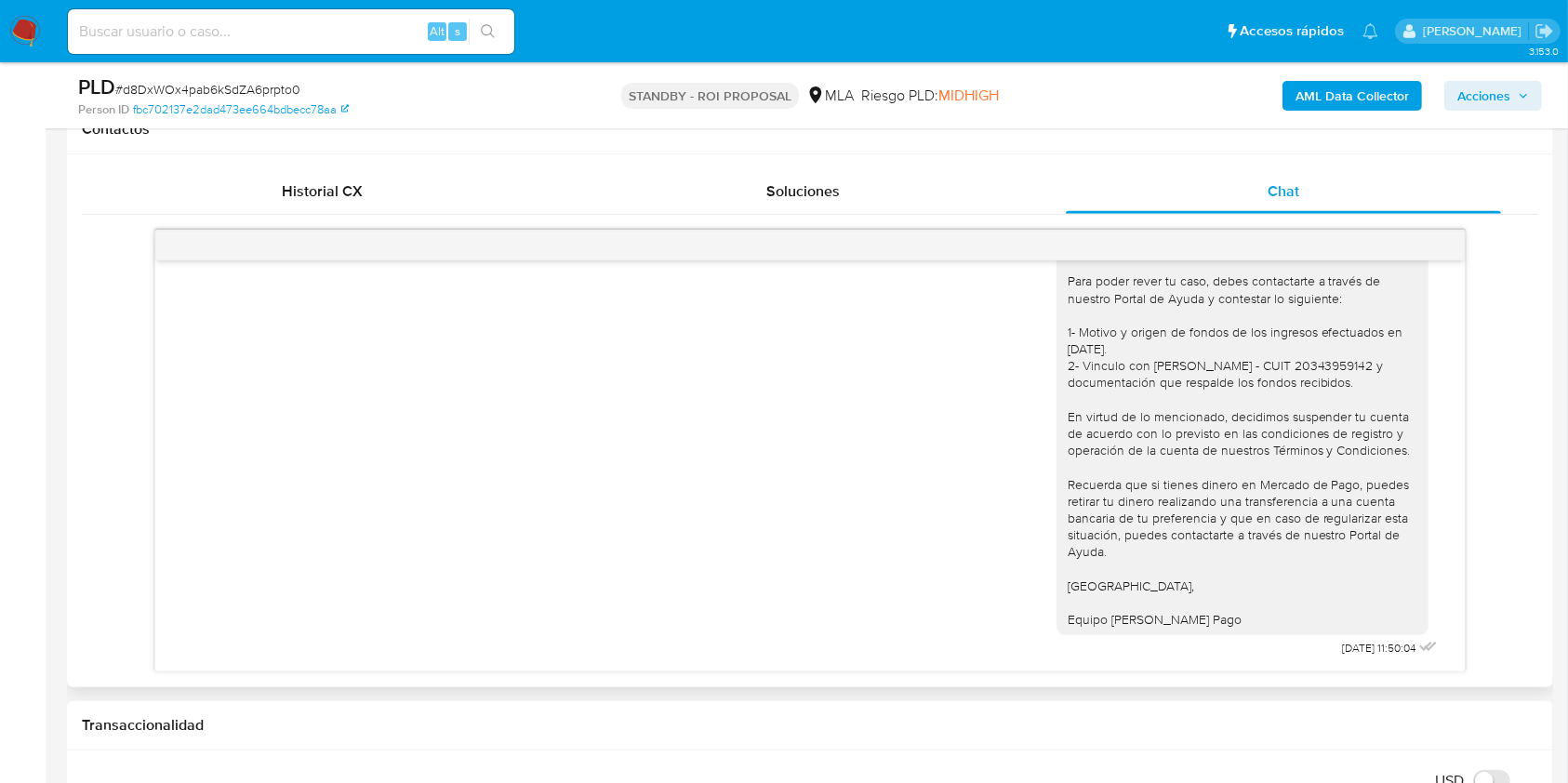
scroll to position [1137, 0]
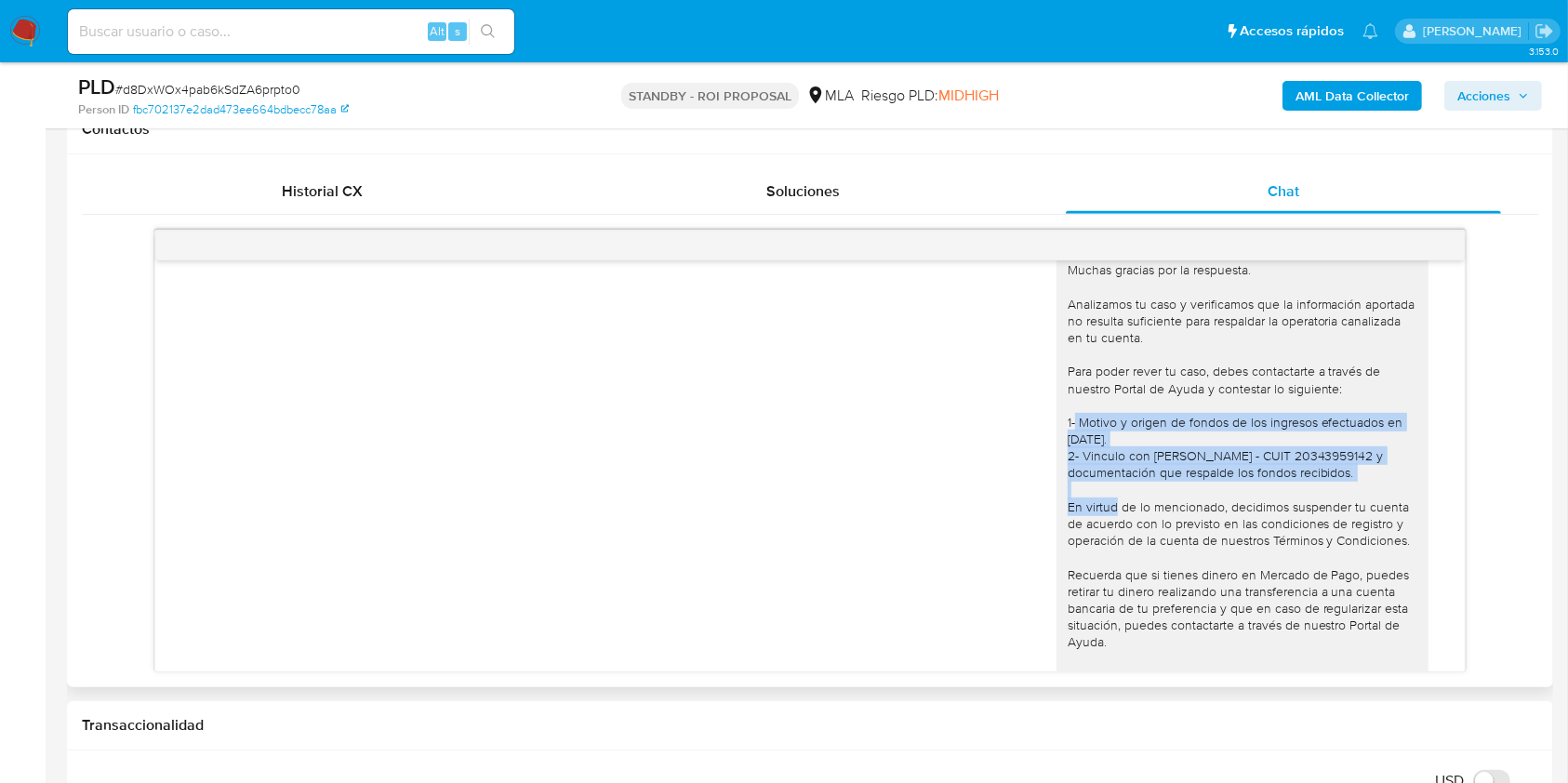
drag, startPoint x: 1049, startPoint y: 457, endPoint x: 1341, endPoint y: 505, distance: 295.9
click at [1341, 505] on div "Hola Anabela Quirico Muchas gracias por la respuesta. Analizamos tu caso y veri…" at bounding box center [1243, 473] width 350 height 490
copy div "1- Motivo y origen de fondos de los ingresos efectuados en junio 2025. 2- Vincu…"
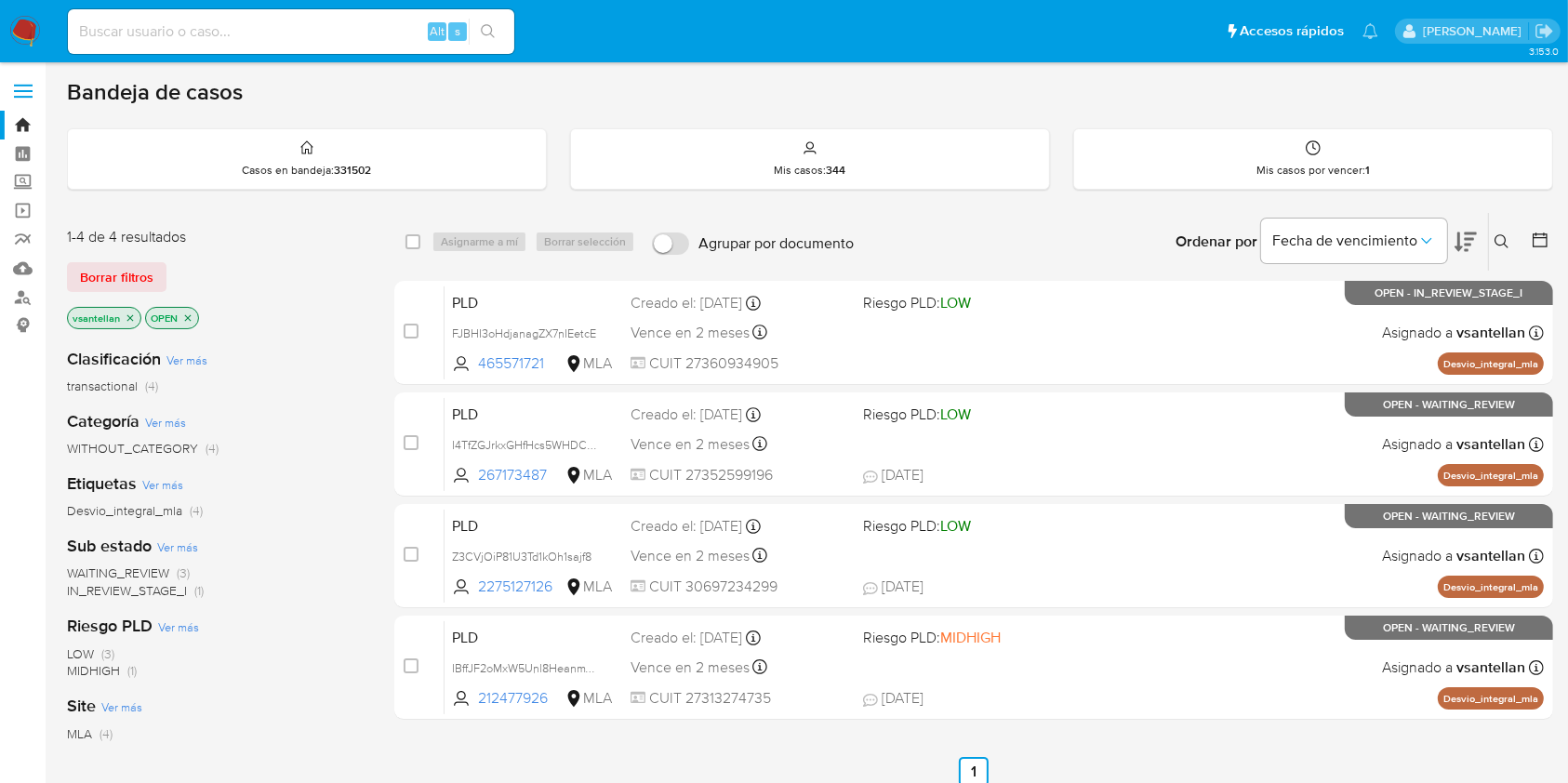
click at [1249, 775] on ul "Anterior 1 Siguiente" at bounding box center [973, 773] width 1158 height 30
drag, startPoint x: 1495, startPoint y: 233, endPoint x: 1503, endPoint y: 244, distance: 13.6
click at [1495, 235] on icon at bounding box center [1502, 242] width 15 height 15
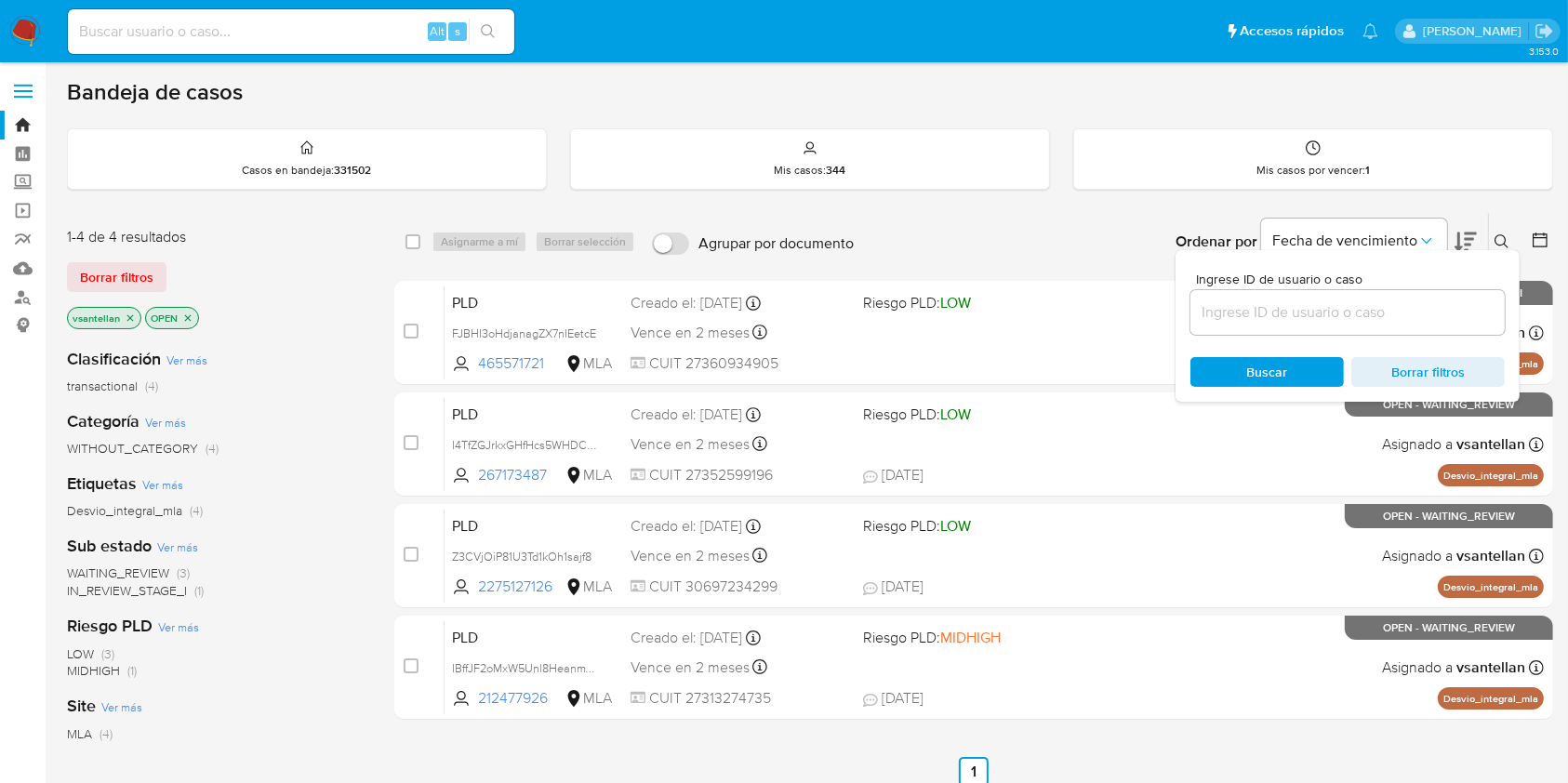
click at [1503, 244] on icon at bounding box center [1502, 242] width 15 height 15
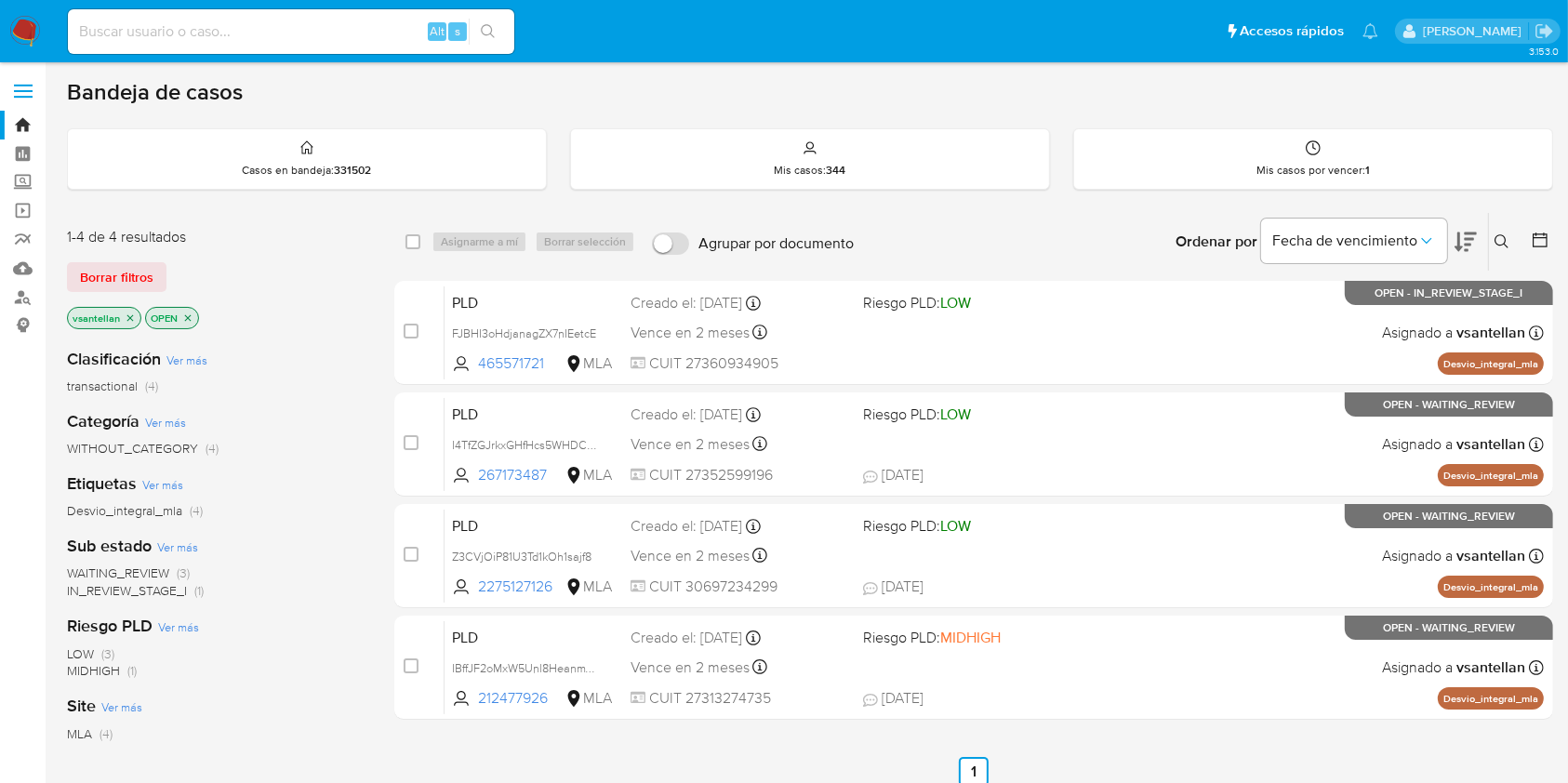
click at [1495, 249] on button at bounding box center [1503, 242] width 31 height 22
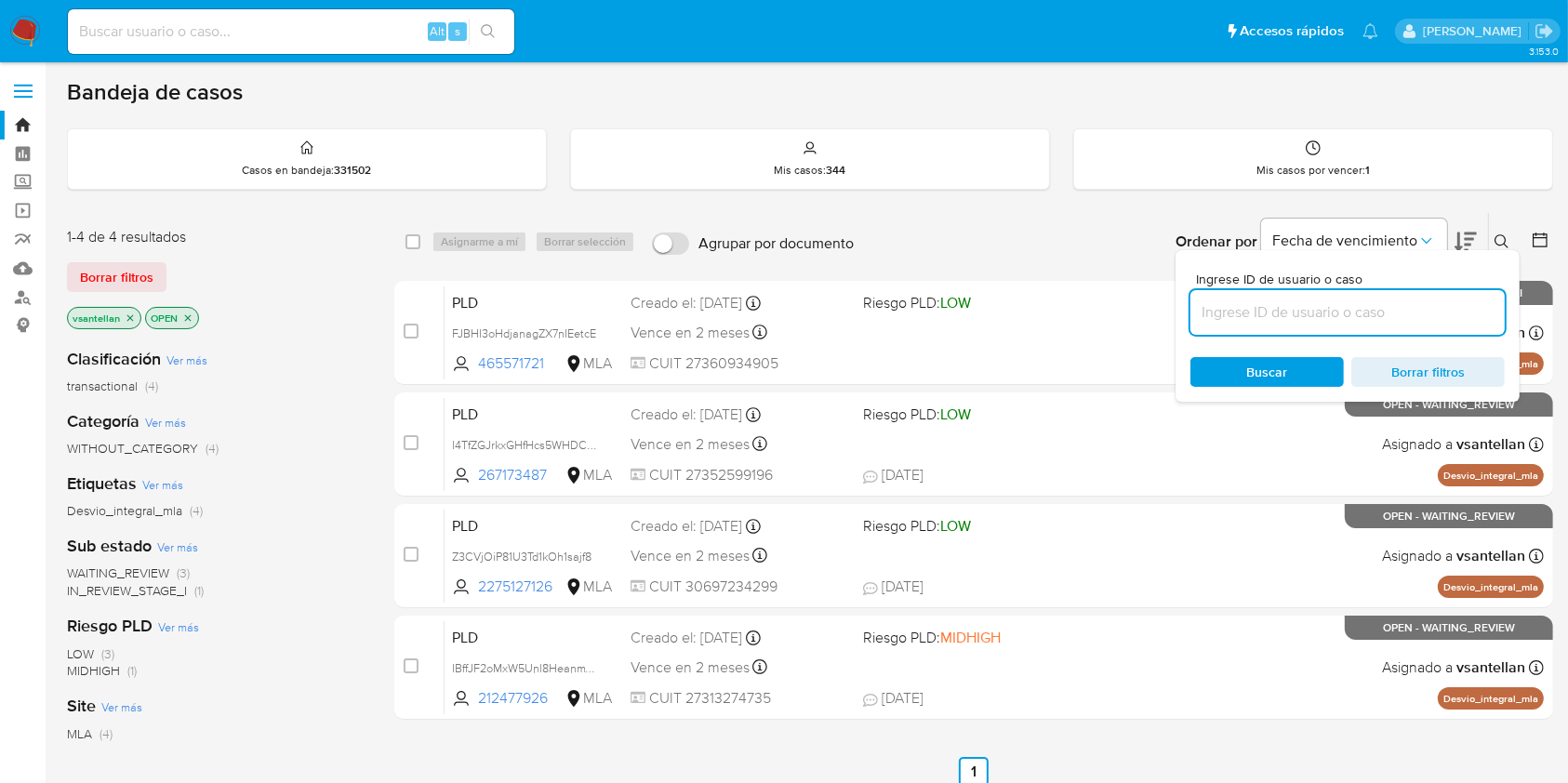
click at [1394, 303] on input at bounding box center [1347, 312] width 314 height 24
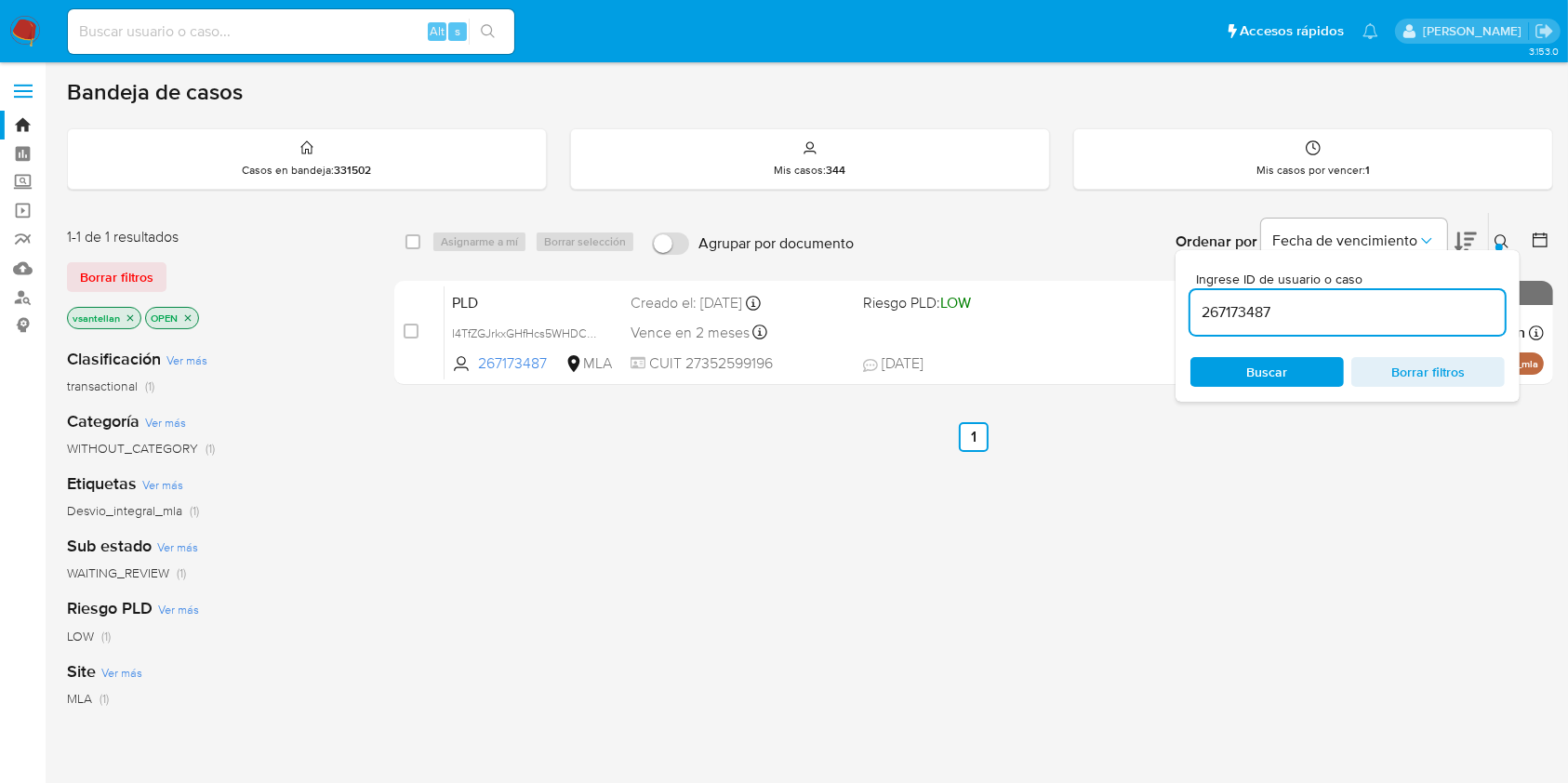
click at [1503, 240] on icon at bounding box center [1502, 242] width 15 height 15
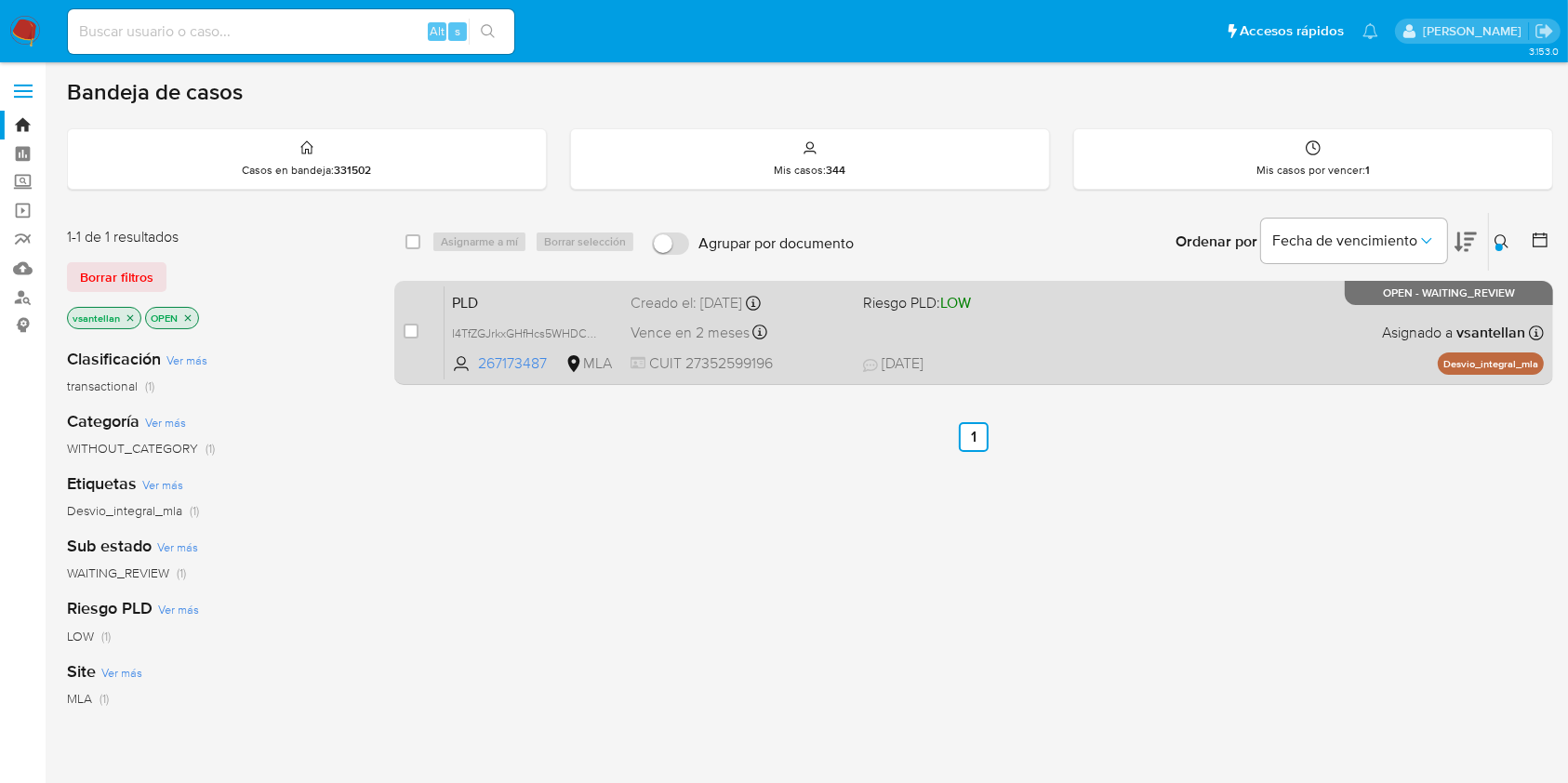
click at [1287, 332] on div "PLD I4TfZGJrkxGHfHcs5WHDCY3F 267173487 MLA Riesgo PLD: LOW Creado el: 12/07/202…" at bounding box center [994, 332] width 1100 height 94
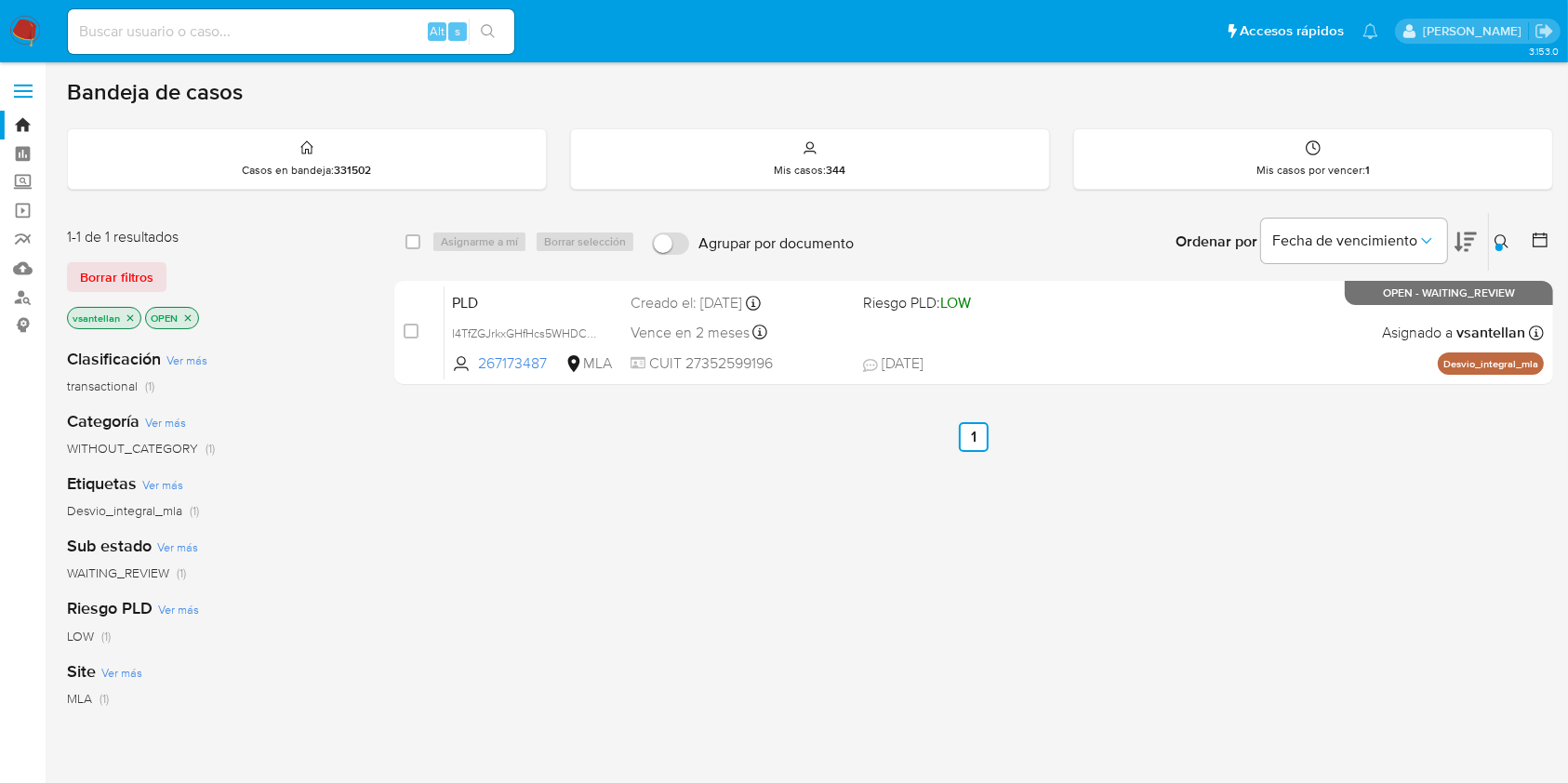
drag, startPoint x: 1500, startPoint y: 237, endPoint x: 1431, endPoint y: 258, distance: 72.1
click at [1500, 238] on icon at bounding box center [1502, 242] width 15 height 15
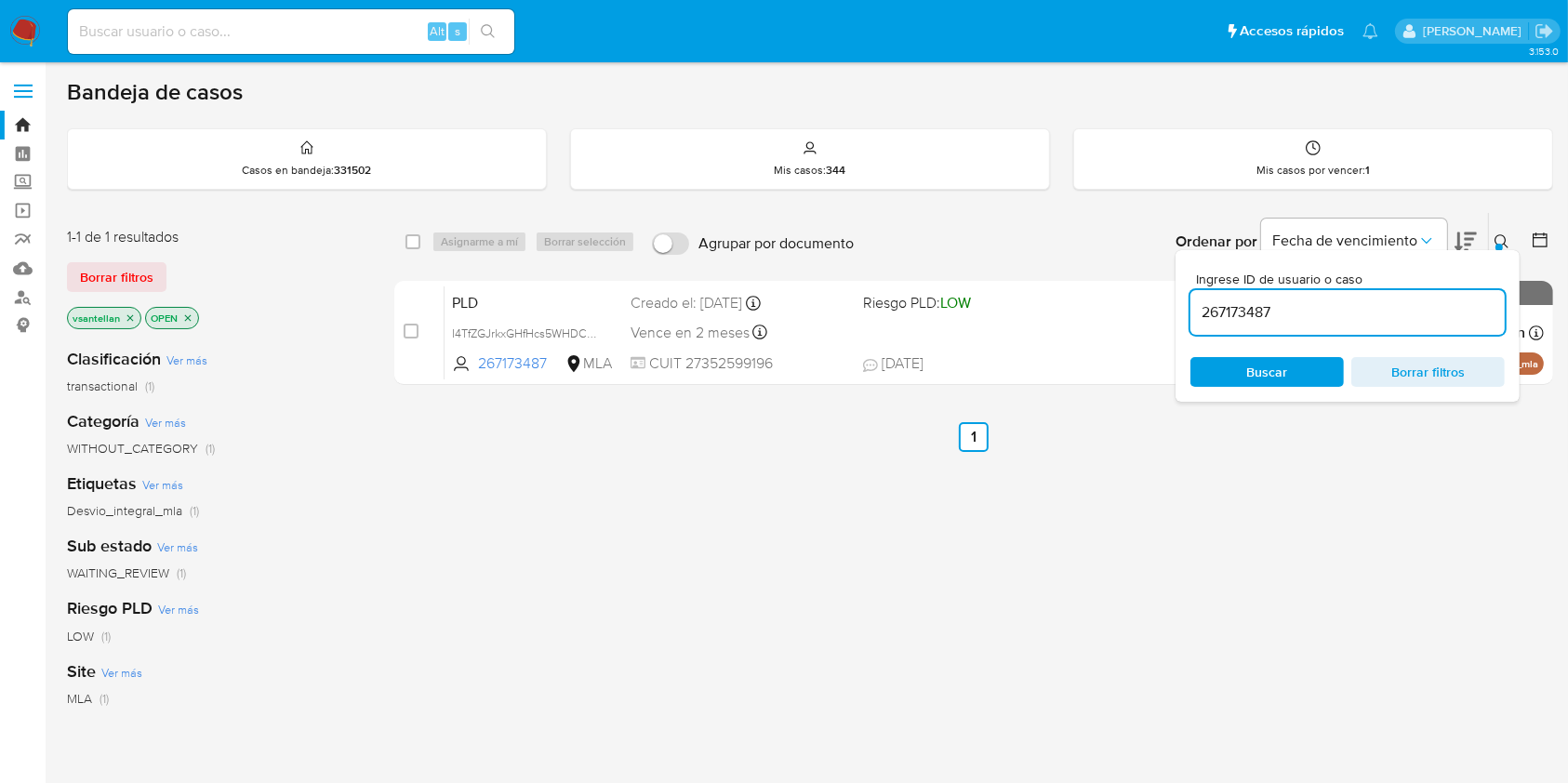
click at [1292, 321] on input "267173487" at bounding box center [1347, 312] width 314 height 24
click at [1292, 320] on input "267173487" at bounding box center [1347, 312] width 314 height 24
click at [1497, 235] on icon at bounding box center [1501, 241] width 14 height 14
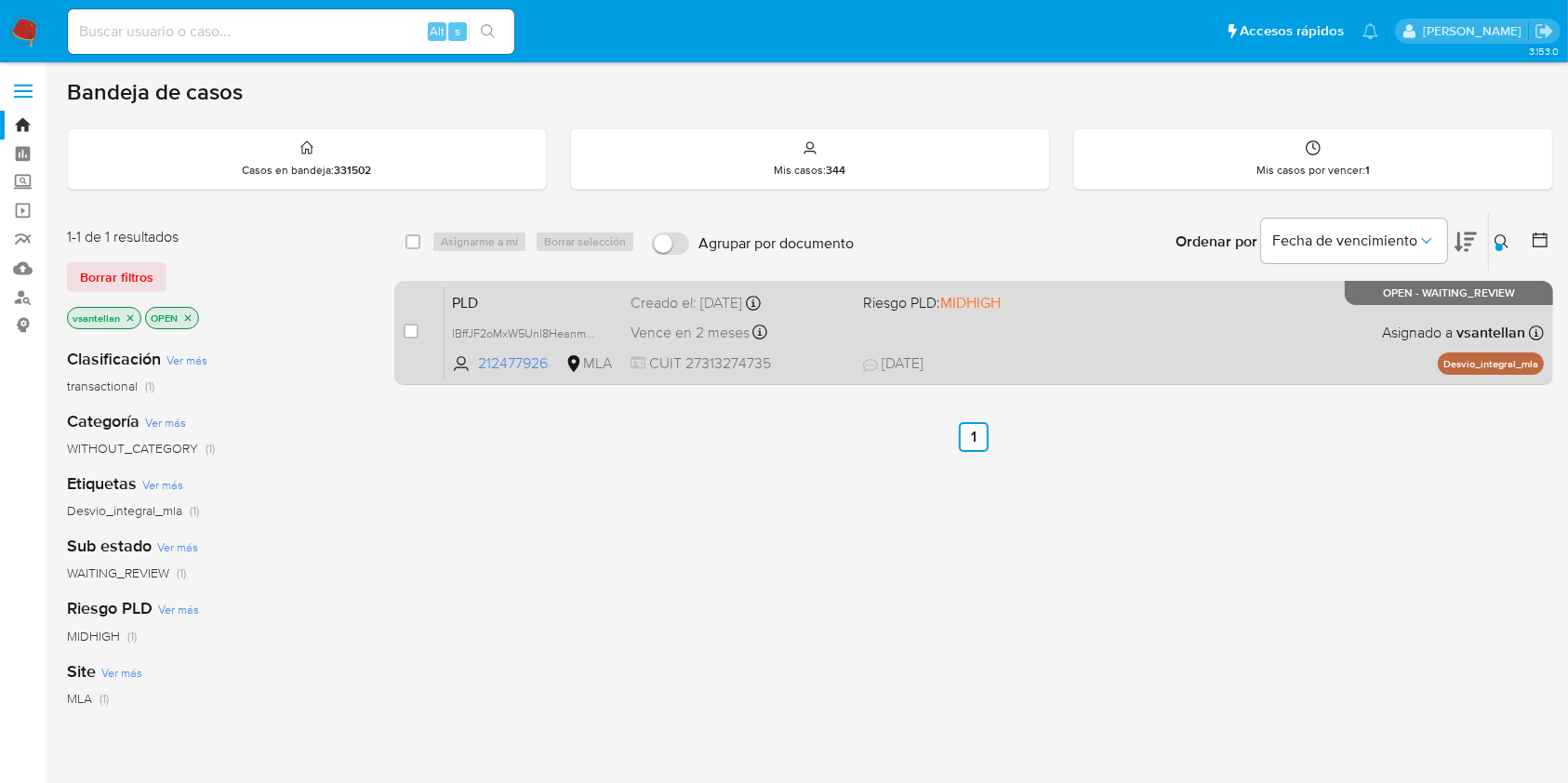
click at [1122, 347] on div "PLD IBffJF2oMxW5Unl8HeanmYAa 212477926 MLA Riesgo PLD: MIDHIGH Creado el: 12/07…" at bounding box center [994, 332] width 1100 height 94
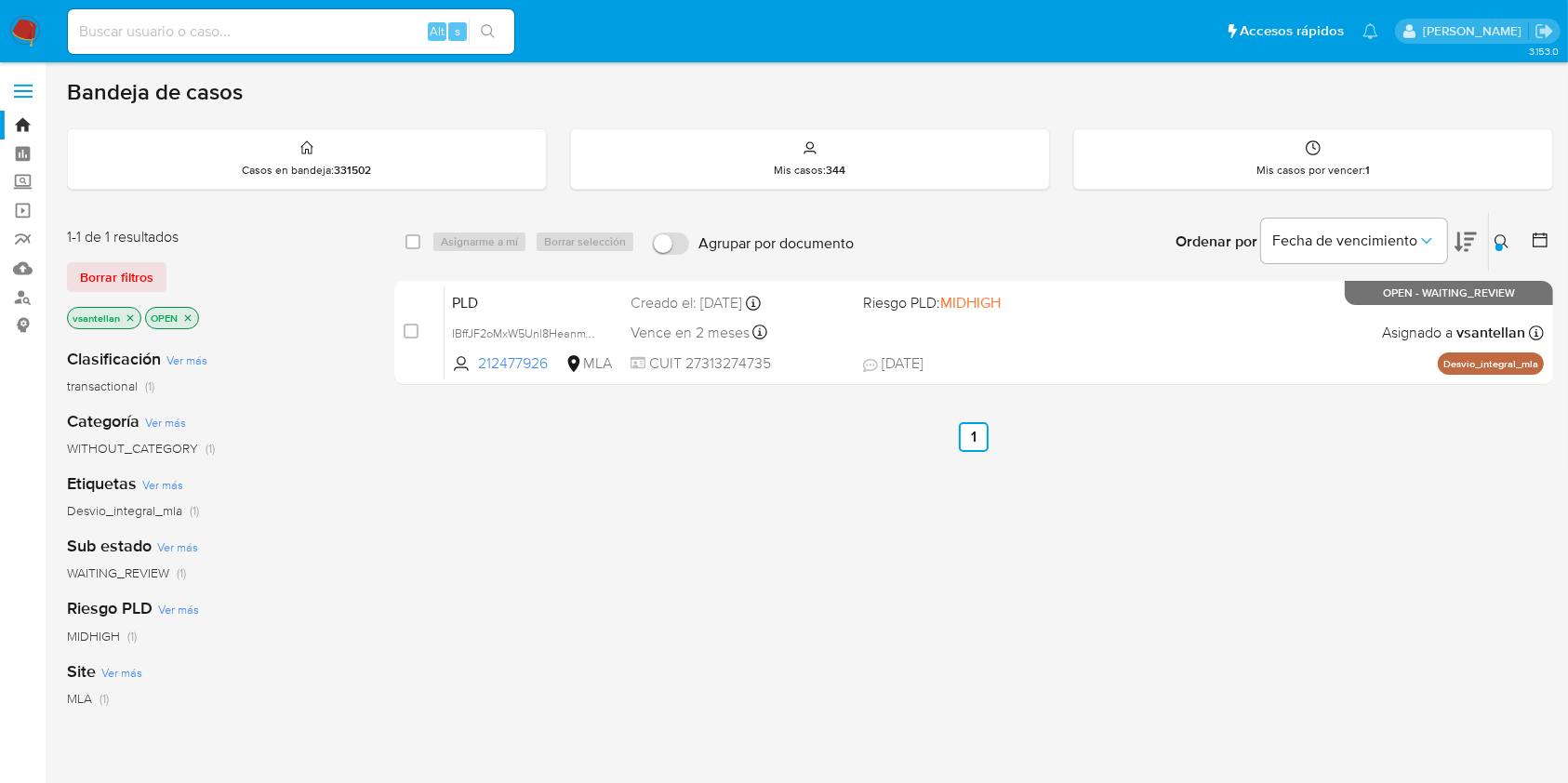
click at [1499, 249] on div at bounding box center [1499, 248] width 7 height 7
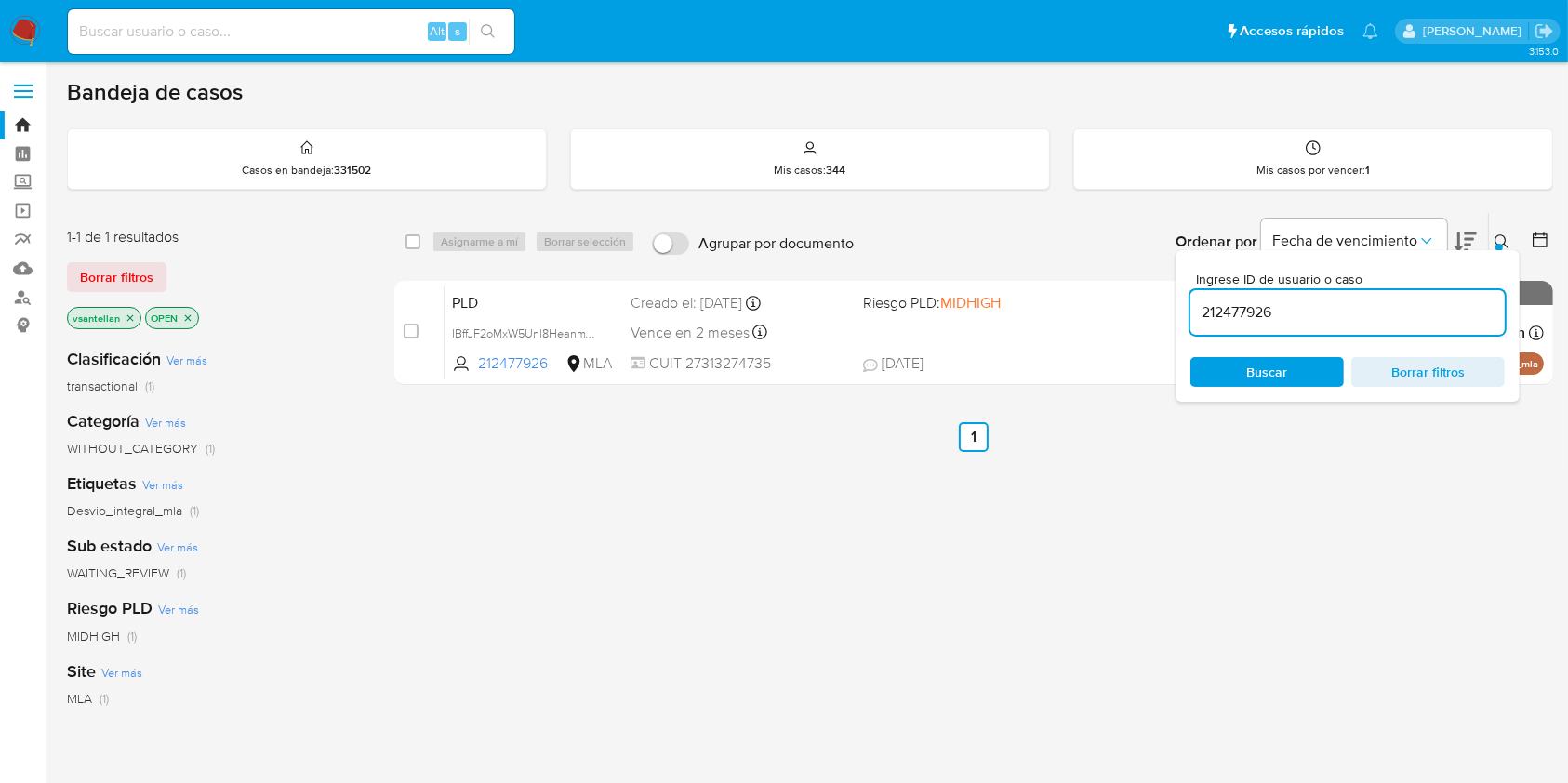
click at [1371, 315] on input "212477926" at bounding box center [1347, 312] width 314 height 24
click at [1499, 242] on button at bounding box center [1503, 242] width 31 height 22
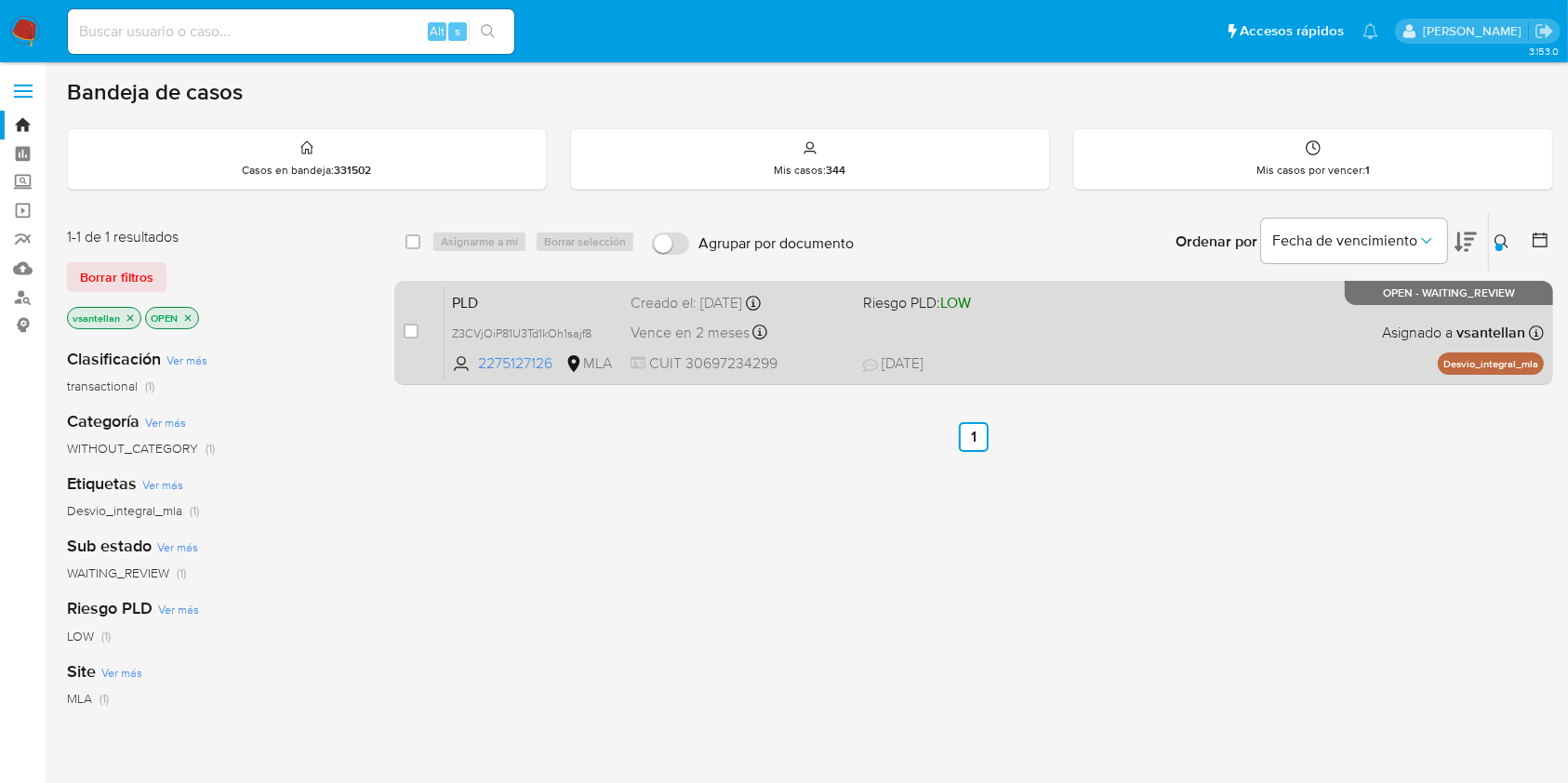
click at [1190, 338] on div "PLD Z3CVjOiP81U3Td1kOh1sajf8 2275127126 MLA Riesgo PLD: LOW Creado el: 12/07/20…" at bounding box center [994, 332] width 1100 height 94
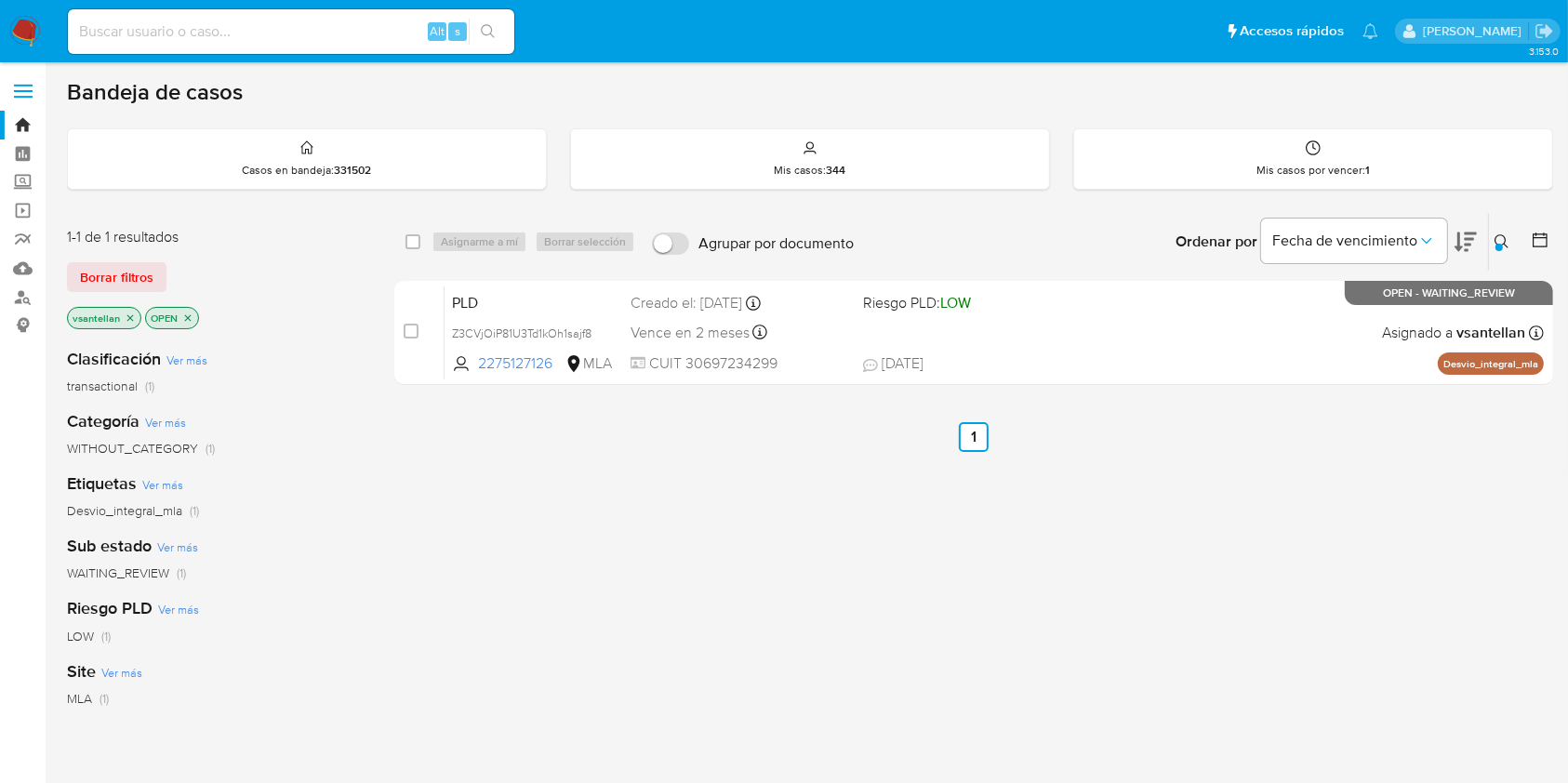
click at [1500, 241] on icon at bounding box center [1502, 242] width 15 height 15
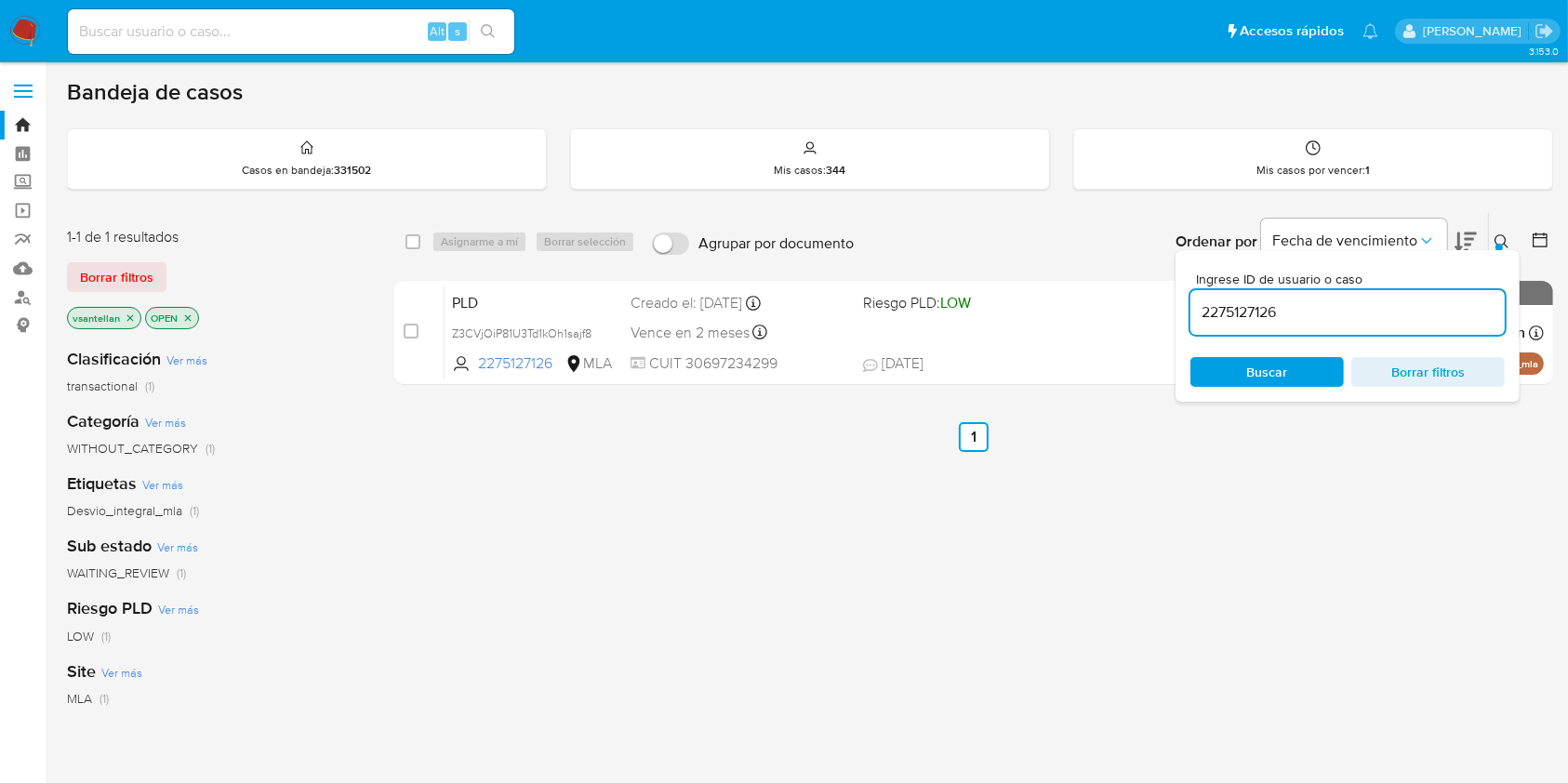
click at [1354, 308] on input "2275127126" at bounding box center [1347, 312] width 314 height 24
type input "465571721"
click at [1502, 239] on icon at bounding box center [1502, 242] width 15 height 15
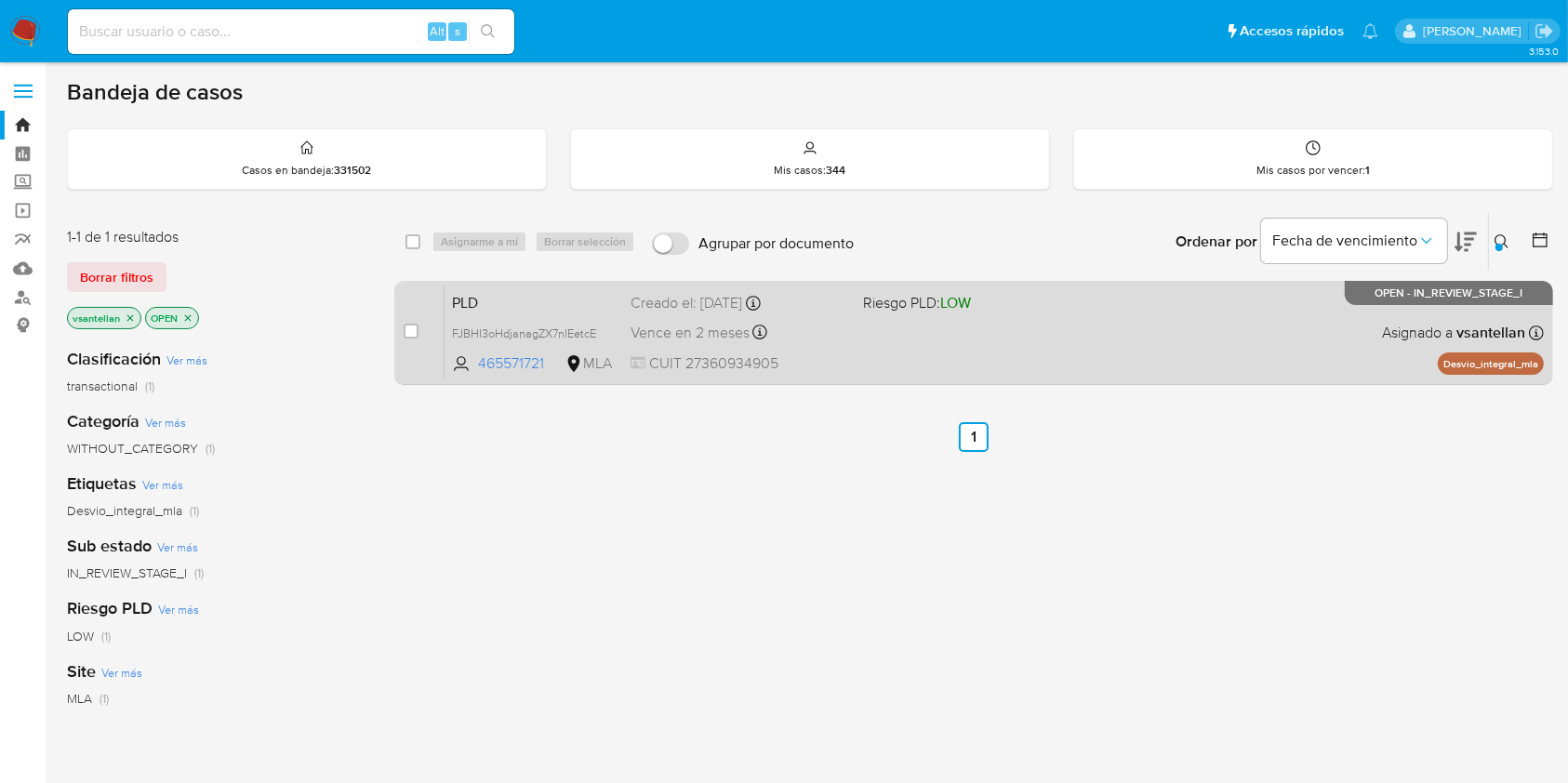
click at [1086, 326] on div "PLD FJBHI3oHdjanagZX7nIEetcE 465571721 MLA Riesgo PLD: LOW Creado el: 12/07/202…" at bounding box center [994, 332] width 1100 height 94
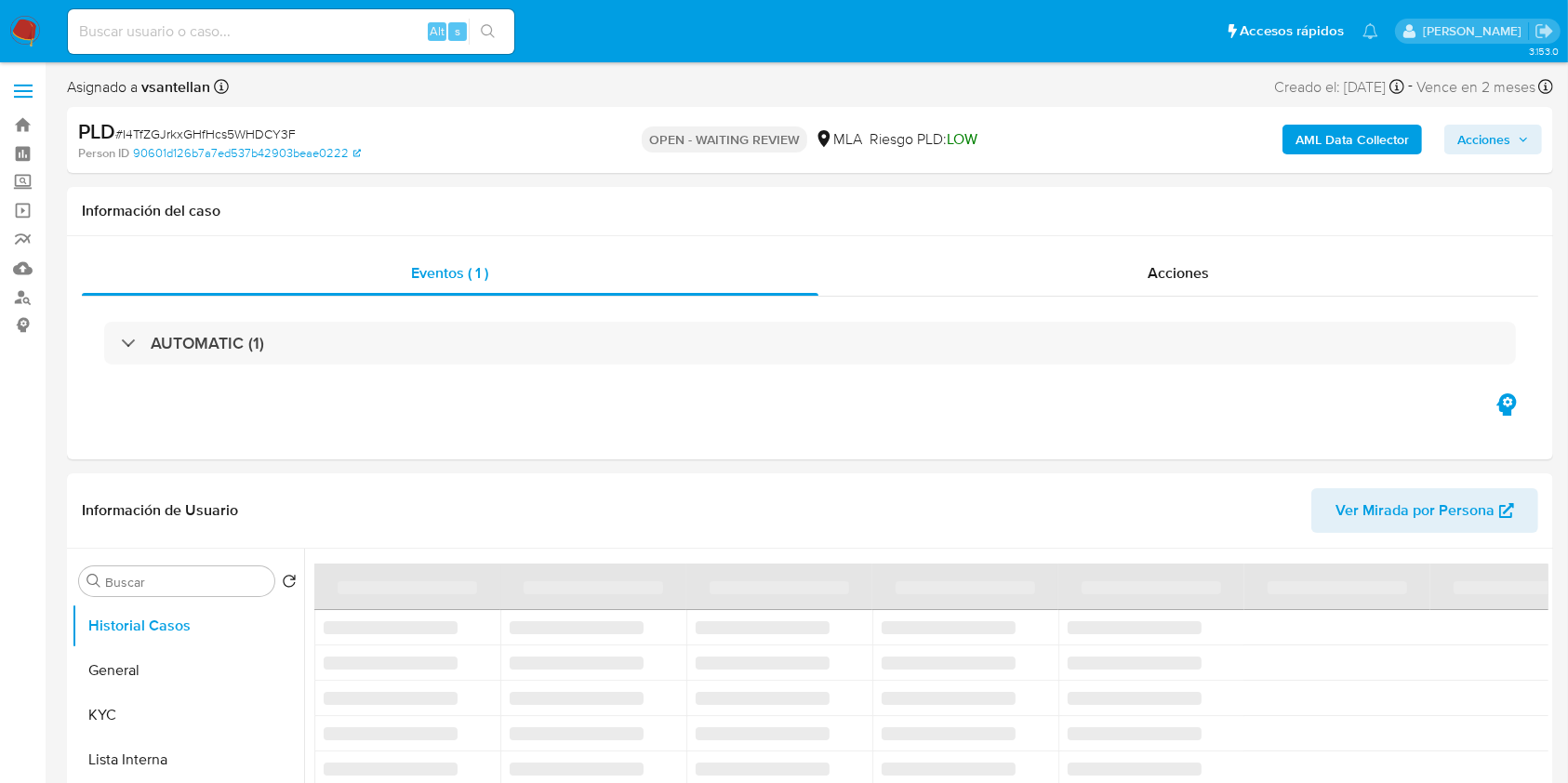
select select "10"
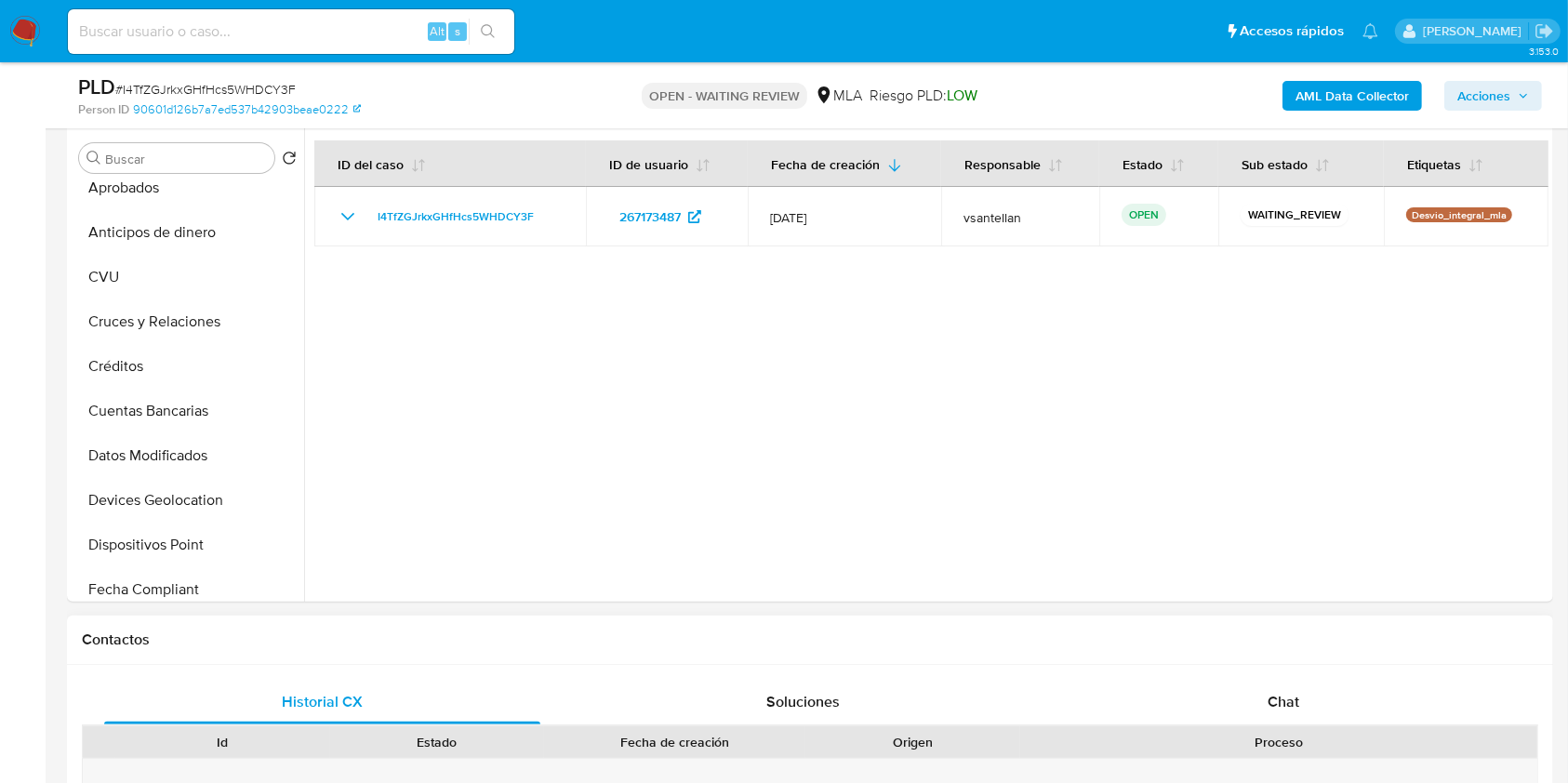
scroll to position [496, 0]
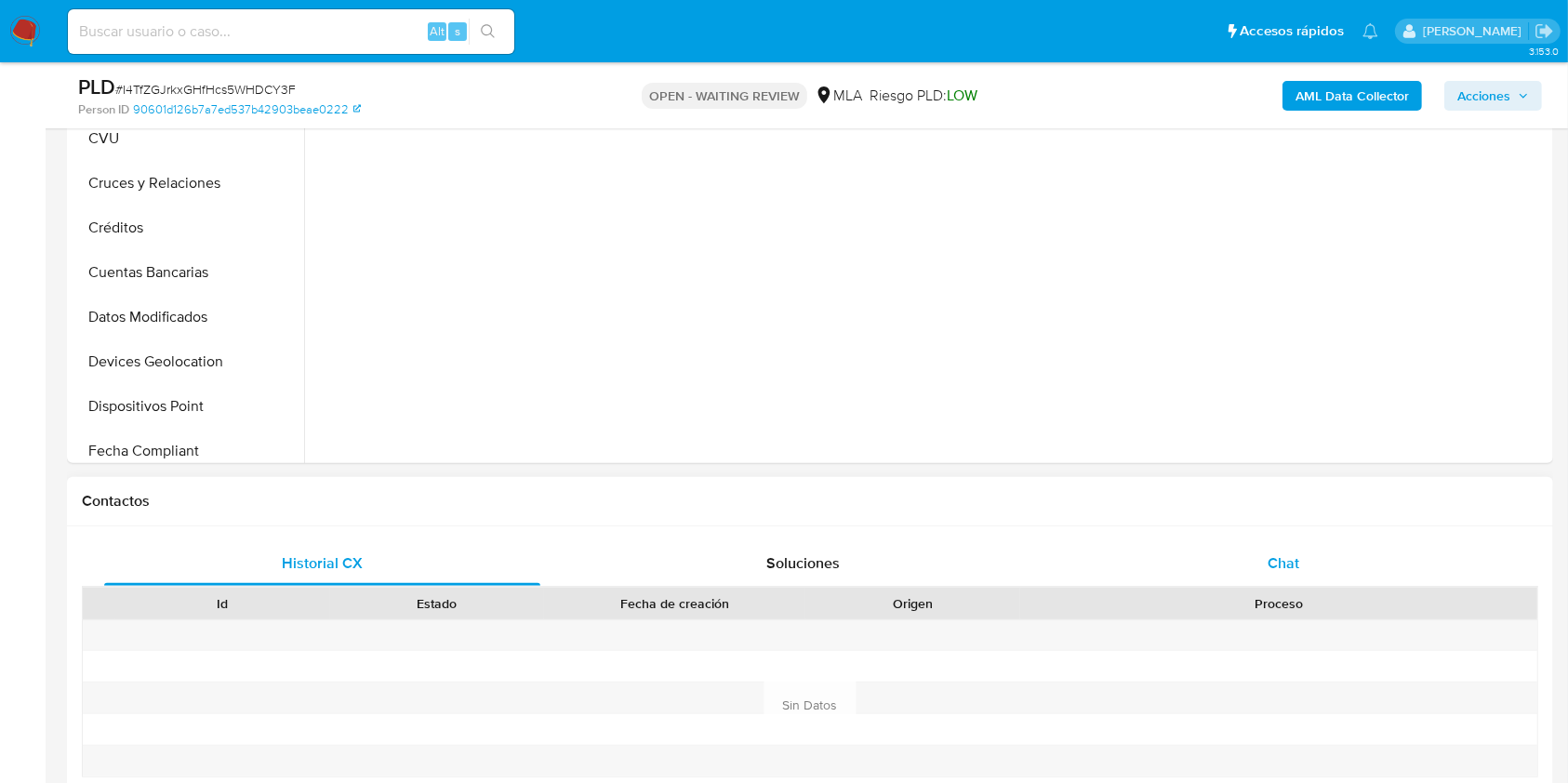
click at [1242, 558] on div "Chat" at bounding box center [1284, 564] width 436 height 45
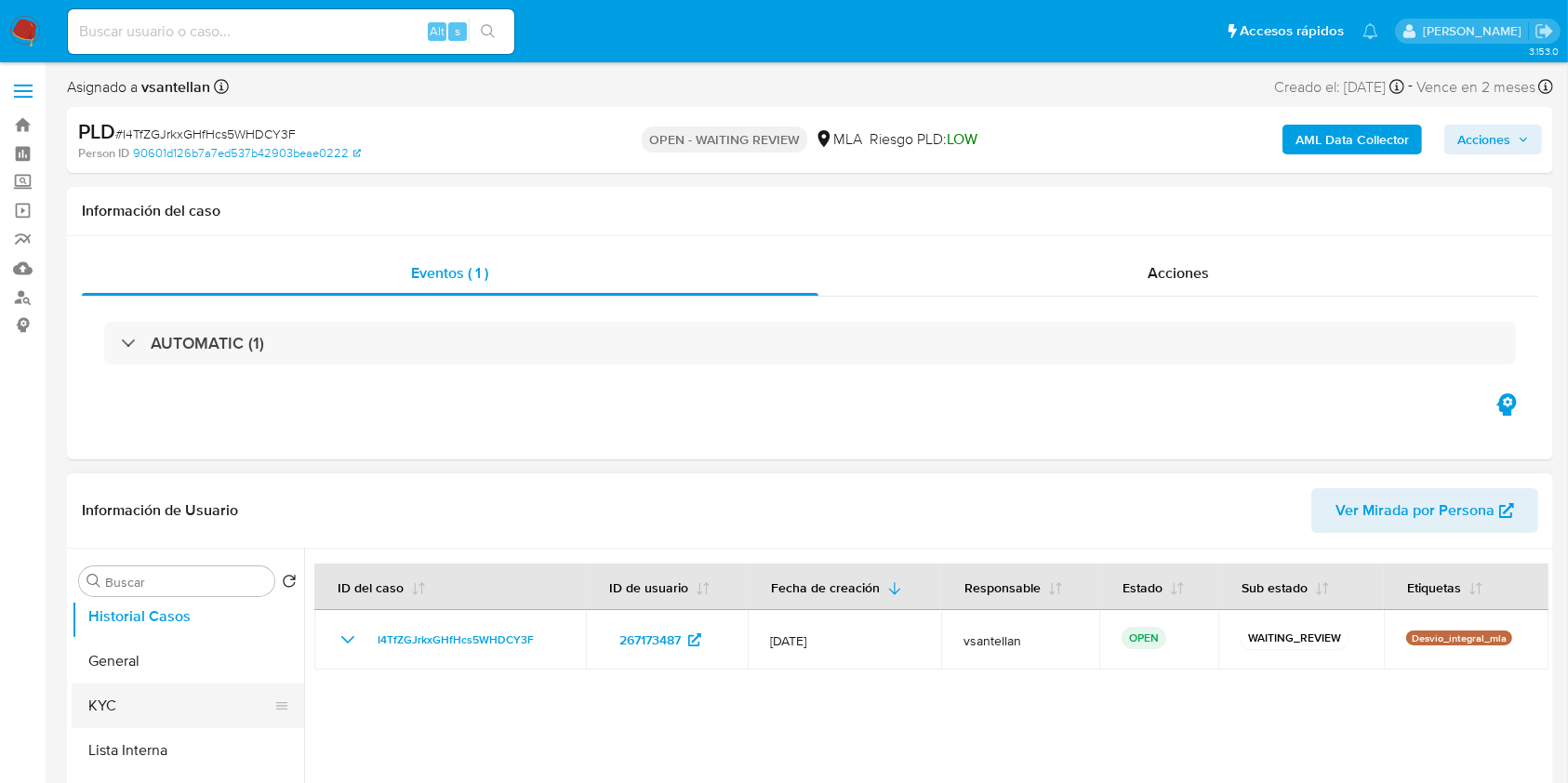
scroll to position [0, 0]
click at [151, 713] on button "KYC" at bounding box center [180, 716] width 218 height 45
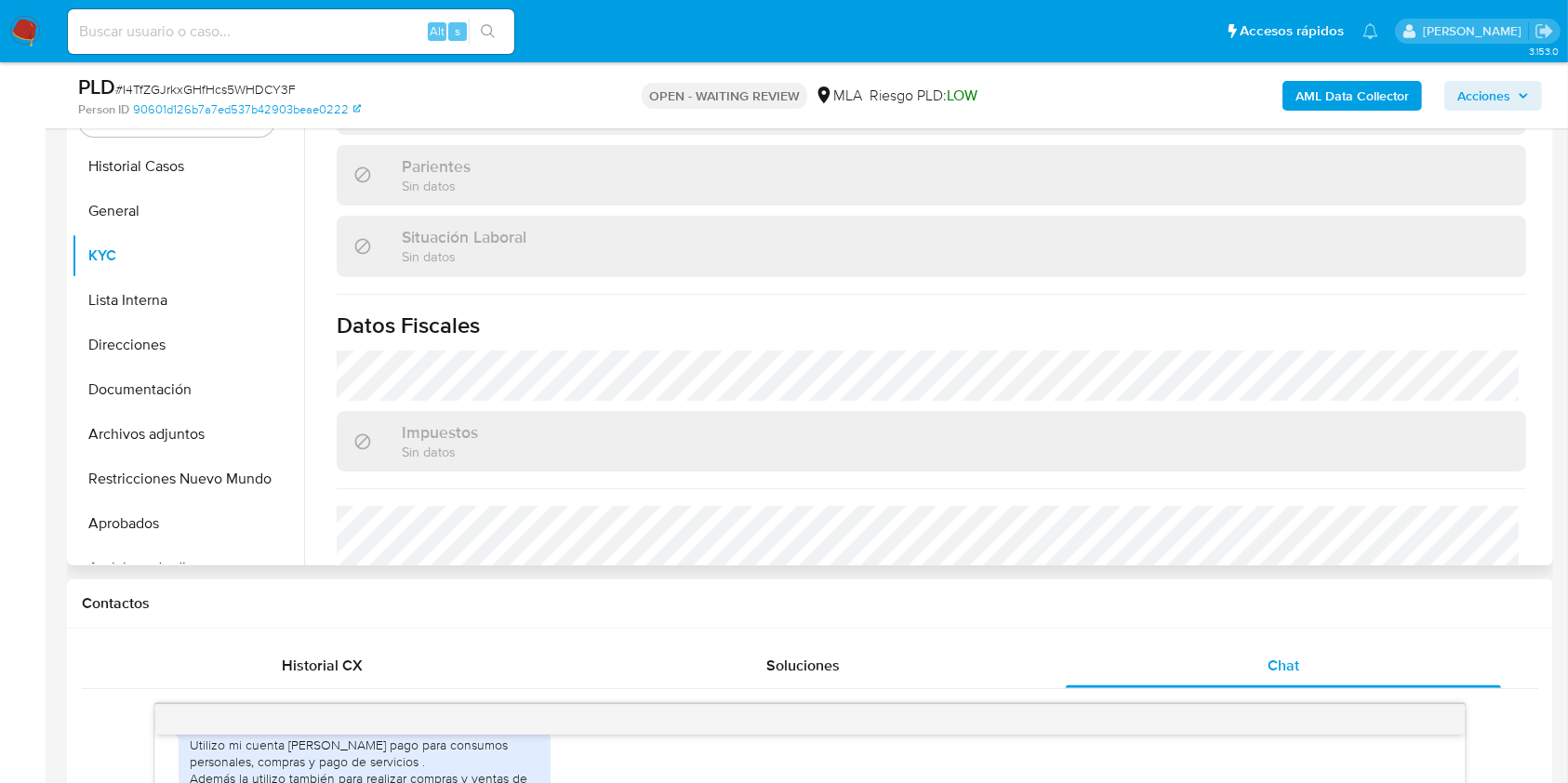
scroll to position [979, 0]
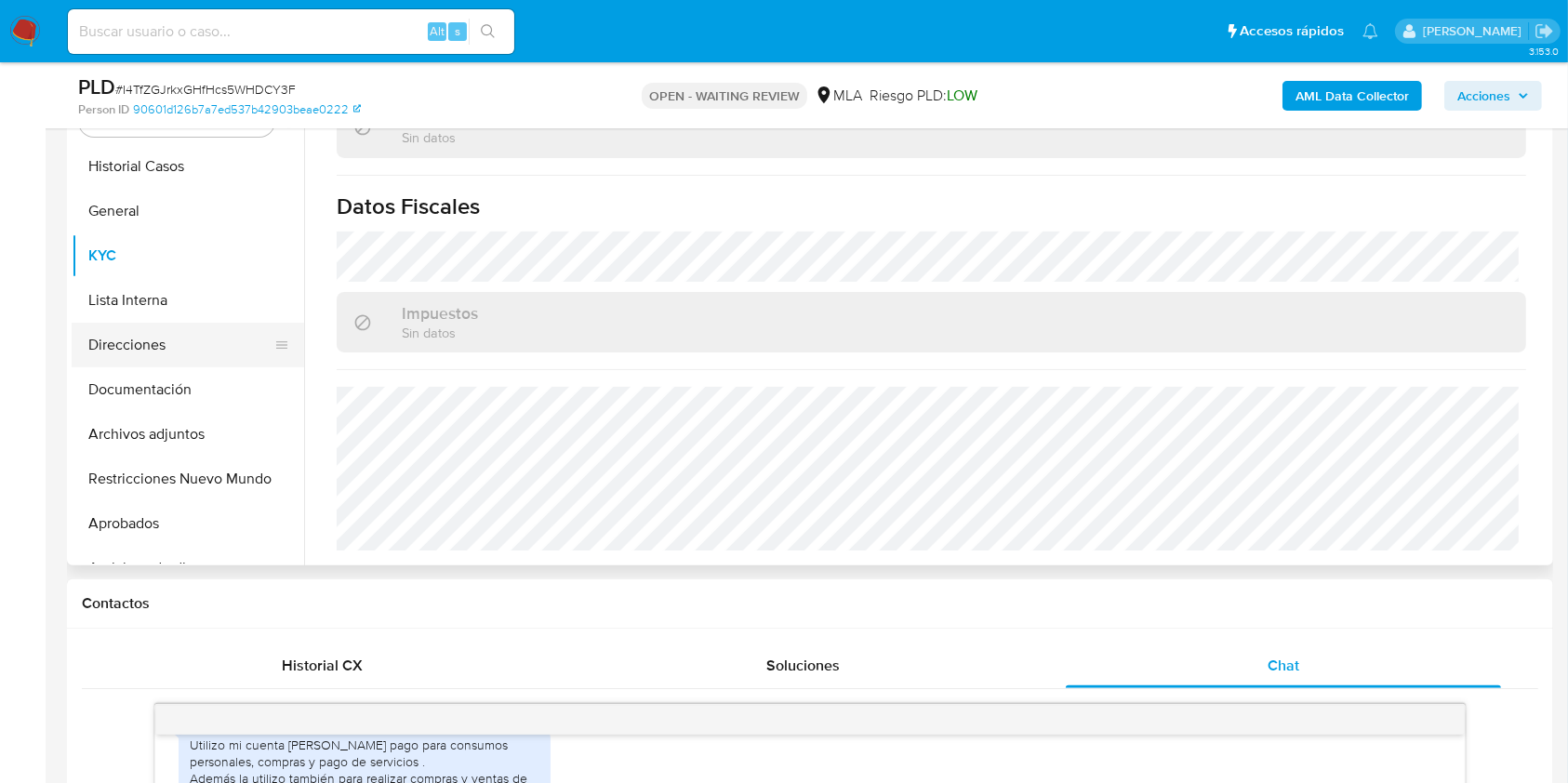
click at [122, 342] on button "Direcciones" at bounding box center [180, 345] width 218 height 45
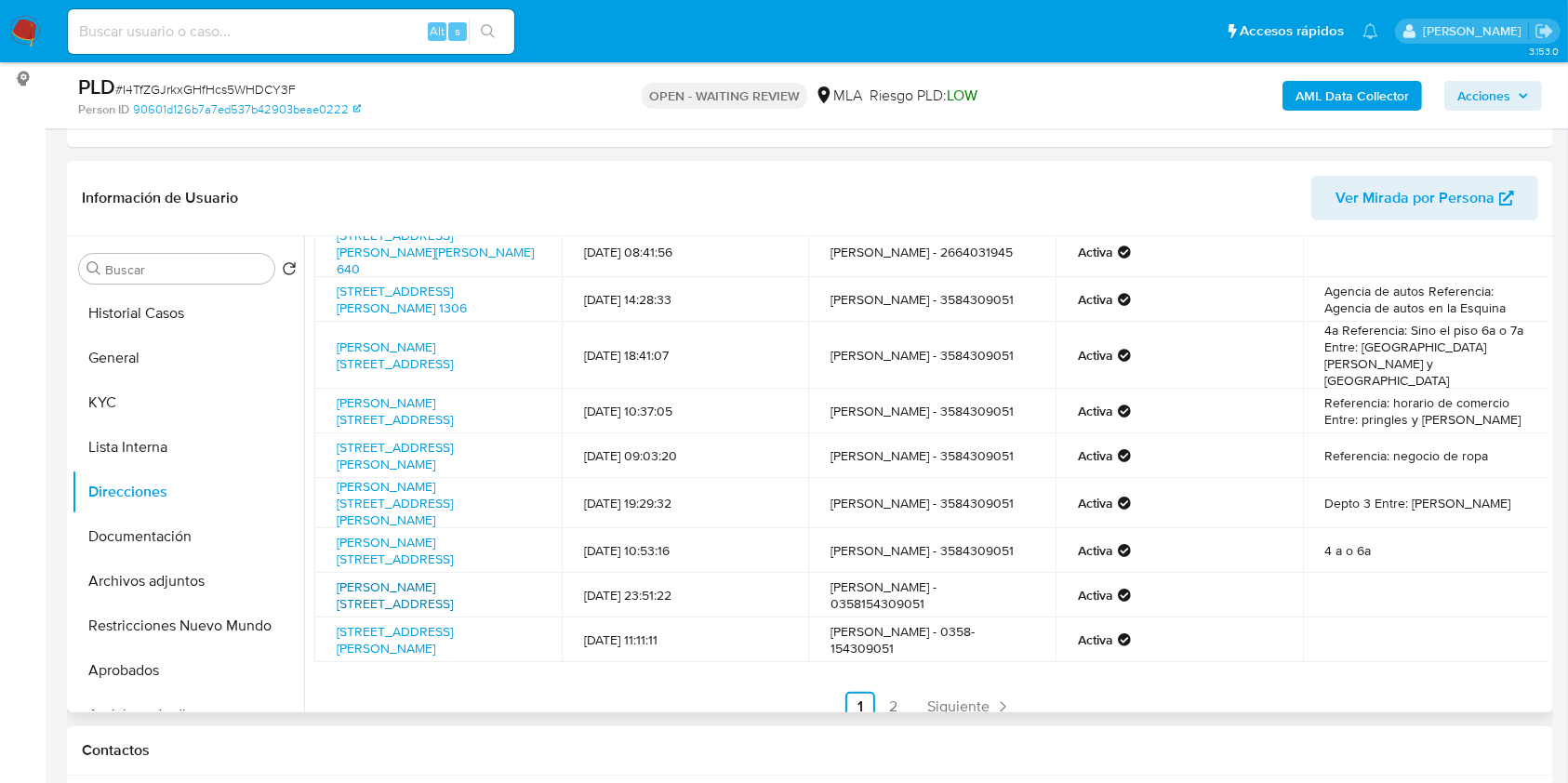
scroll to position [119, 0]
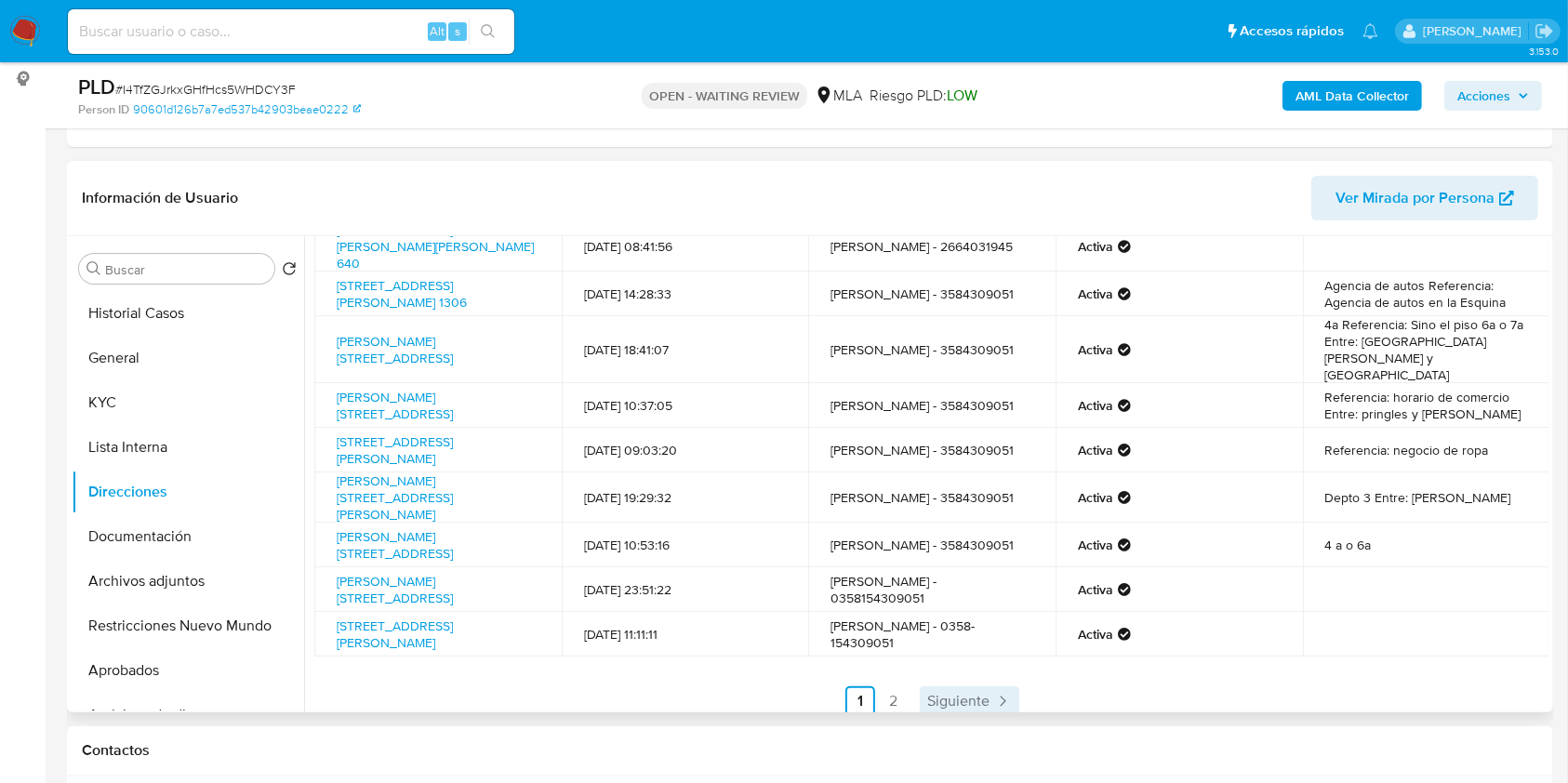
click at [974, 694] on span "Siguiente" at bounding box center [958, 702] width 63 height 15
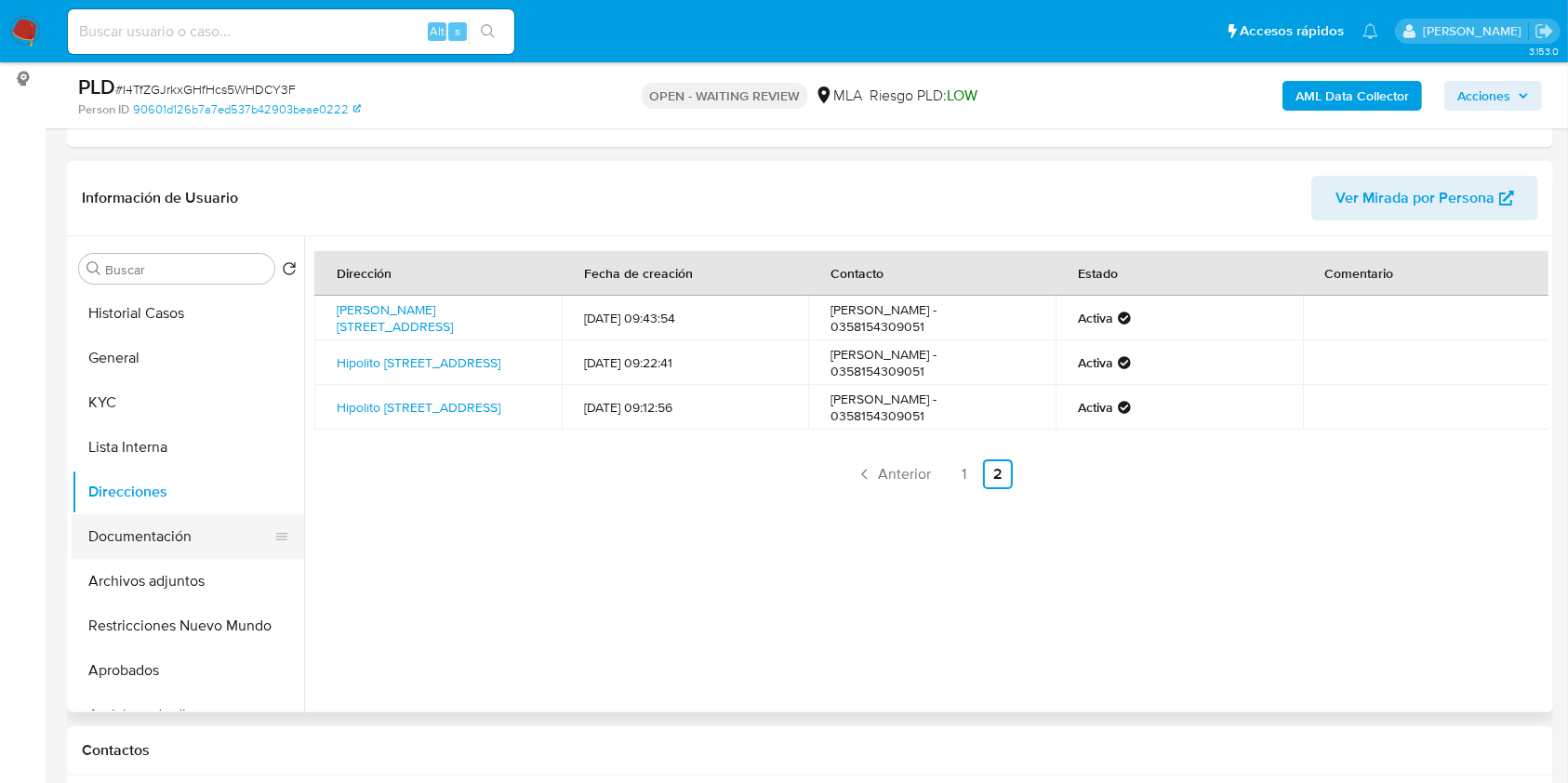
click at [171, 528] on button "Documentación" at bounding box center [180, 537] width 218 height 45
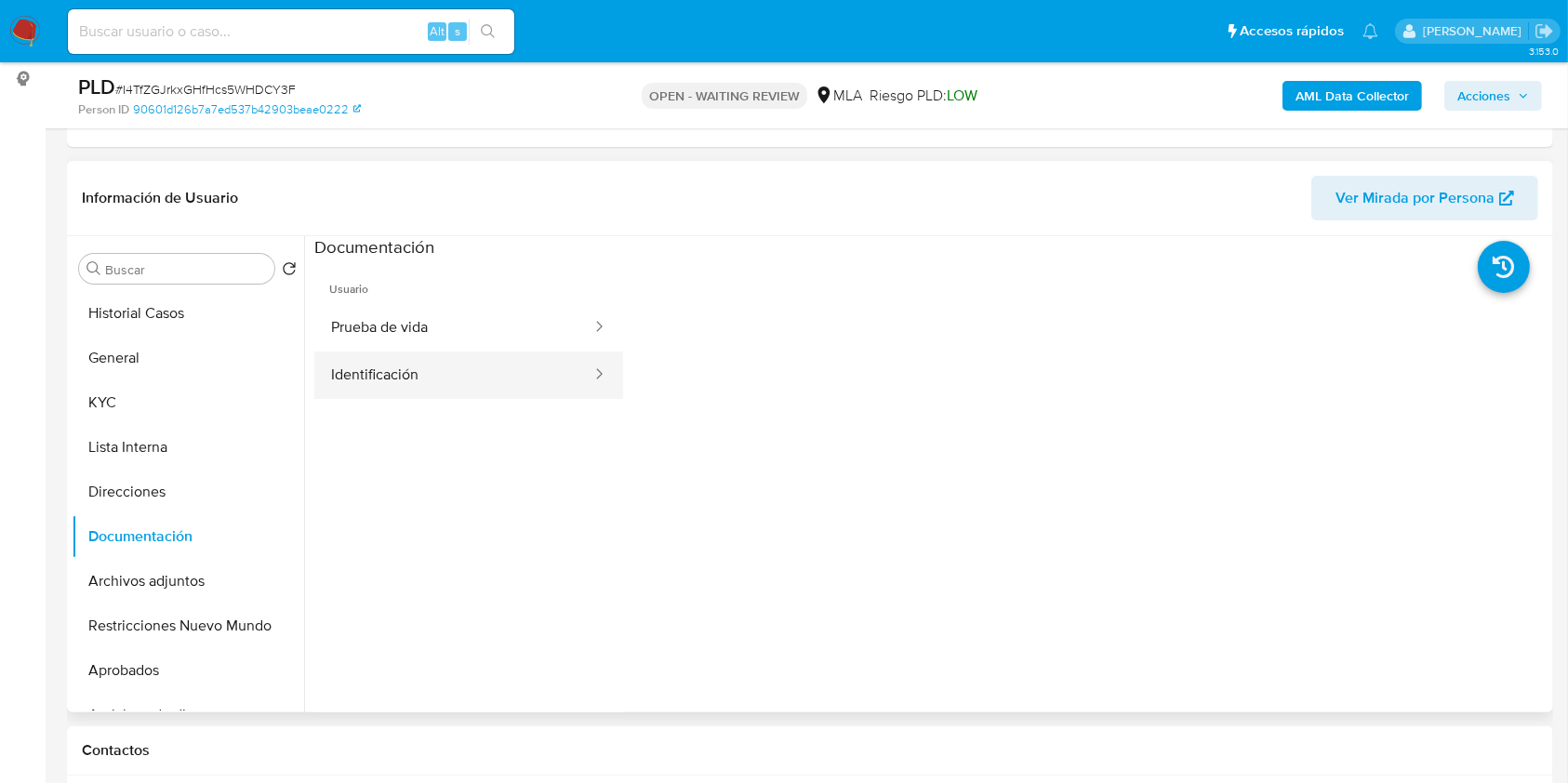
click at [428, 376] on button "Identificación" at bounding box center [453, 375] width 279 height 48
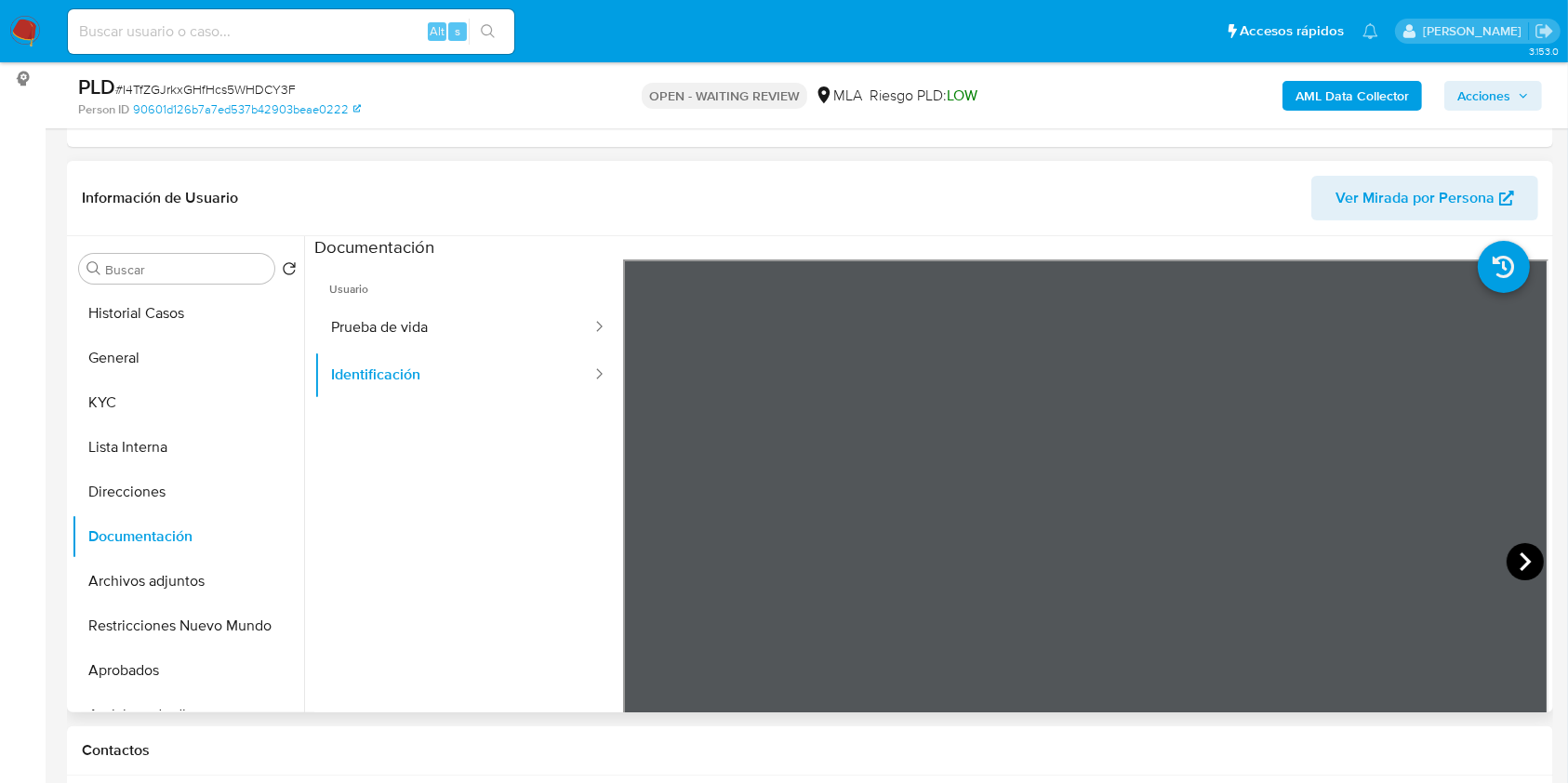
click at [1526, 561] on icon at bounding box center [1525, 562] width 37 height 37
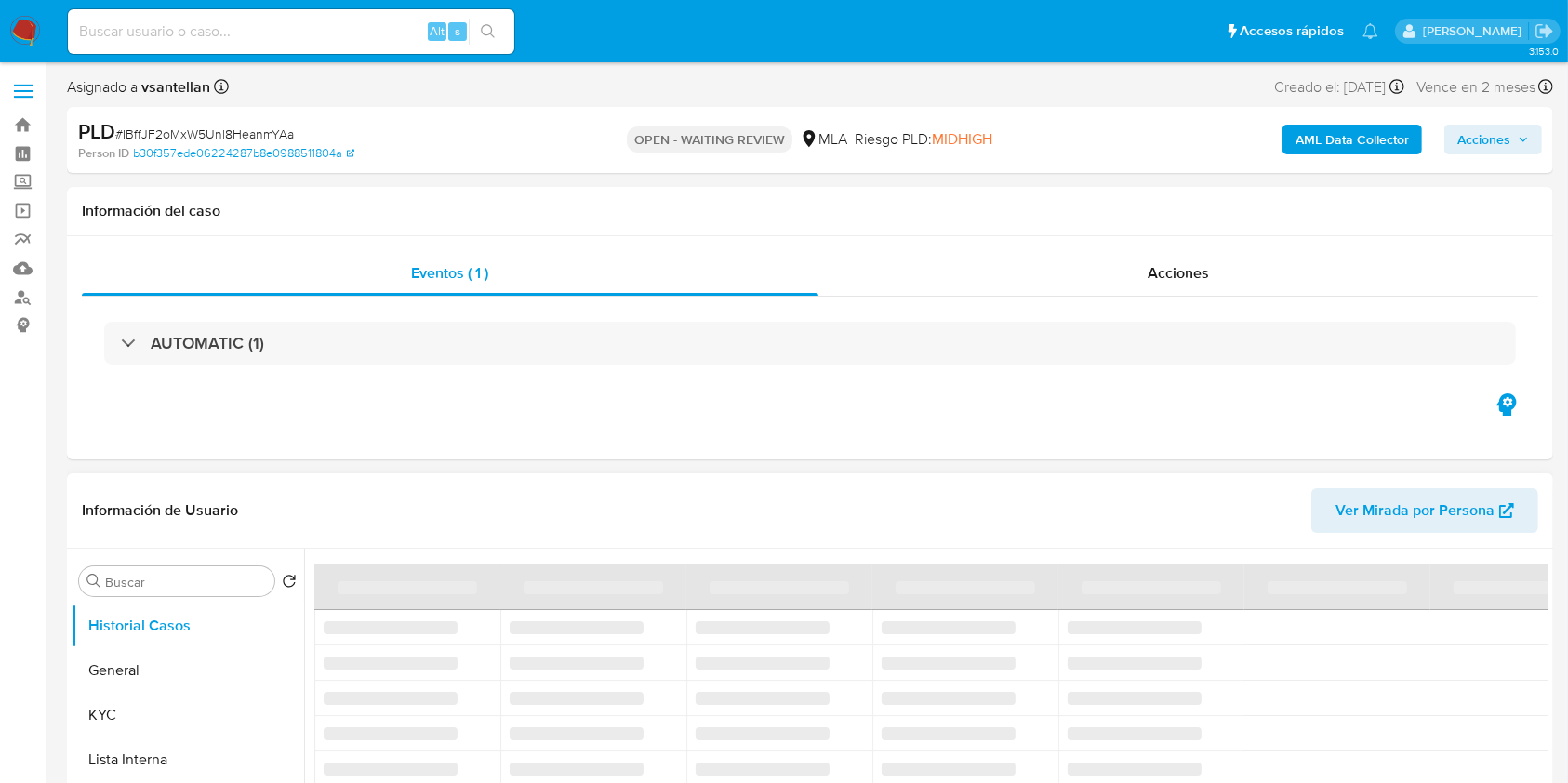
select select "10"
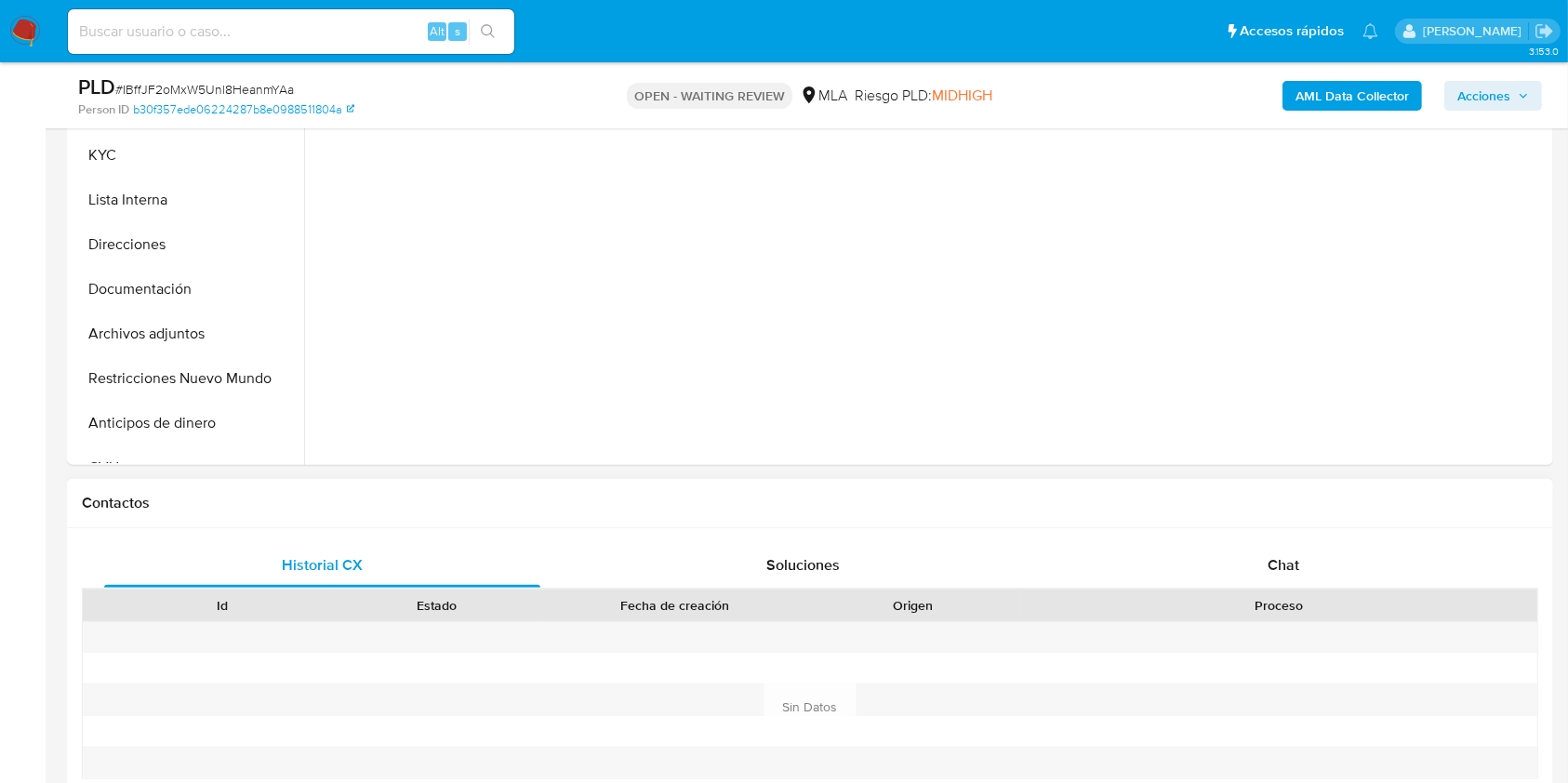
scroll to position [745, 0]
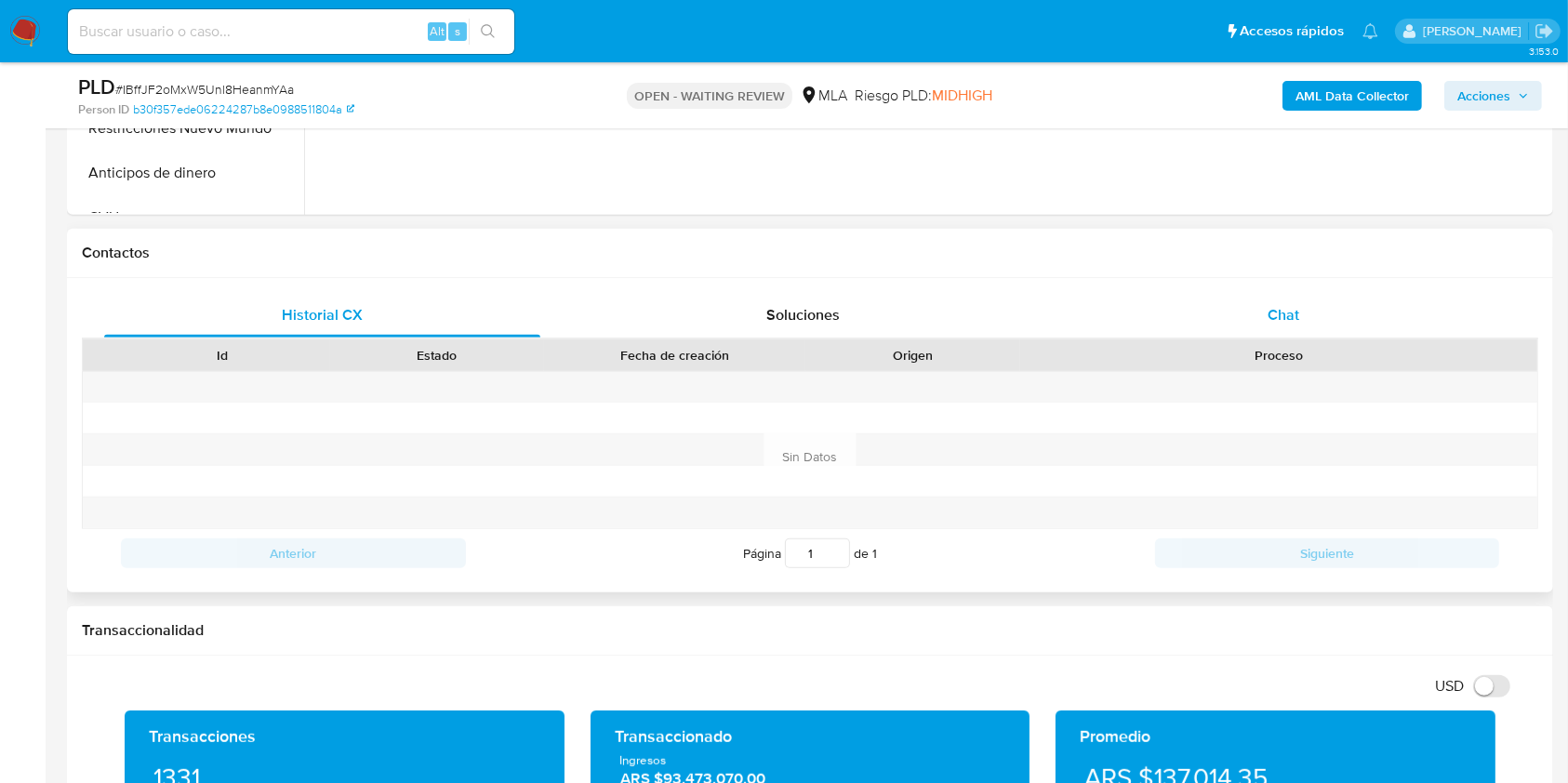
click at [1322, 294] on div "Chat" at bounding box center [1284, 315] width 436 height 45
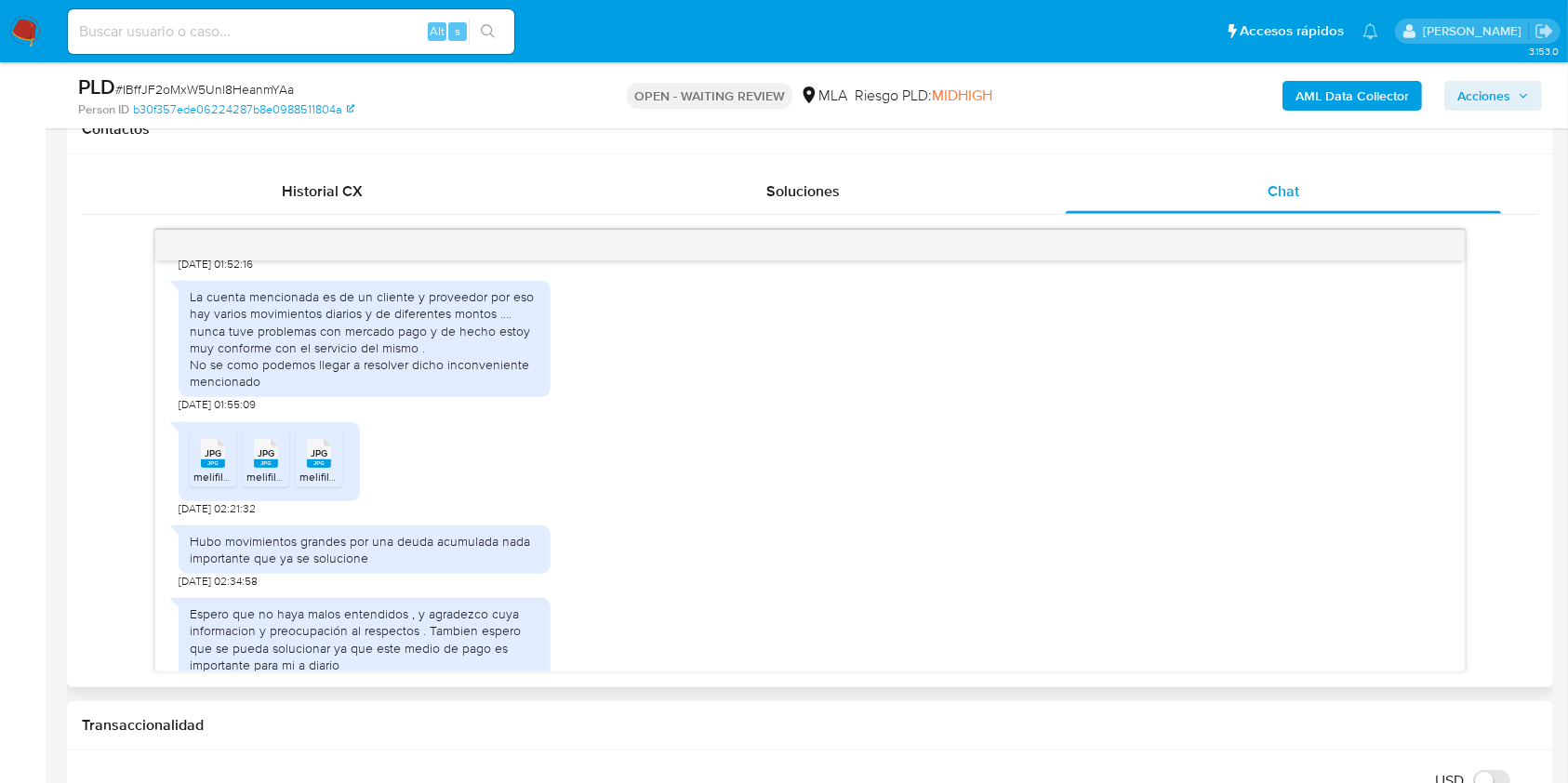
scroll to position [979, 0]
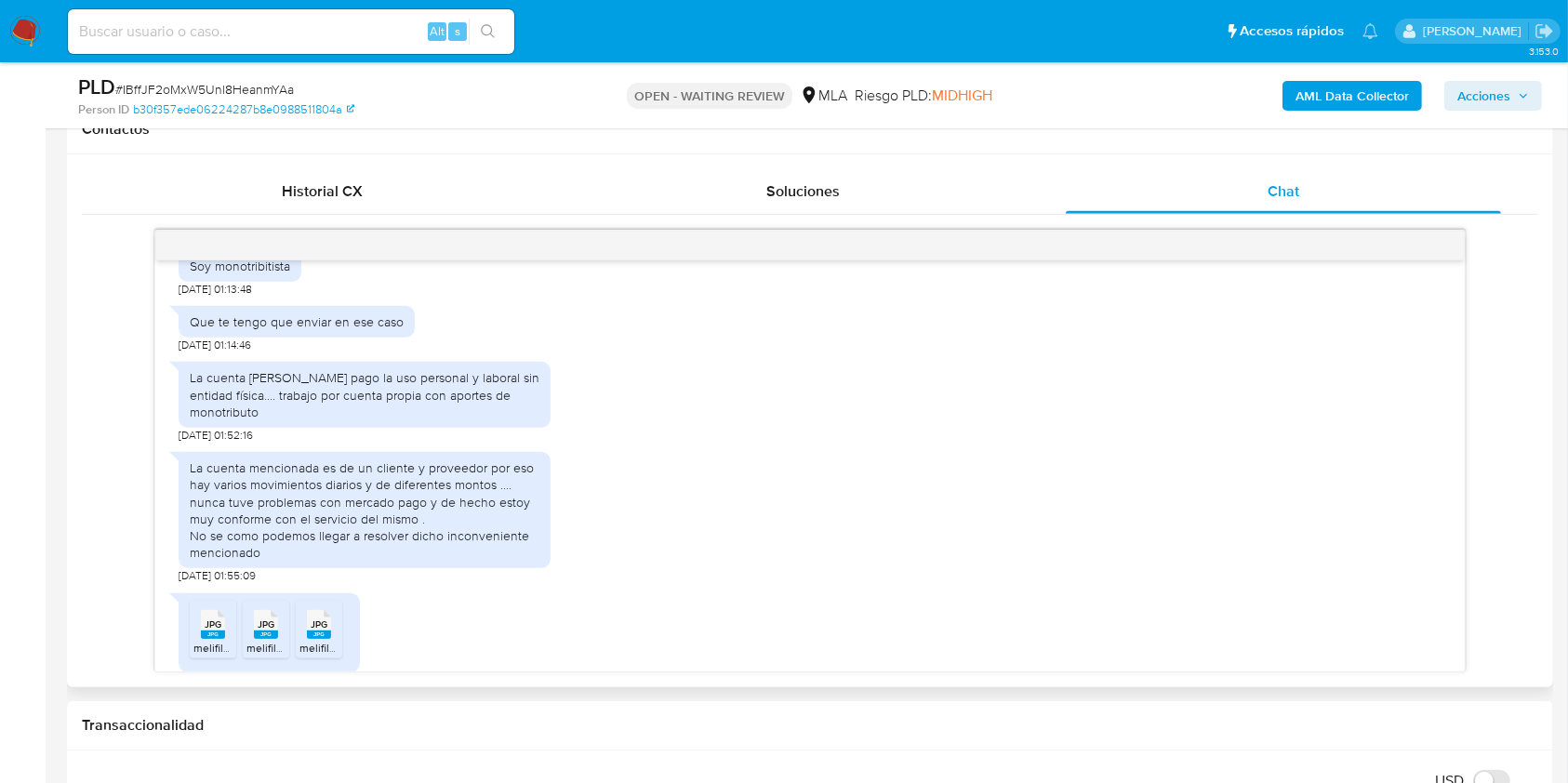
click at [330, 512] on div "La cuenta mencionada es de un cliente y proveedor por eso hay varios movimiento…" at bounding box center [365, 510] width 350 height 101
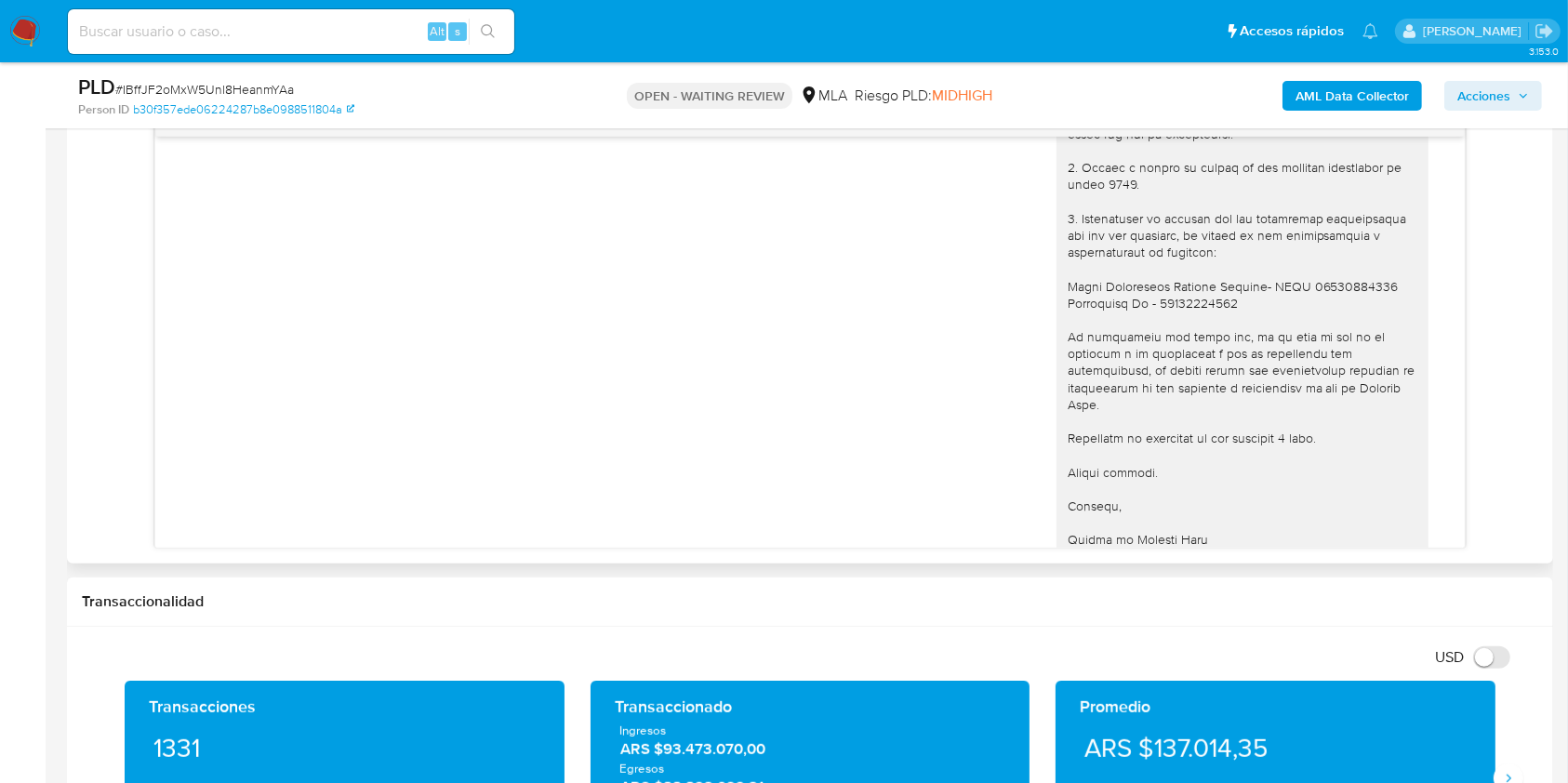
scroll to position [512, 0]
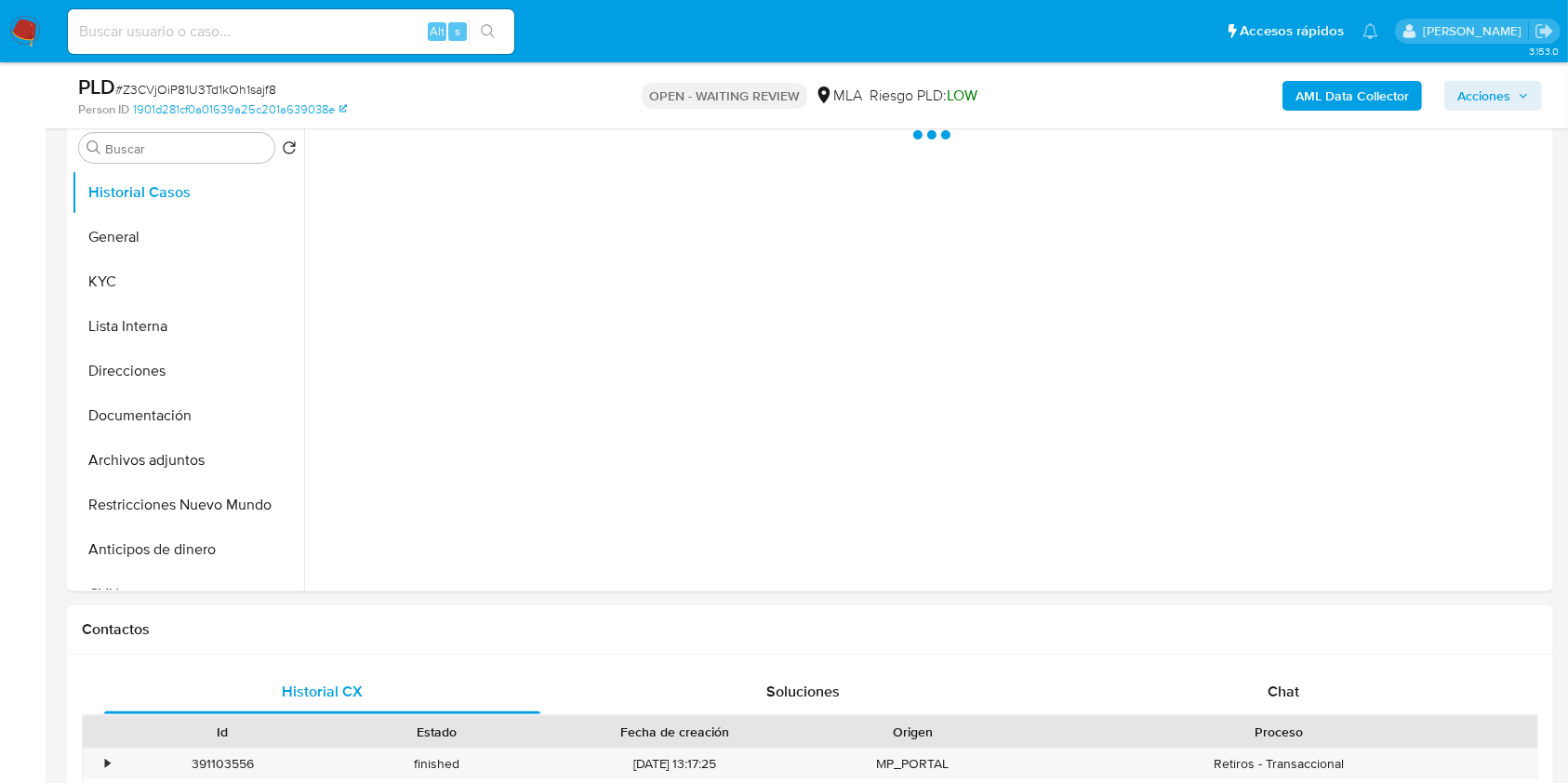
scroll to position [372, 0]
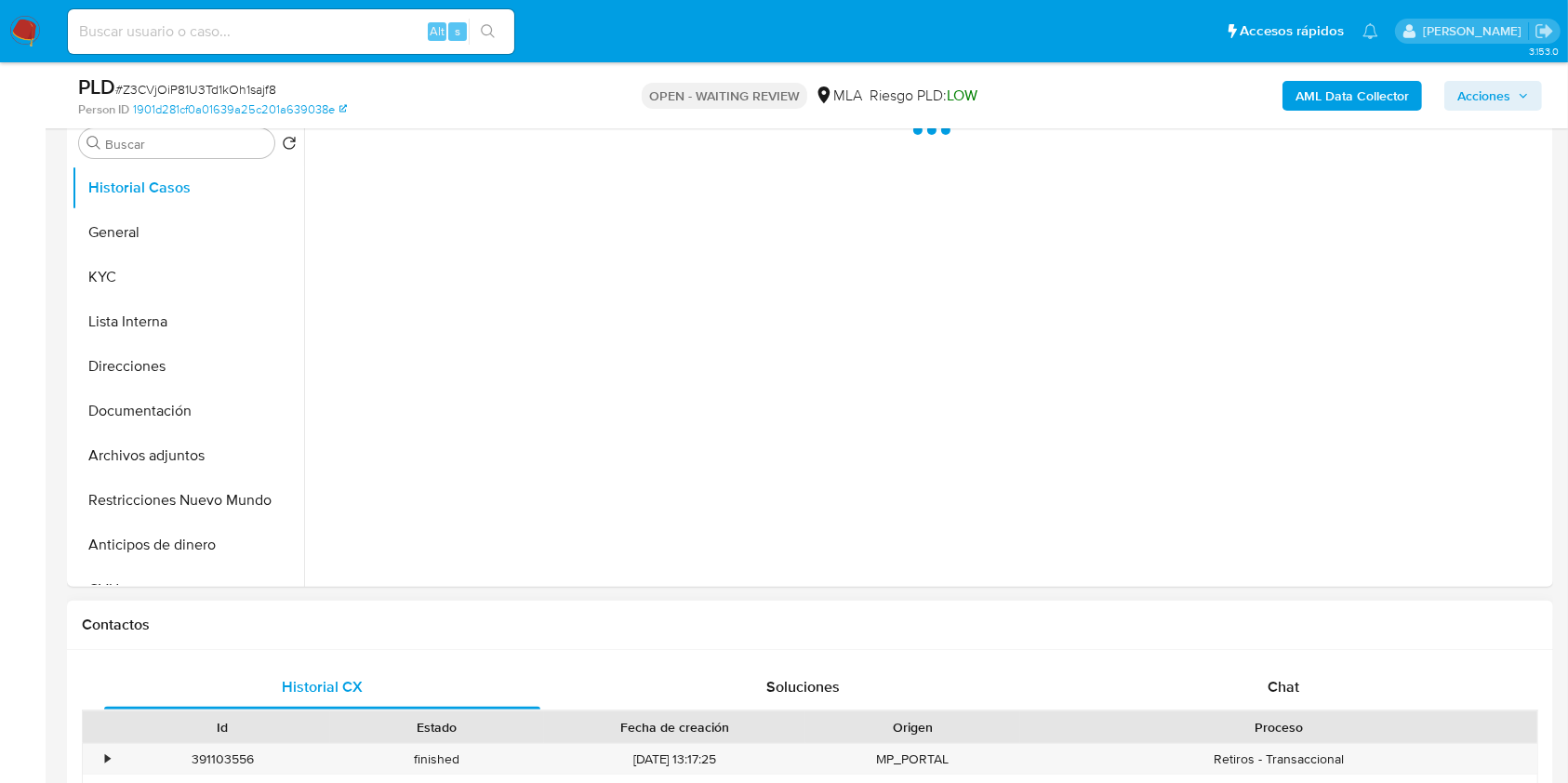
drag, startPoint x: 1283, startPoint y: 679, endPoint x: 1198, endPoint y: 635, distance: 95.7
click at [1283, 680] on span "Chat" at bounding box center [1284, 687] width 32 height 22
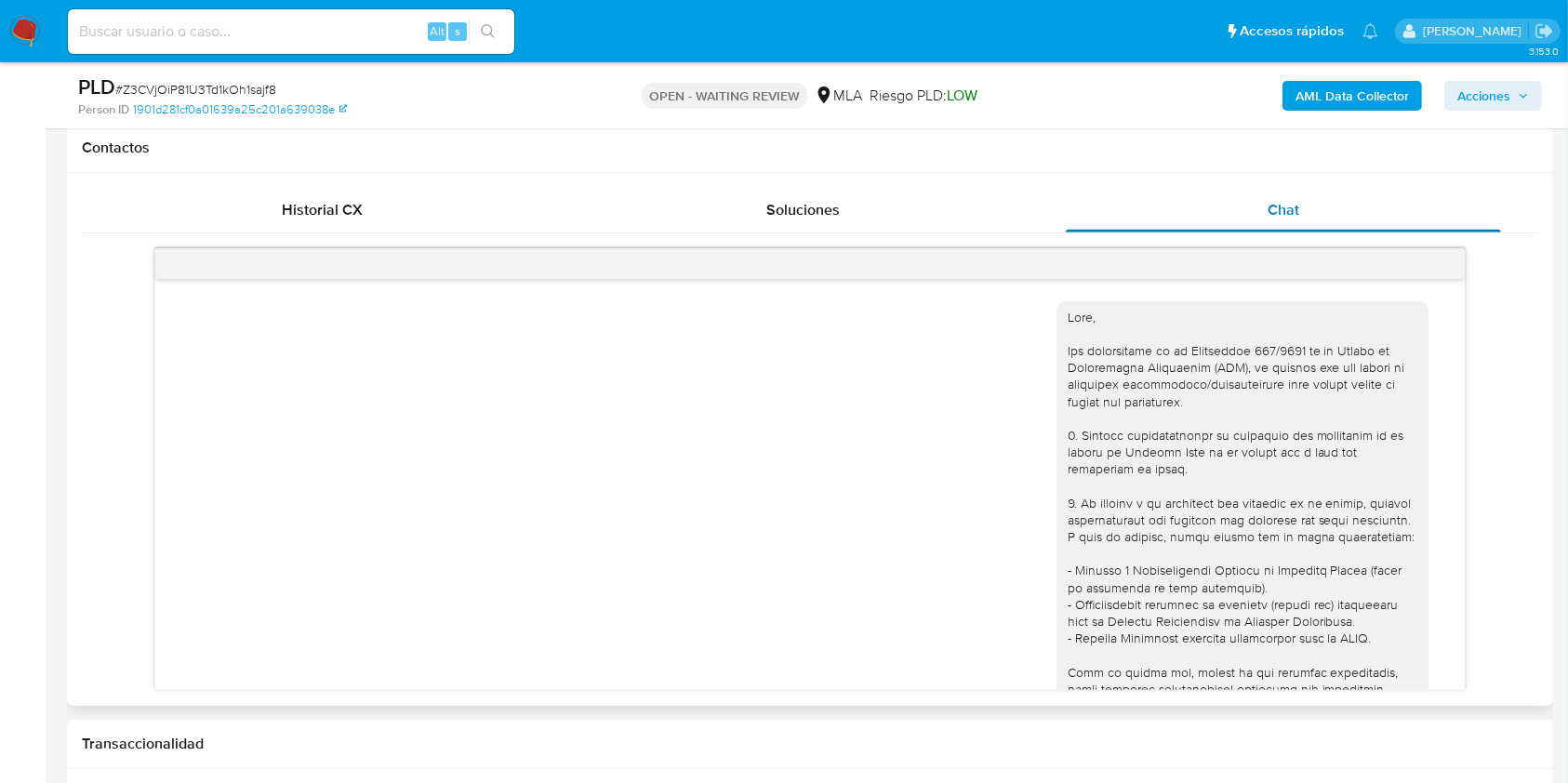
scroll to position [745, 0]
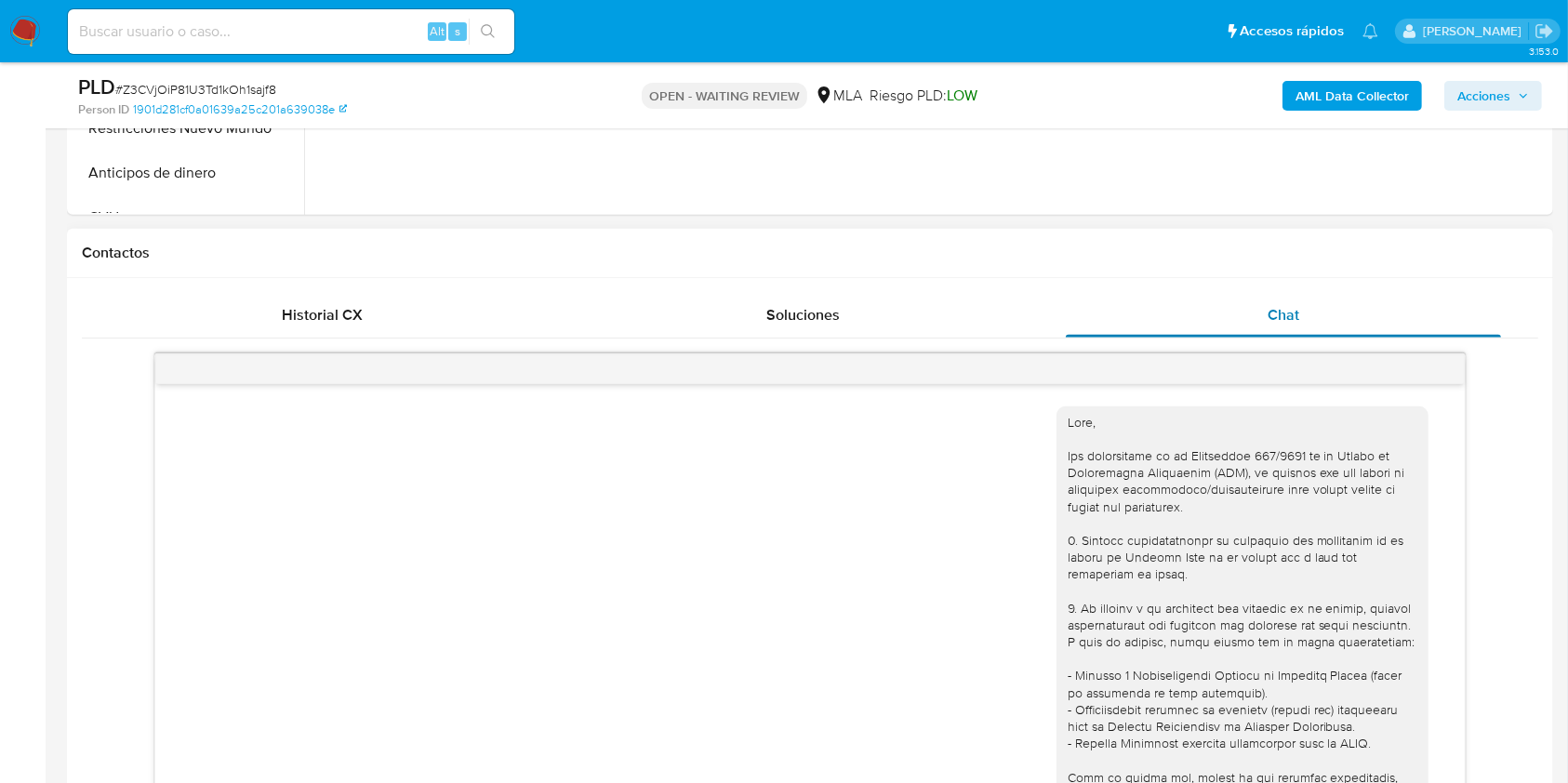
select select "10"
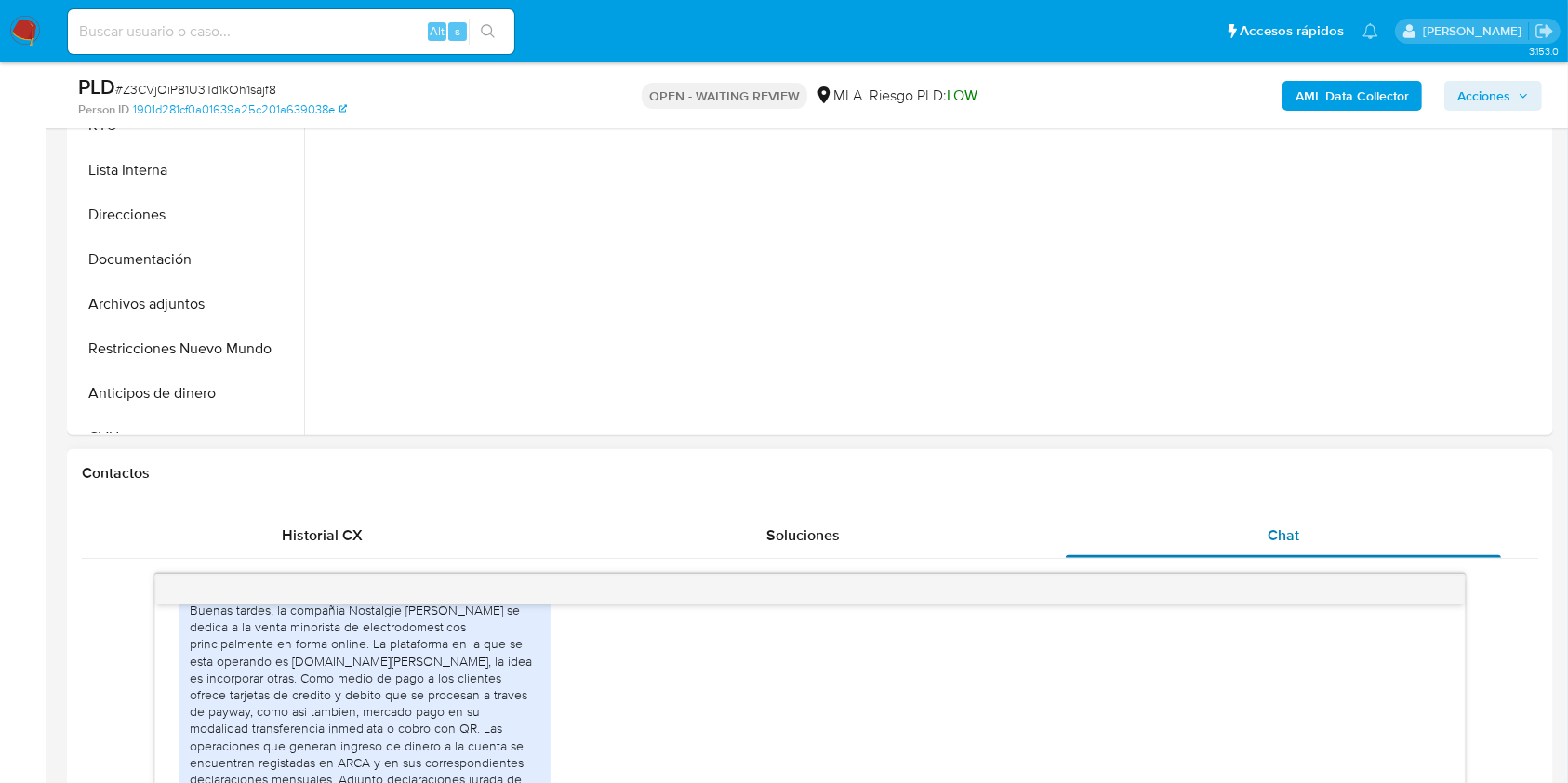
scroll to position [372, 0]
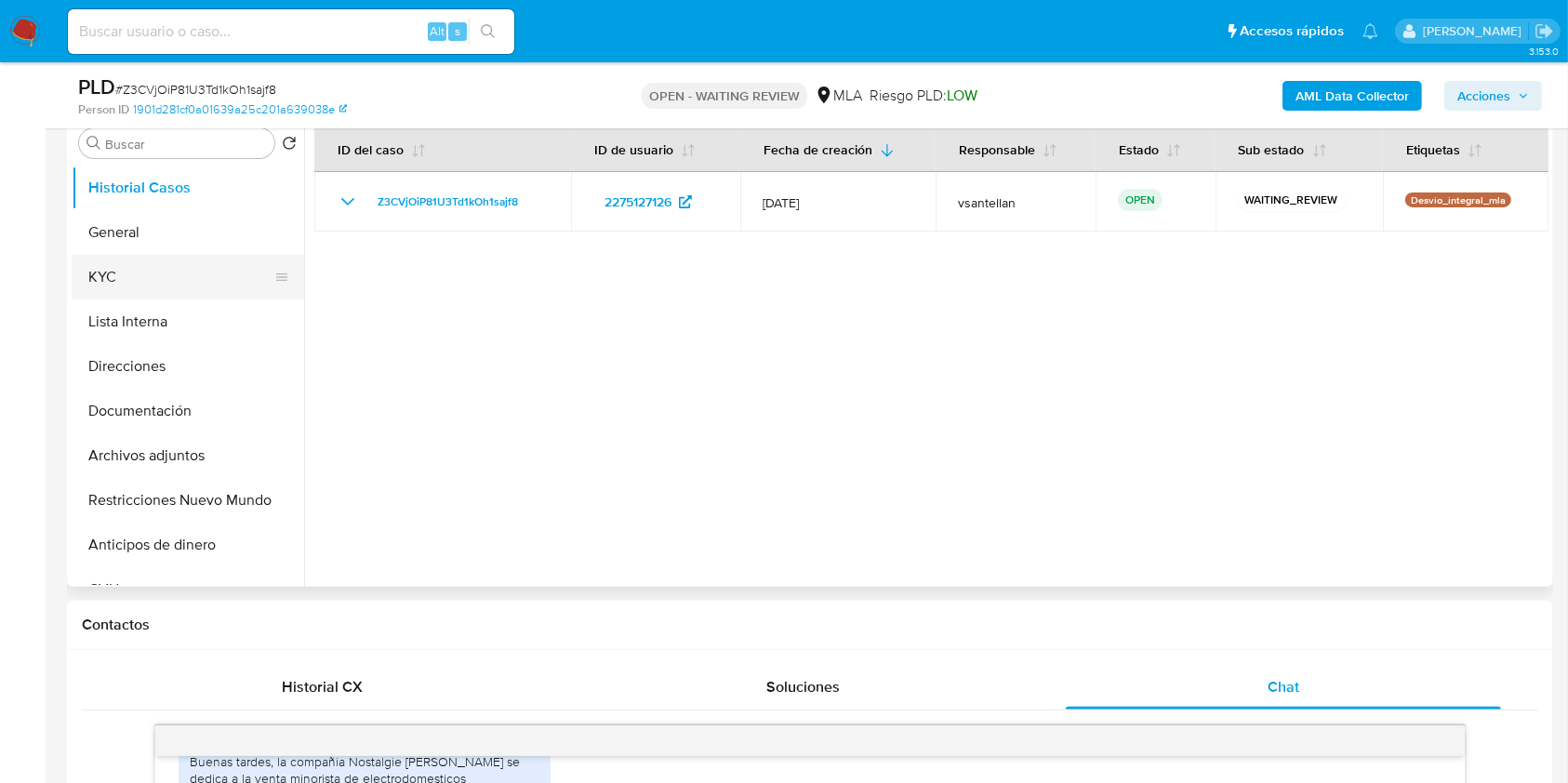
click at [171, 276] on button "KYC" at bounding box center [180, 278] width 218 height 45
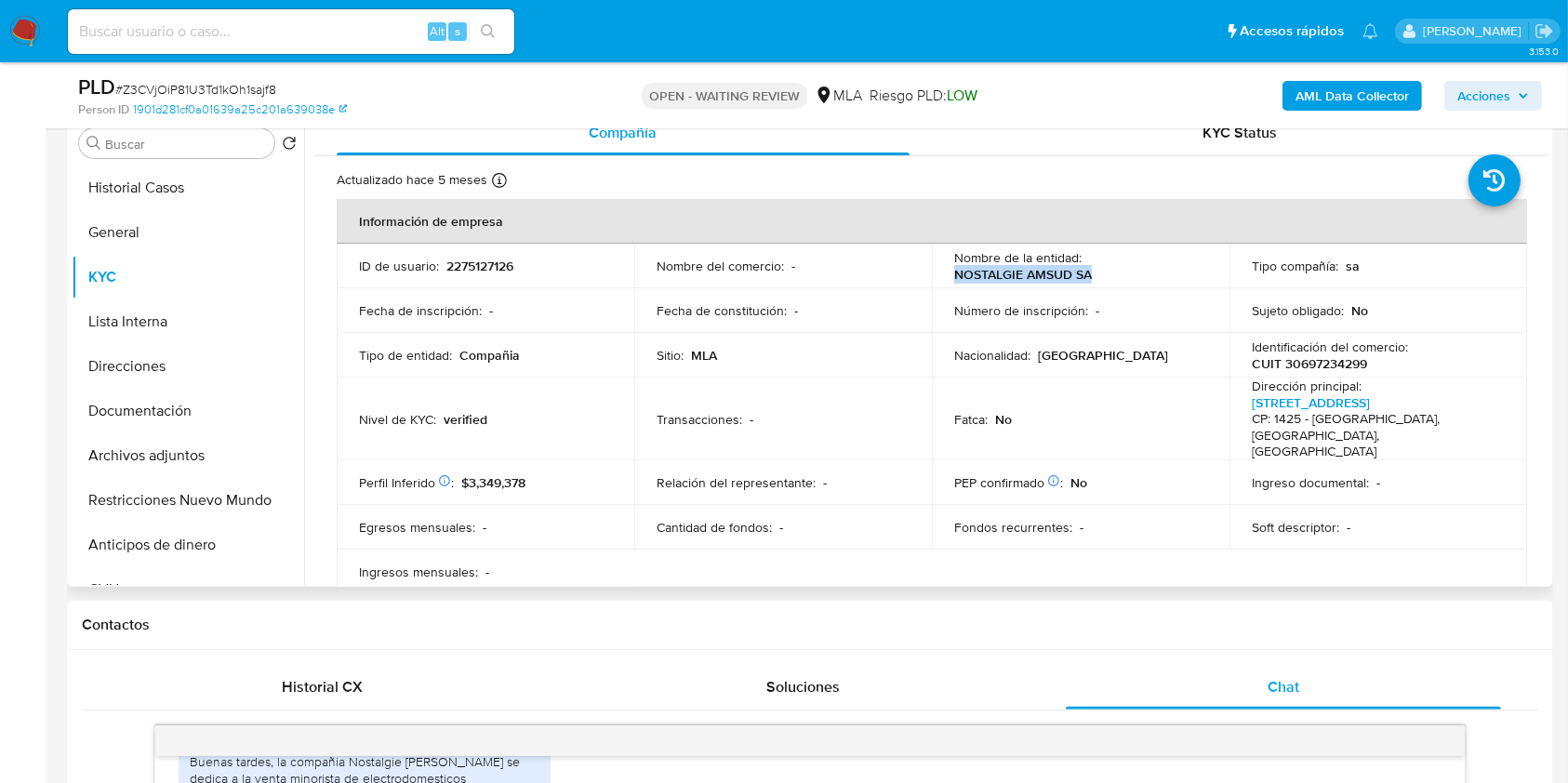
drag, startPoint x: 1095, startPoint y: 277, endPoint x: 949, endPoint y: 274, distance: 146.0
click at [954, 274] on div "Nombre de la entidad : NOSTALGIE AMSUD SA" at bounding box center [1080, 267] width 253 height 34
copy p "NOSTALGIE AMSUD SA"
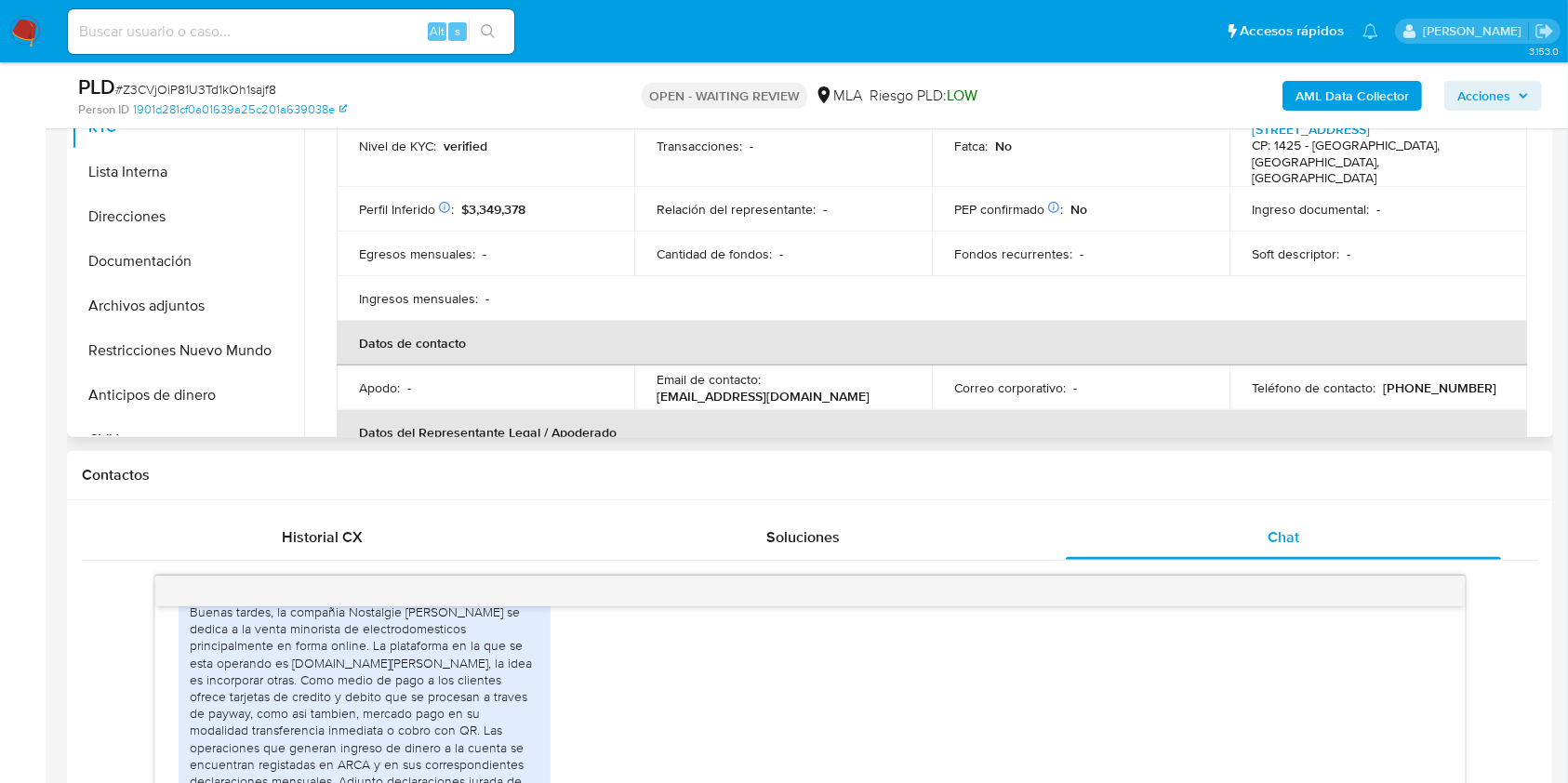
scroll to position [248, 0]
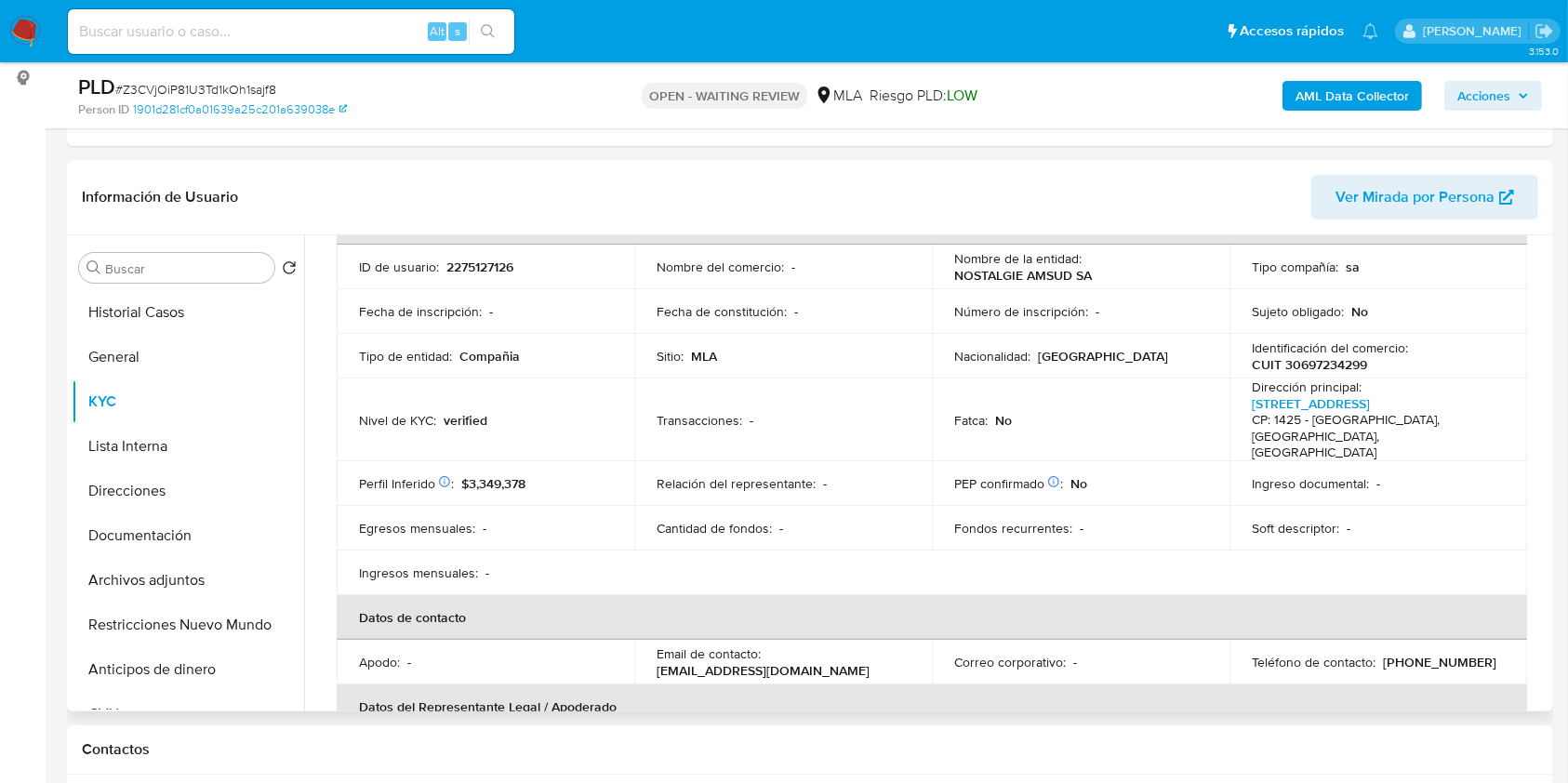
click at [1541, 339] on div "Compañía KYC Status Actualizado hace 5 meses Creado: 17/02/2025 12:11:39 Actual…" at bounding box center [926, 473] width 1244 height 476
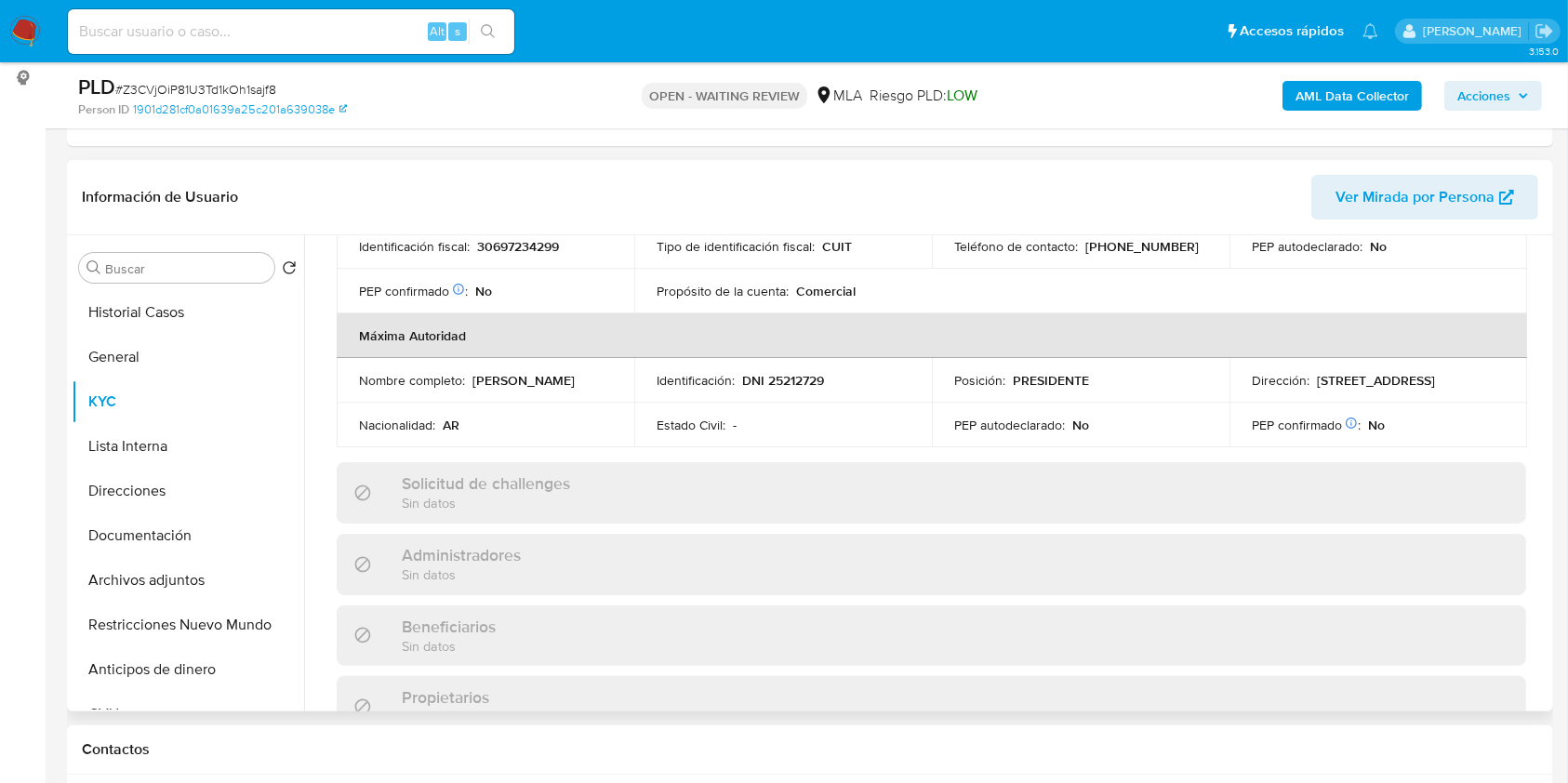
scroll to position [877, 0]
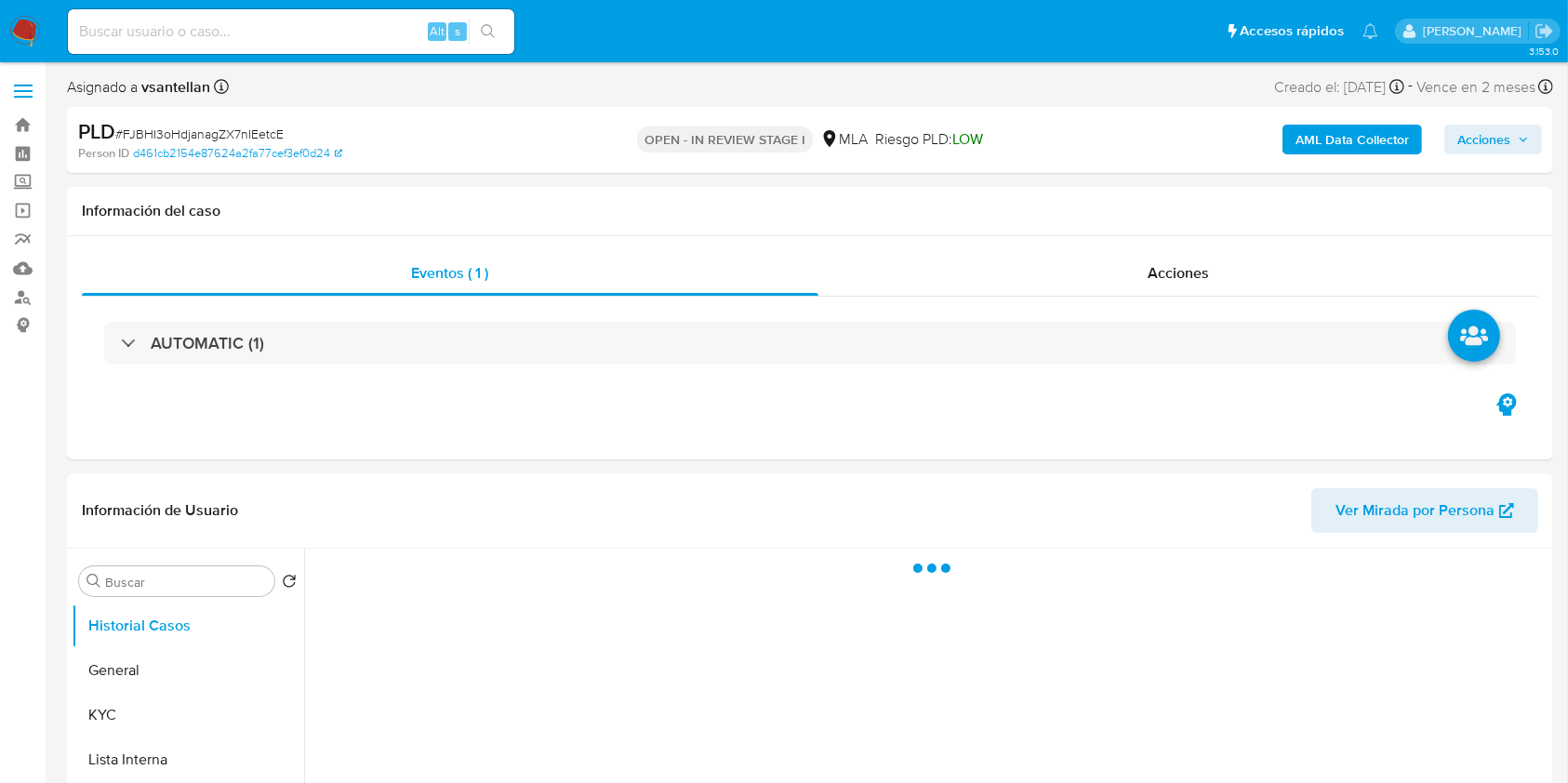
scroll to position [496, 0]
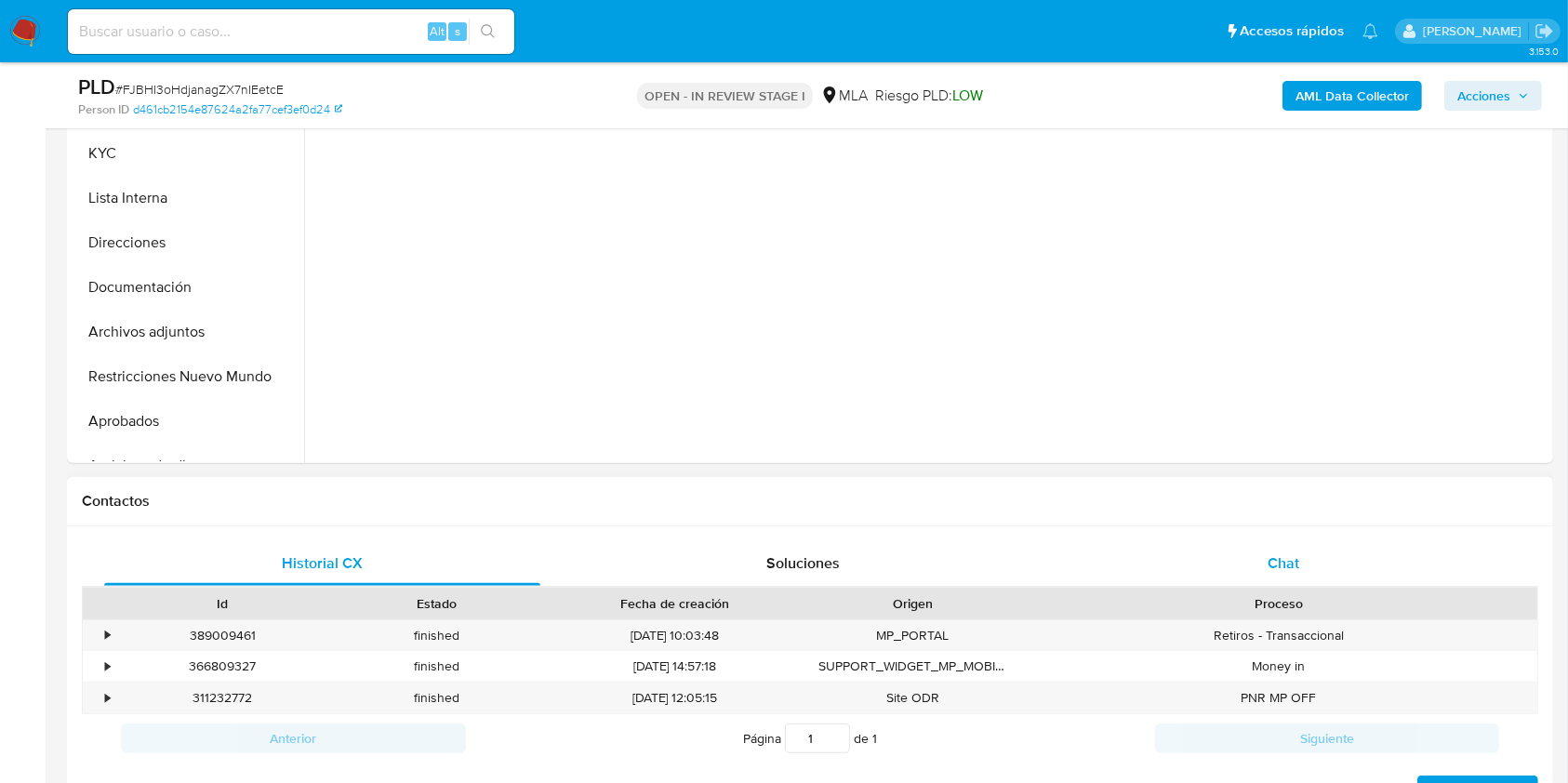
click at [1275, 567] on span "Chat" at bounding box center [1284, 563] width 32 height 22
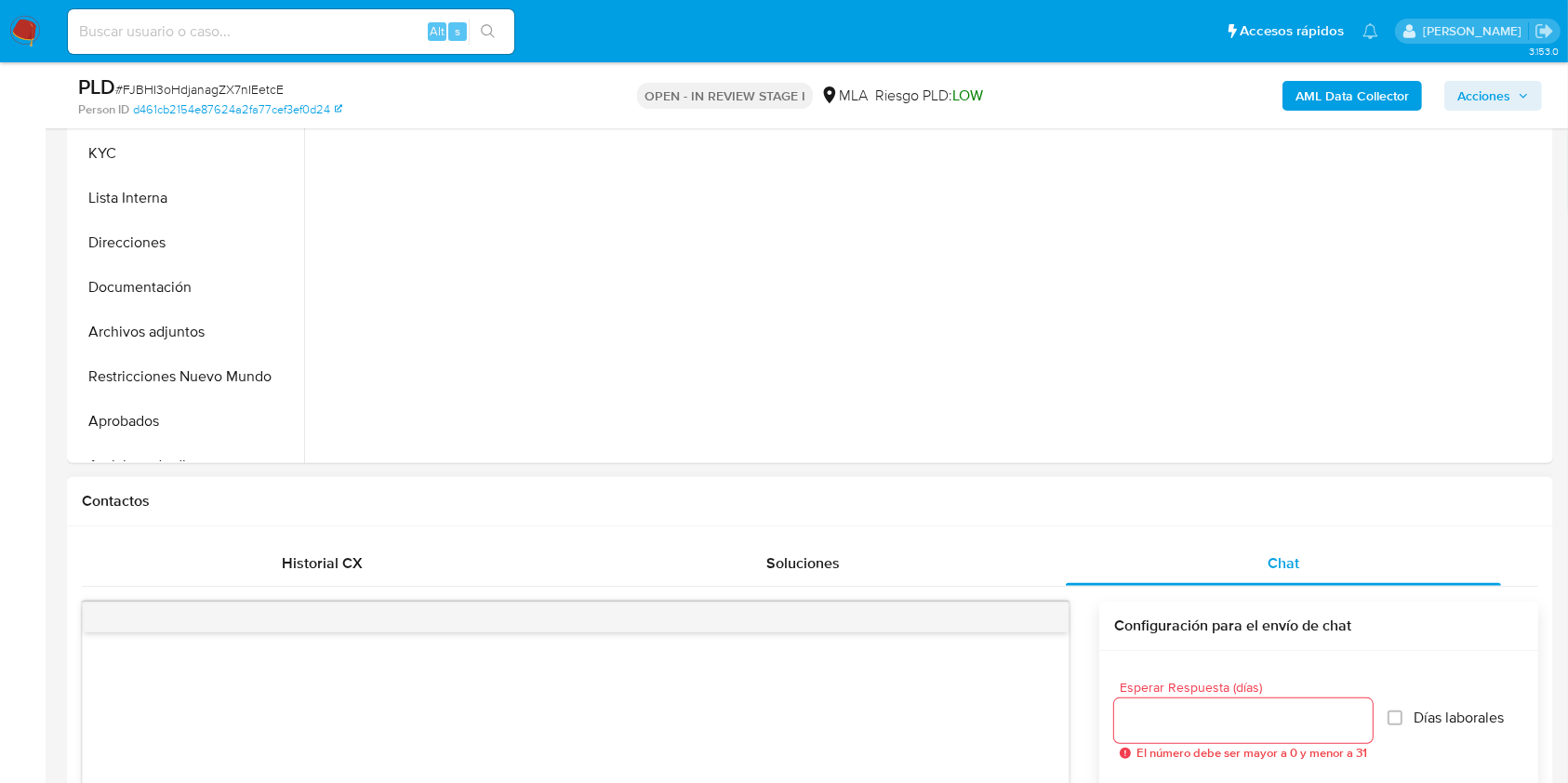
scroll to position [868, 0]
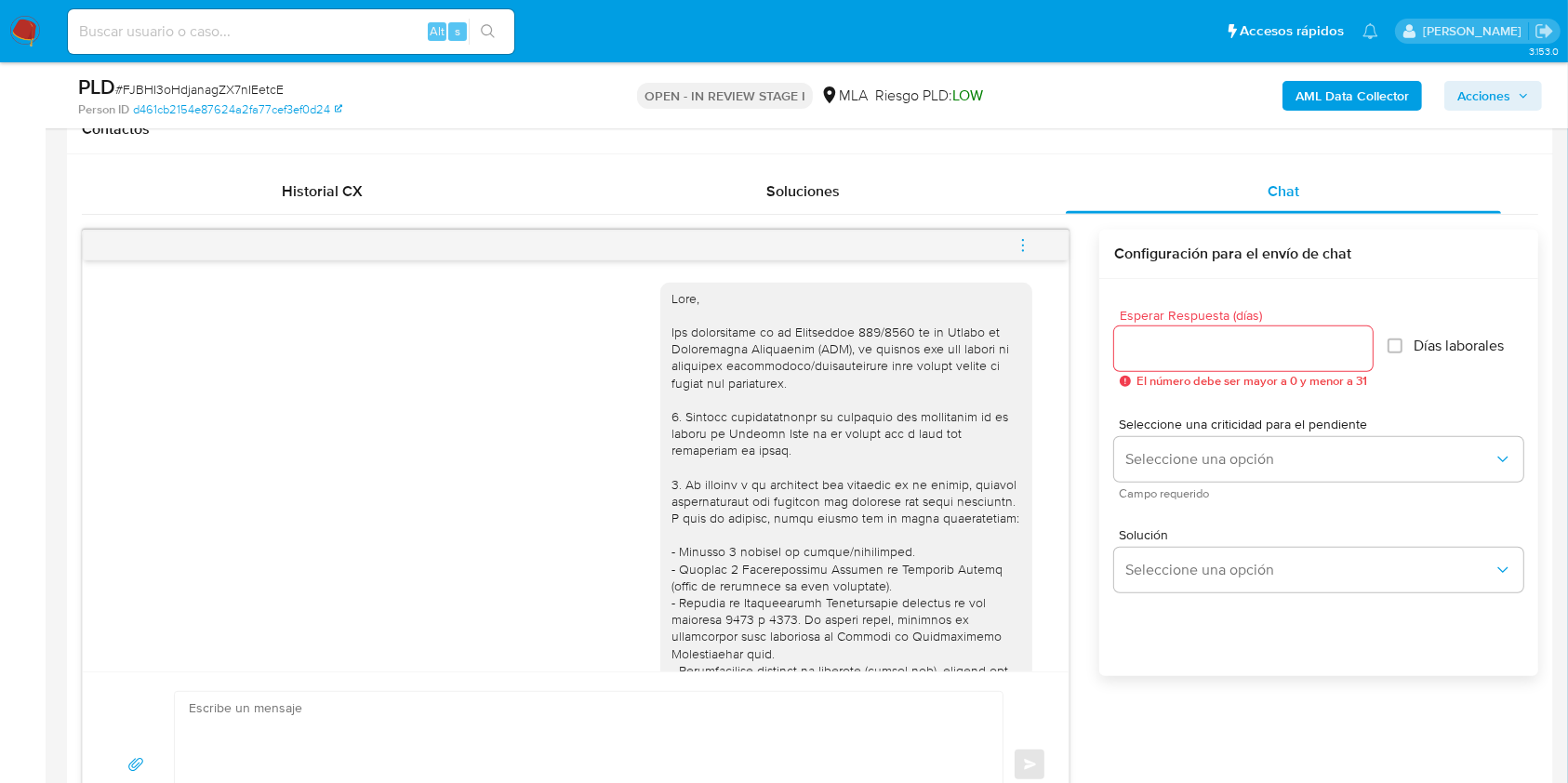
select select "10"
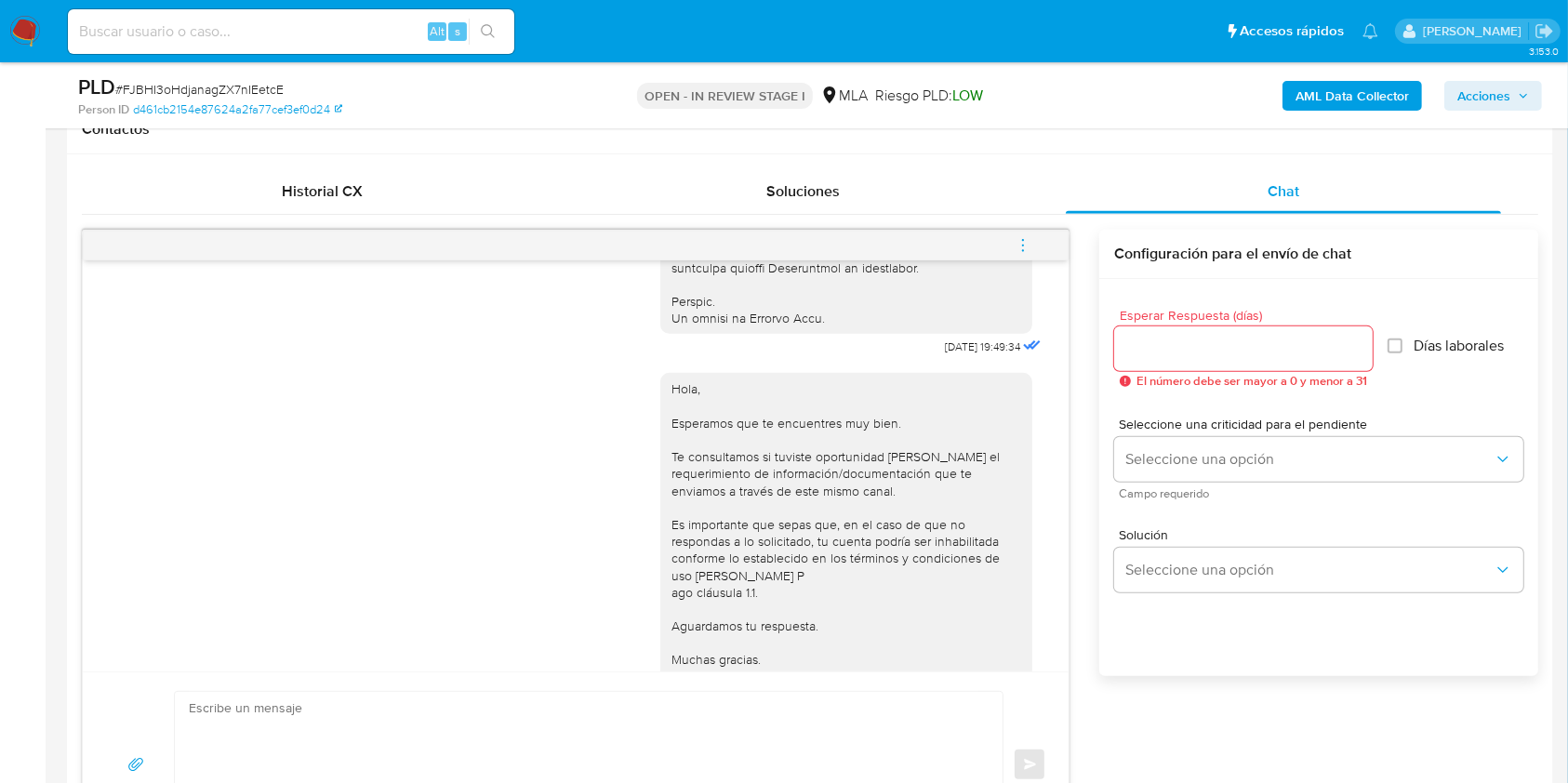
scroll to position [1051, 0]
